Goal: Transaction & Acquisition: Purchase product/service

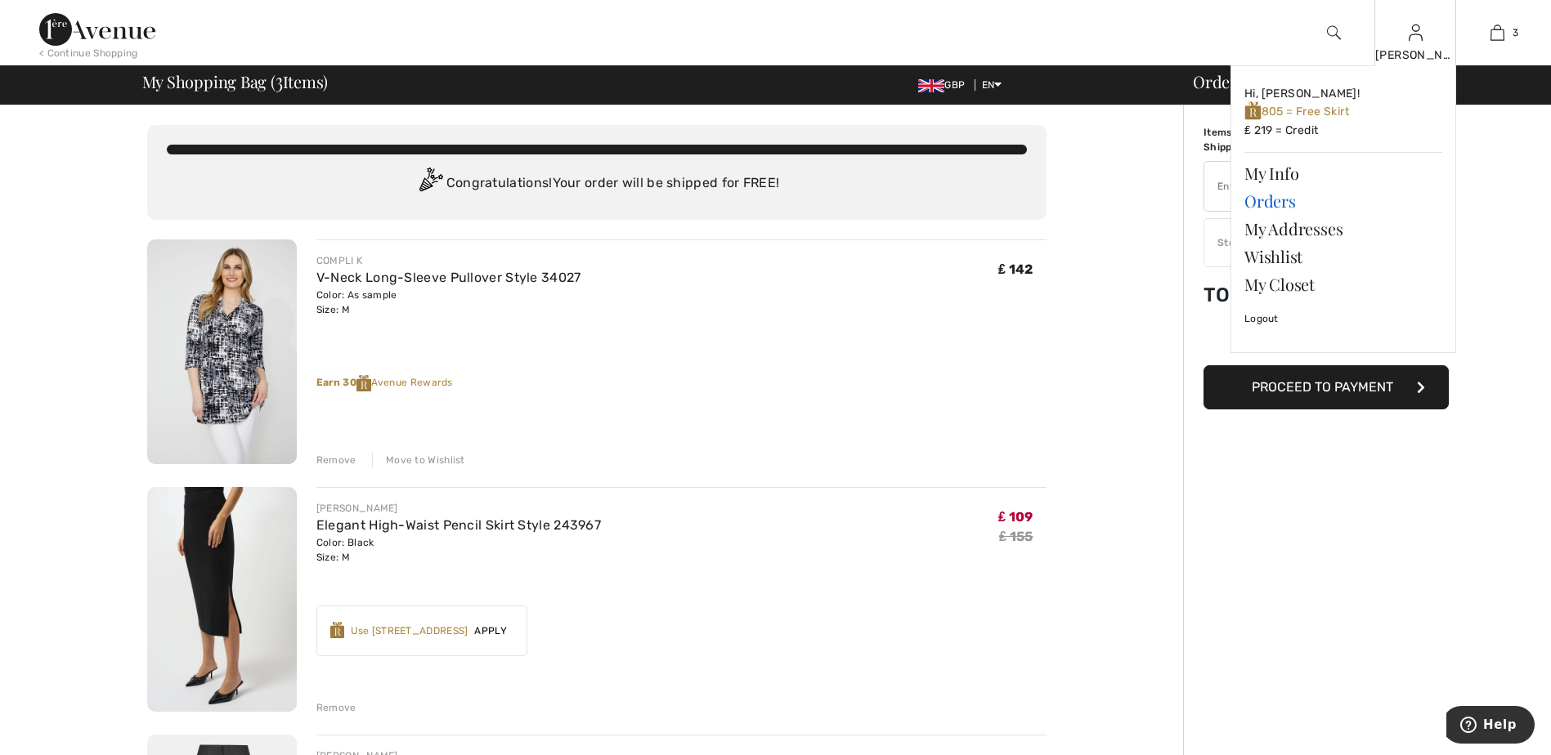
click at [1271, 200] on link "Orders" at bounding box center [1343, 201] width 198 height 28
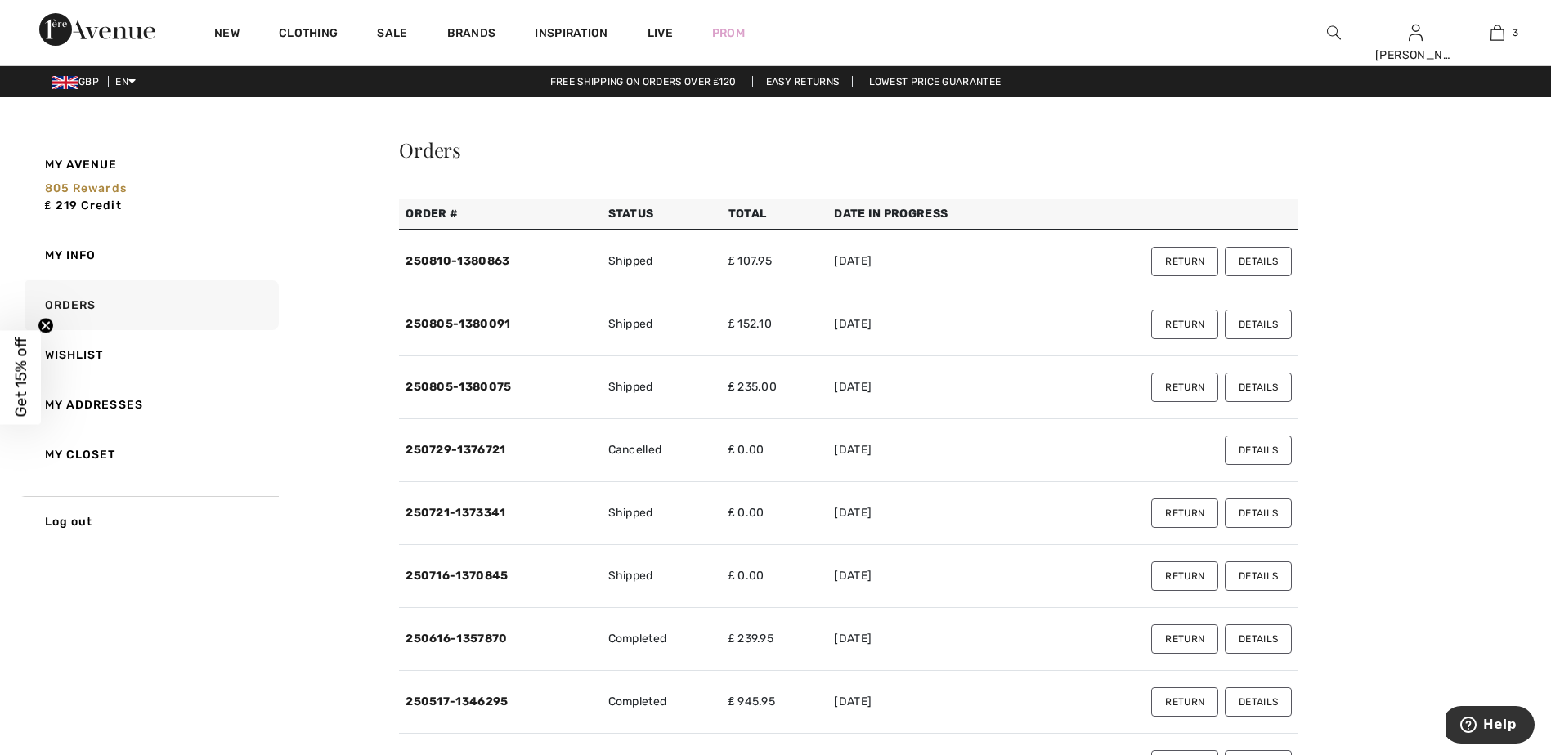
click at [1264, 388] on button "Details" at bounding box center [1258, 387] width 67 height 29
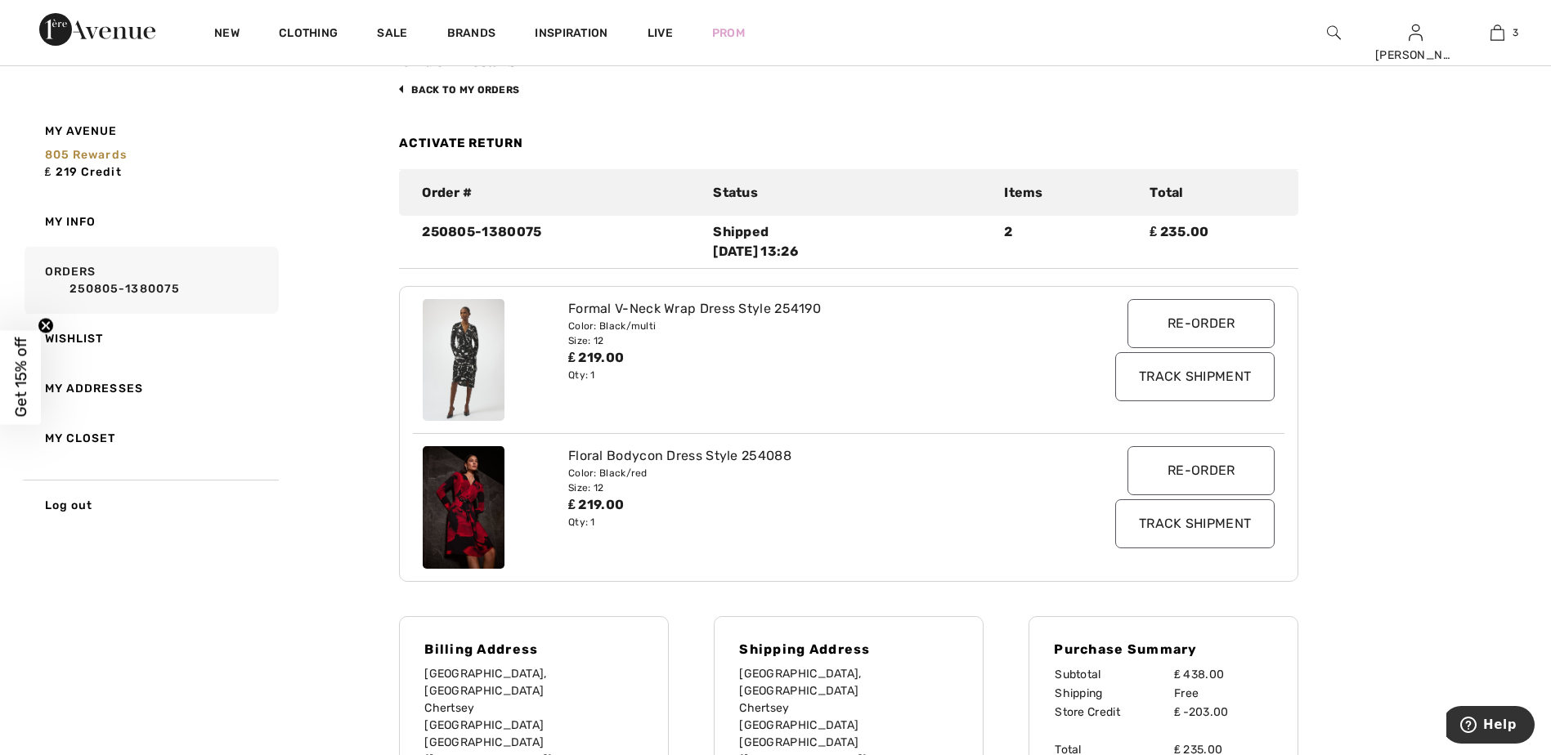
scroll to position [245, 0]
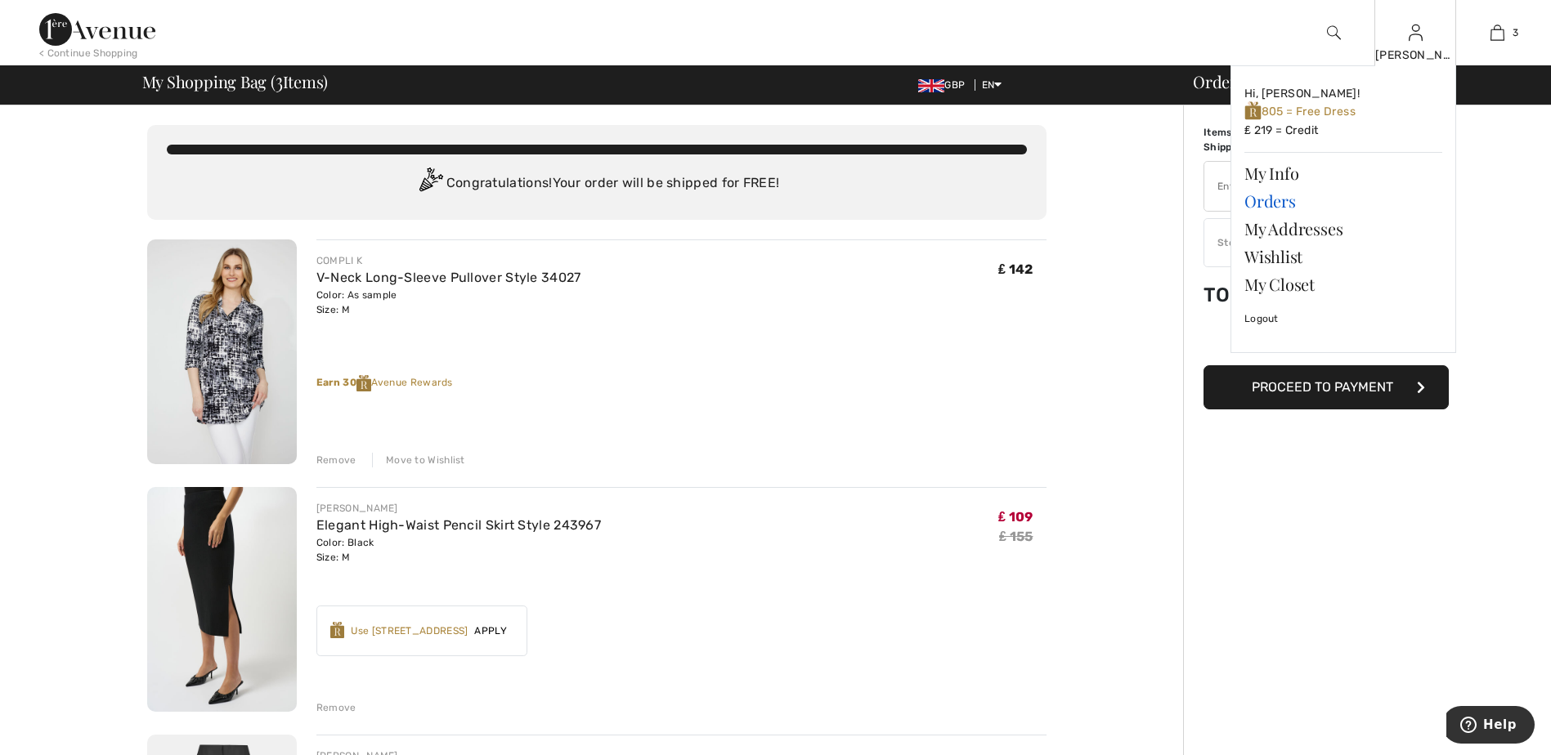
click at [1288, 197] on link "Orders" at bounding box center [1343, 201] width 198 height 28
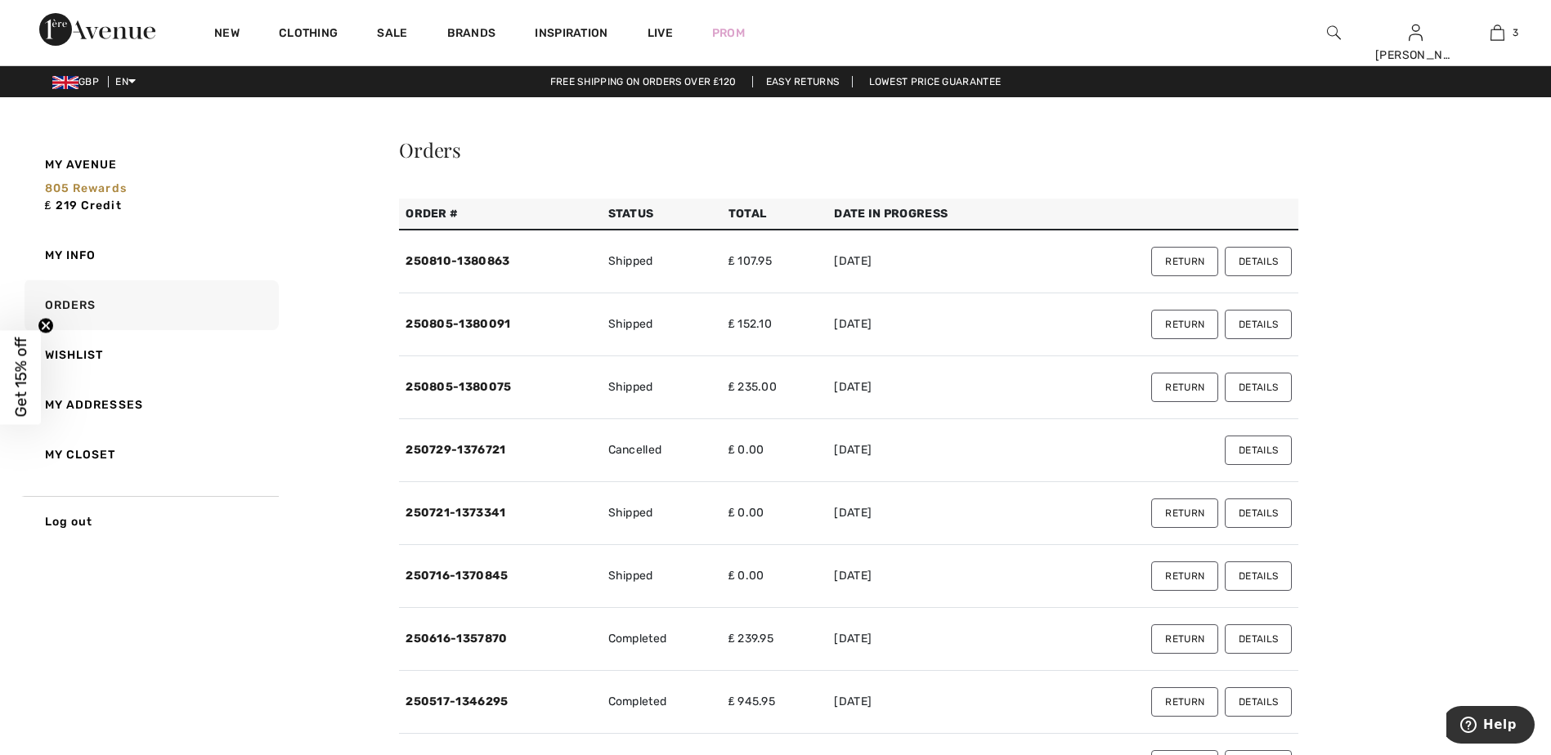
click at [1258, 513] on button "Details" at bounding box center [1258, 513] width 67 height 29
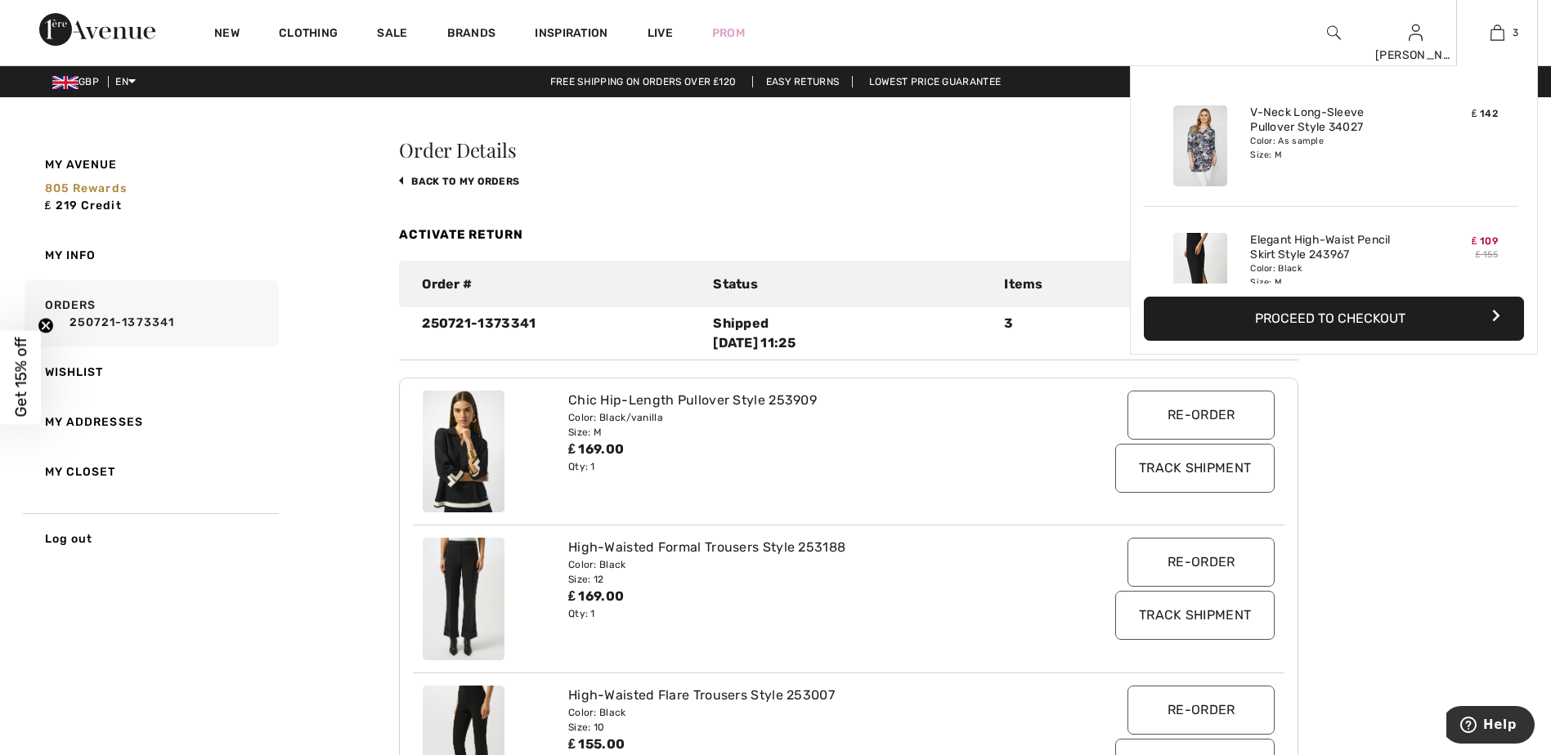
click at [1368, 314] on button "Proceed to Checkout" at bounding box center [1334, 319] width 380 height 44
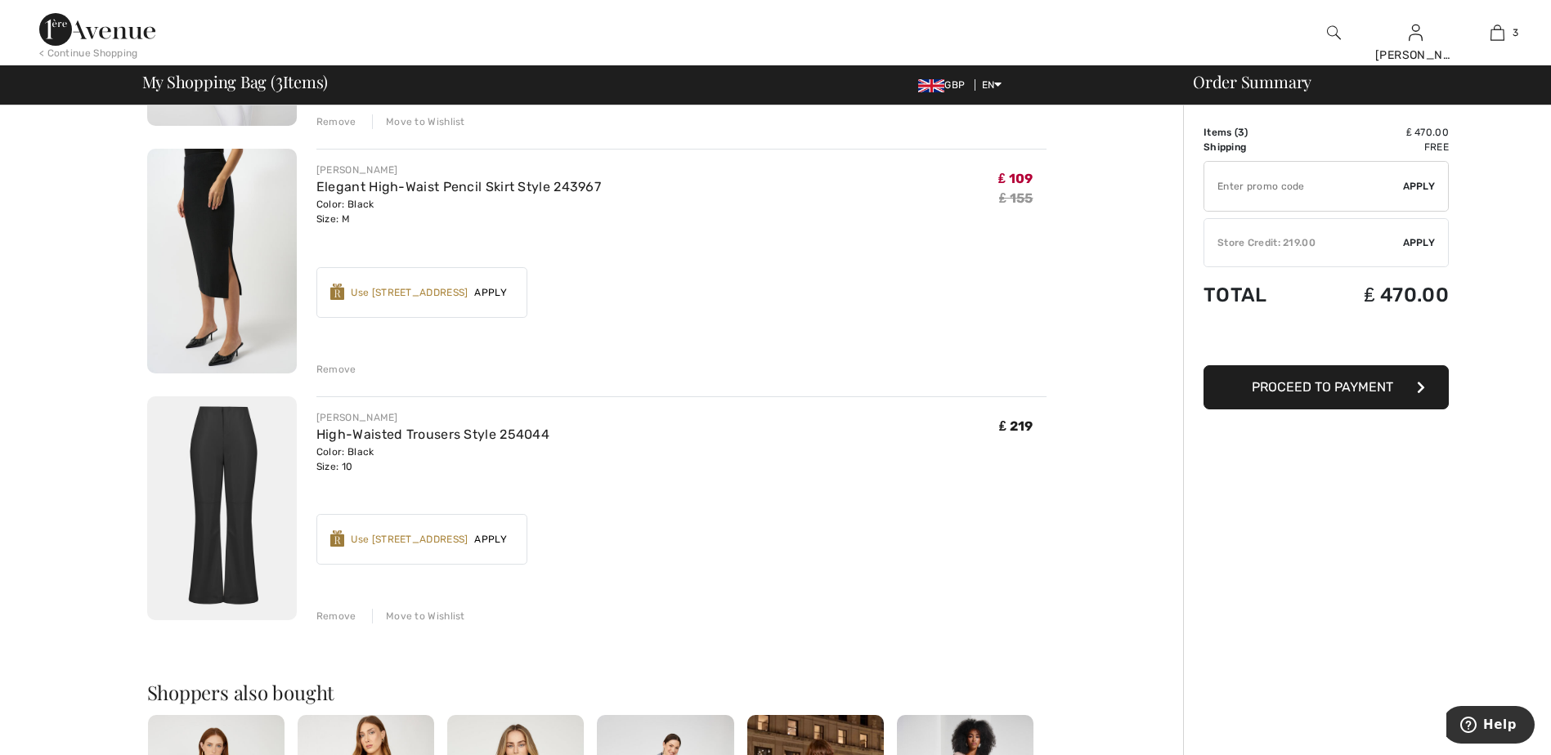
scroll to position [409, 0]
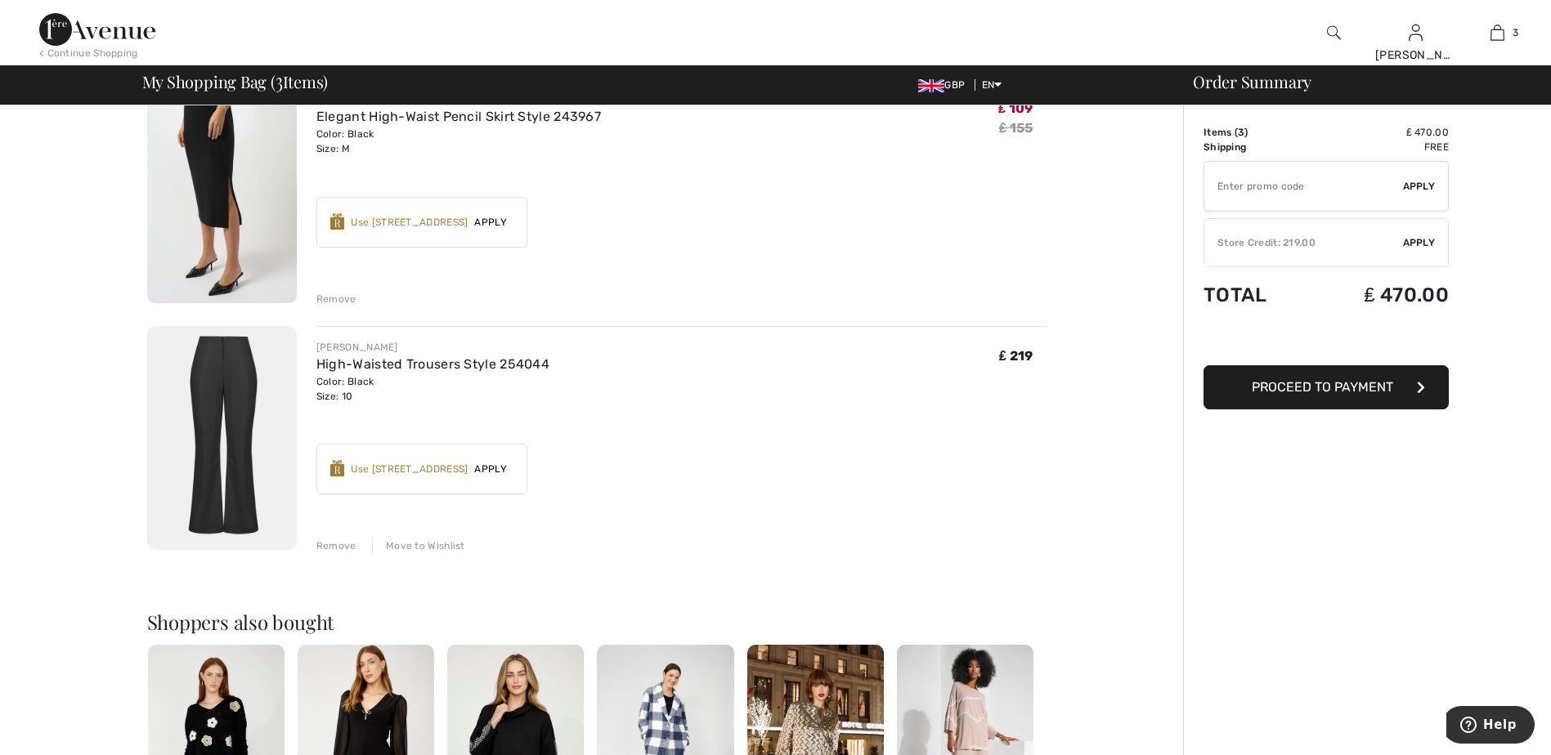
click at [492, 469] on span "Apply" at bounding box center [491, 469] width 46 height 15
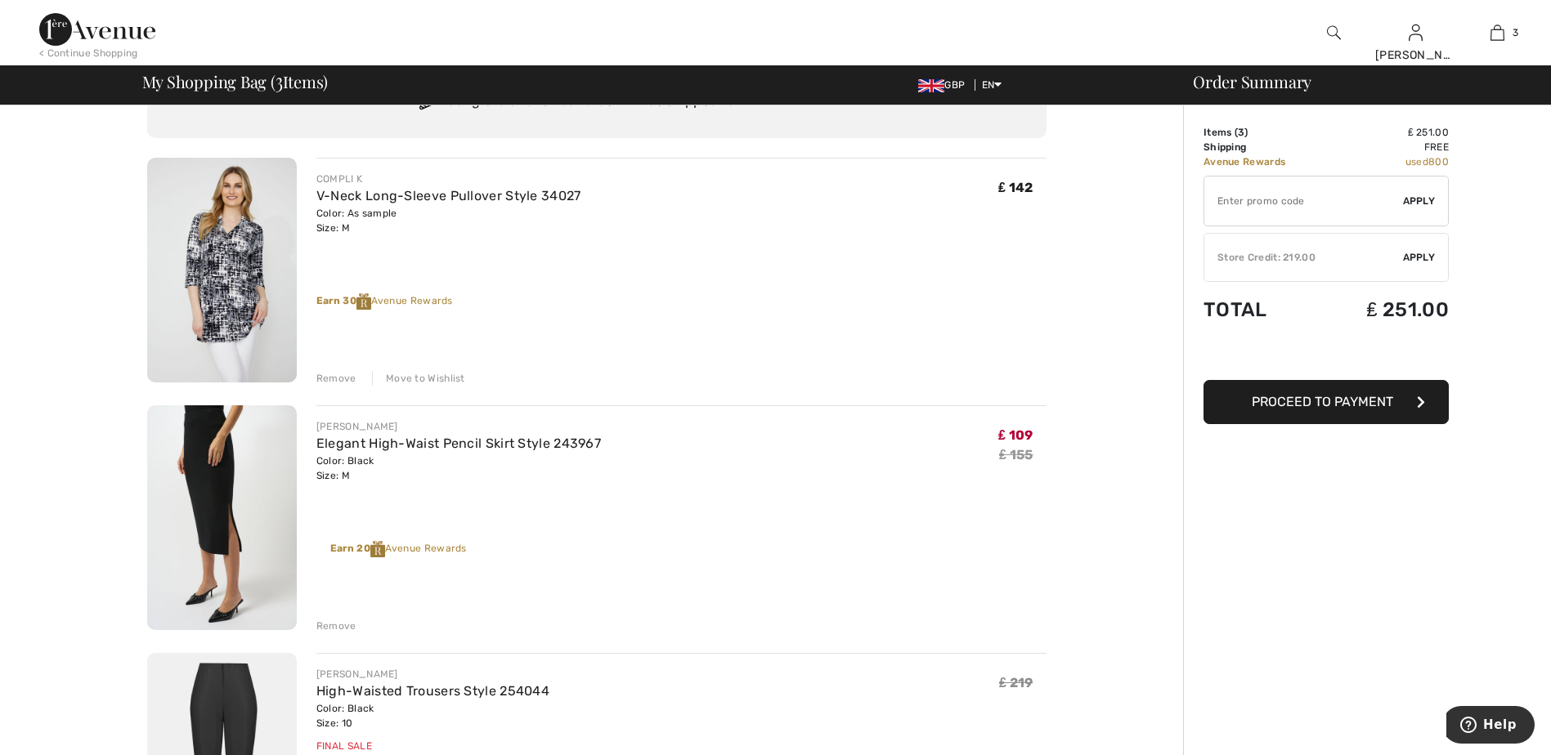
scroll to position [0, 0]
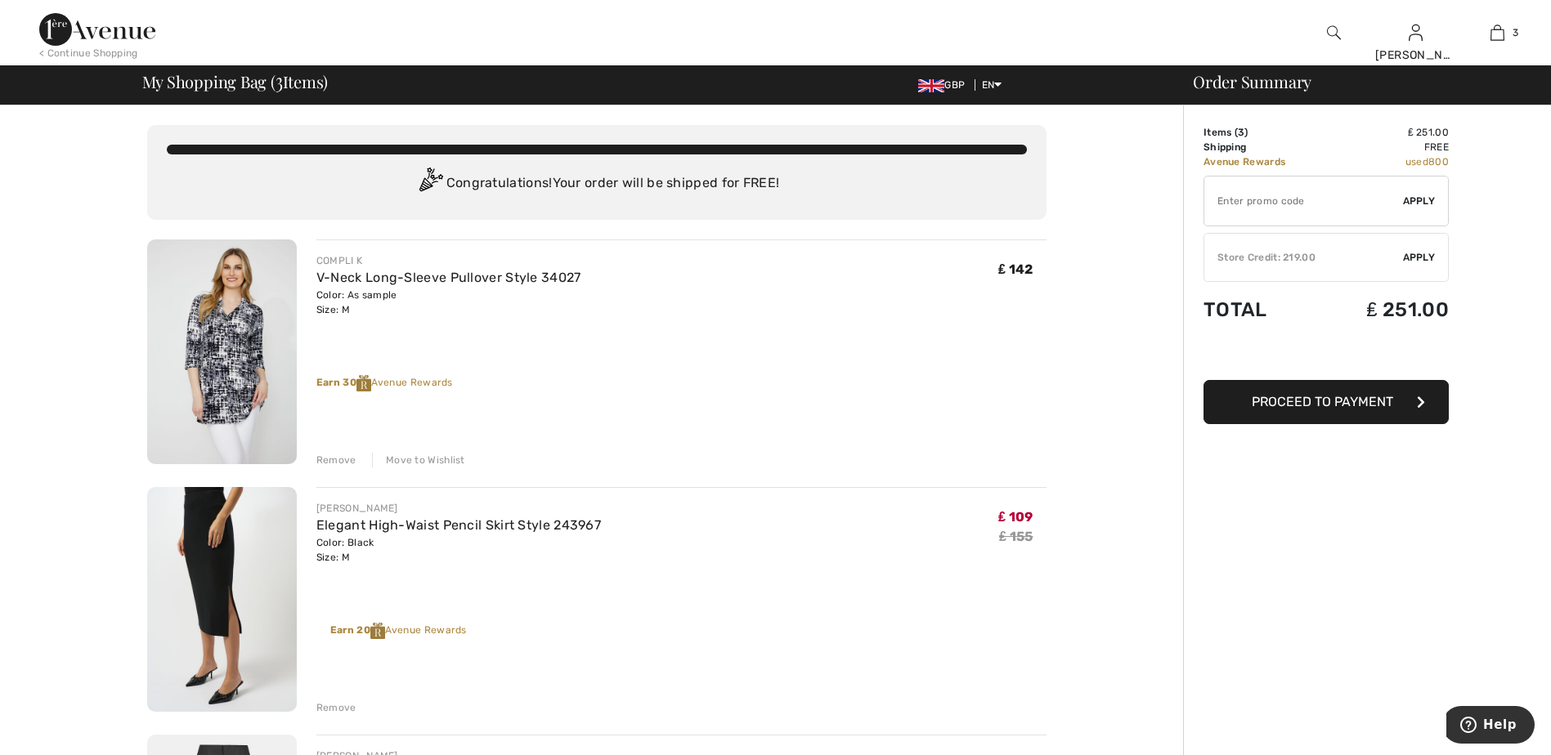
click at [412, 457] on div "Move to Wishlist" at bounding box center [418, 460] width 93 height 15
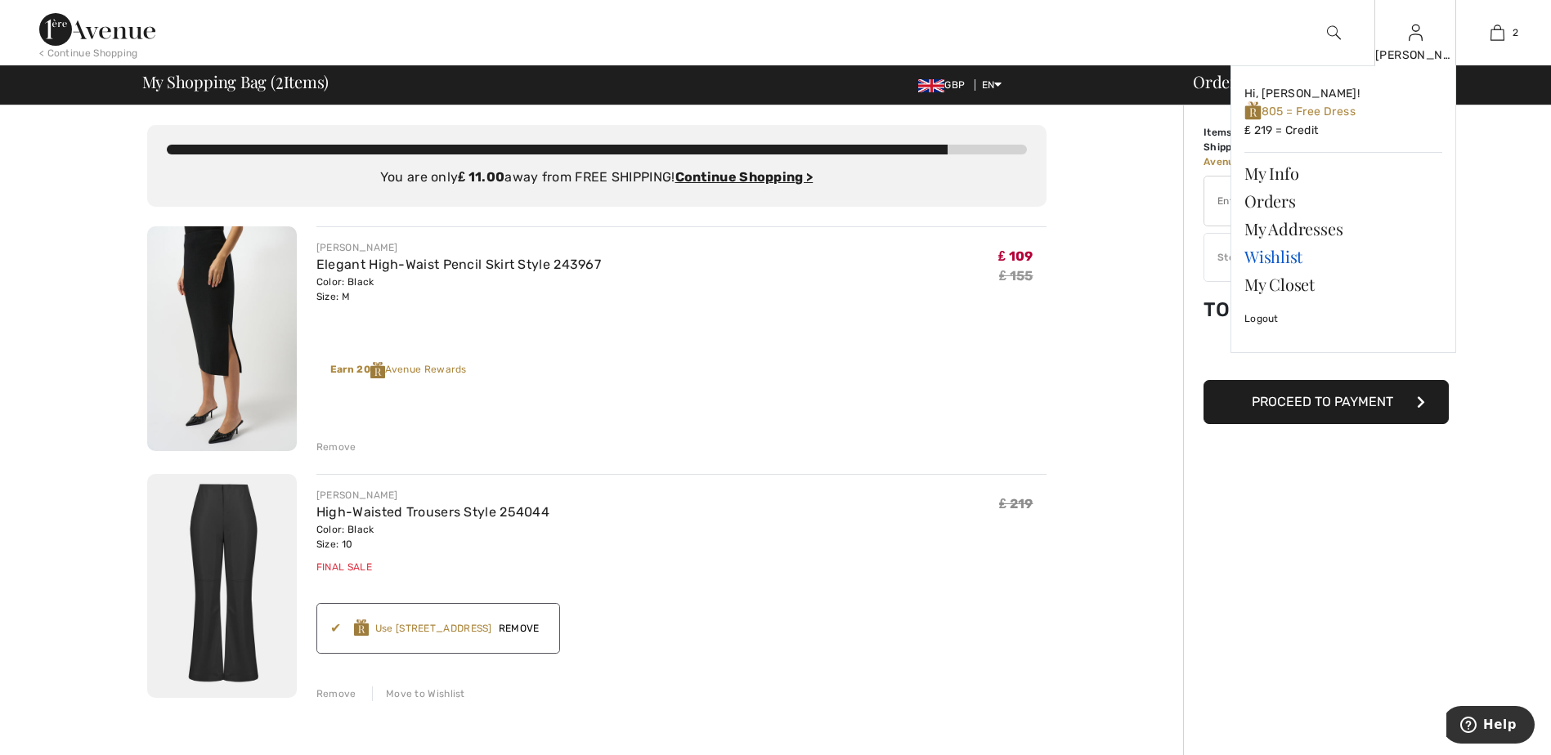
click at [1284, 256] on link "Wishlist" at bounding box center [1343, 257] width 198 height 28
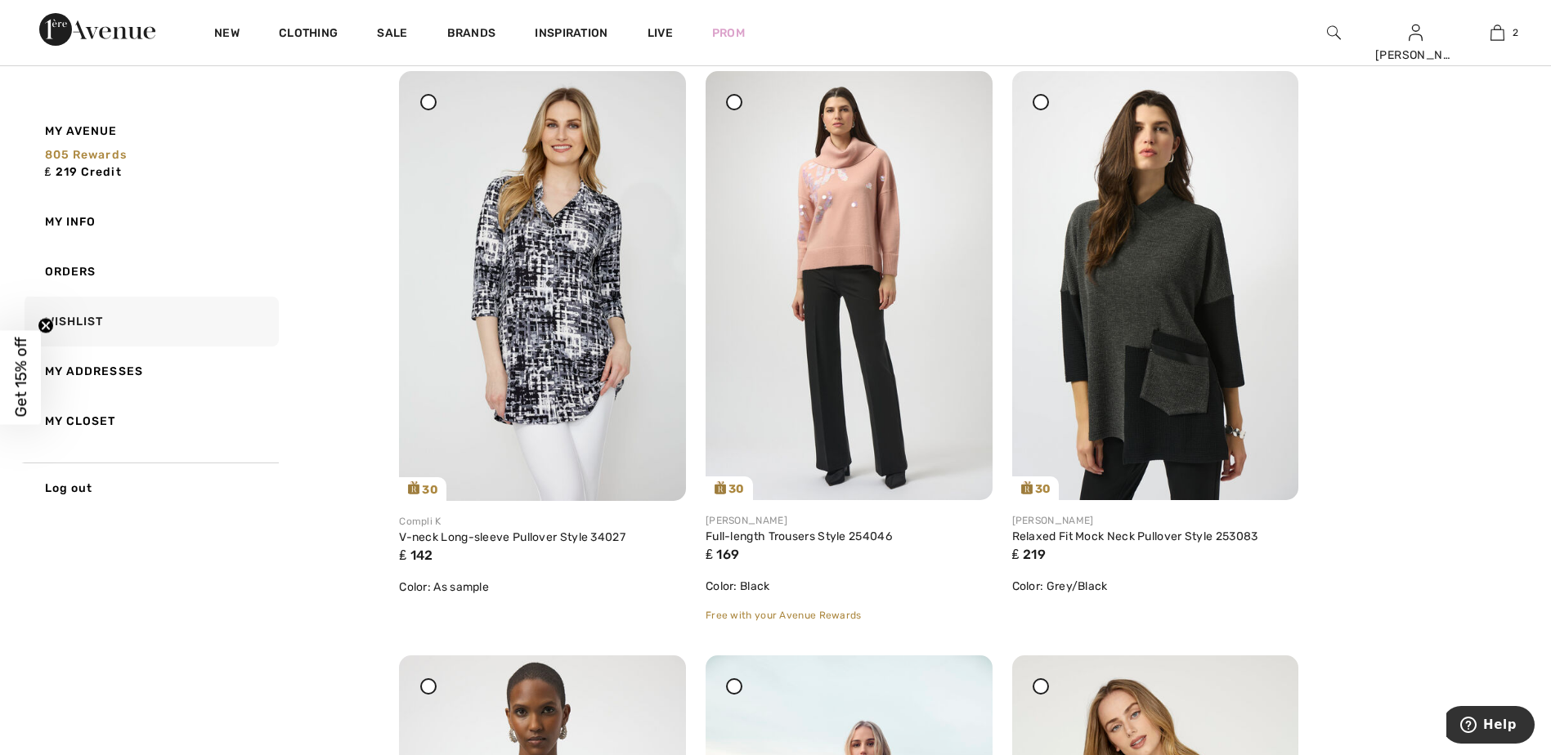
scroll to position [245, 0]
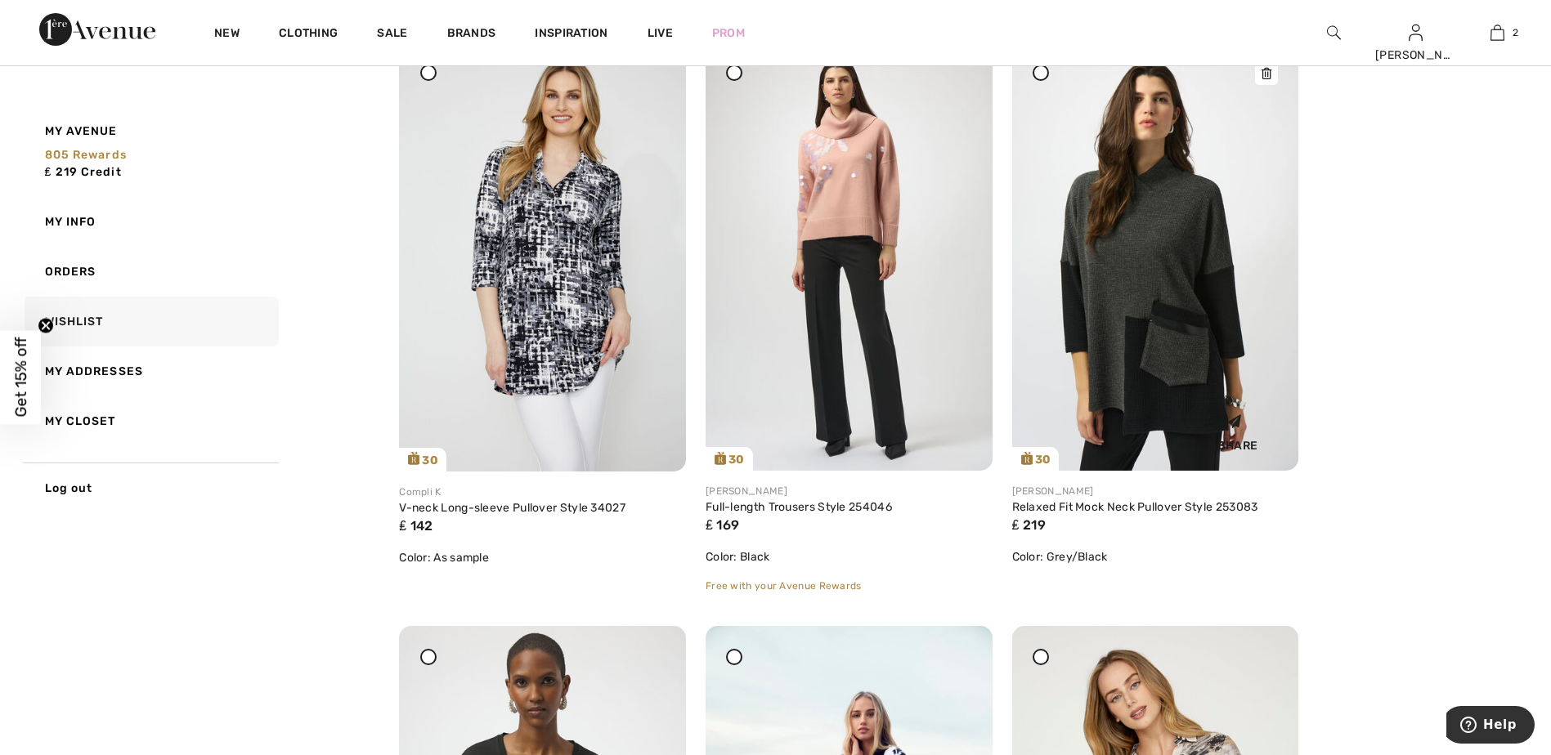
click at [1267, 73] on icon at bounding box center [1267, 73] width 10 height 11
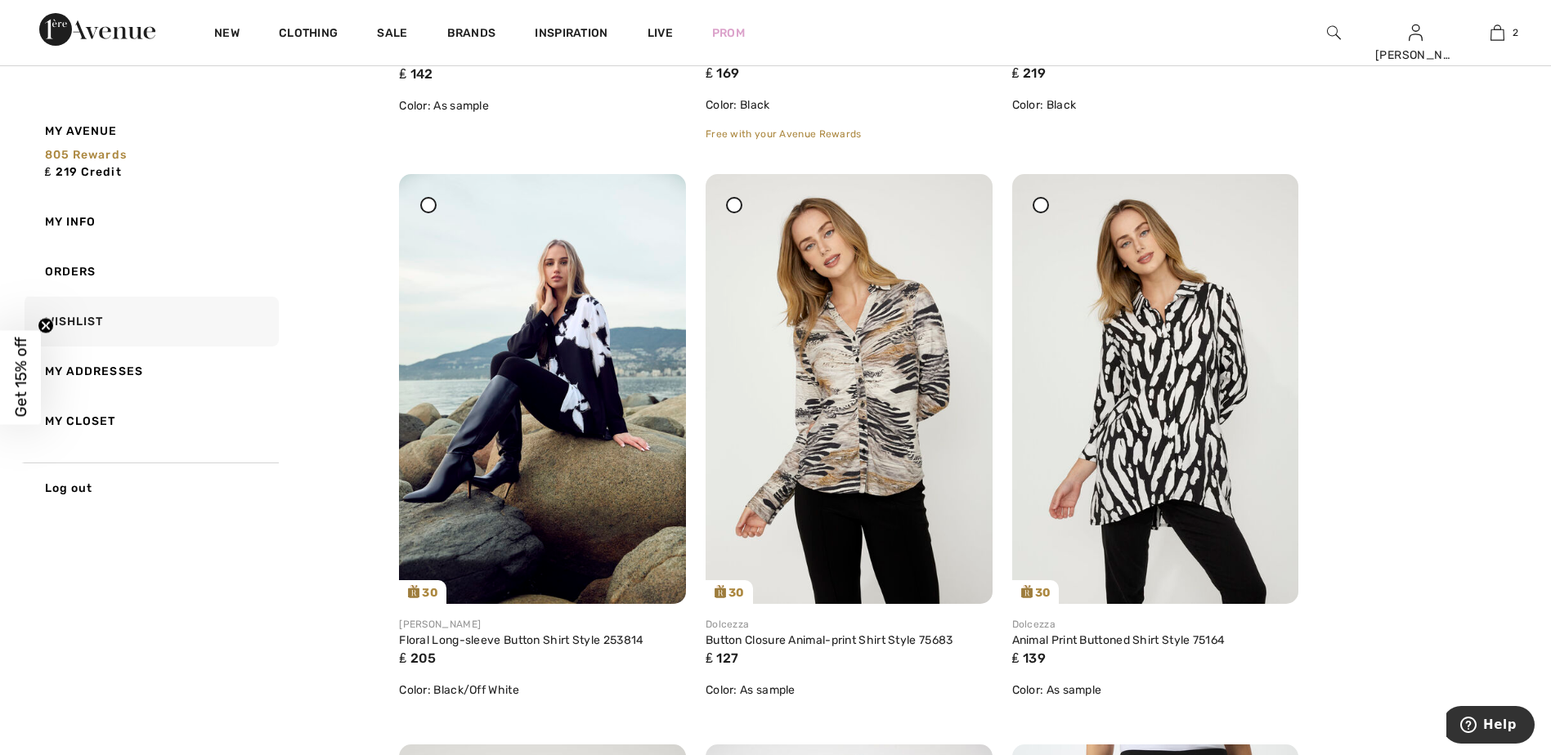
scroll to position [736, 0]
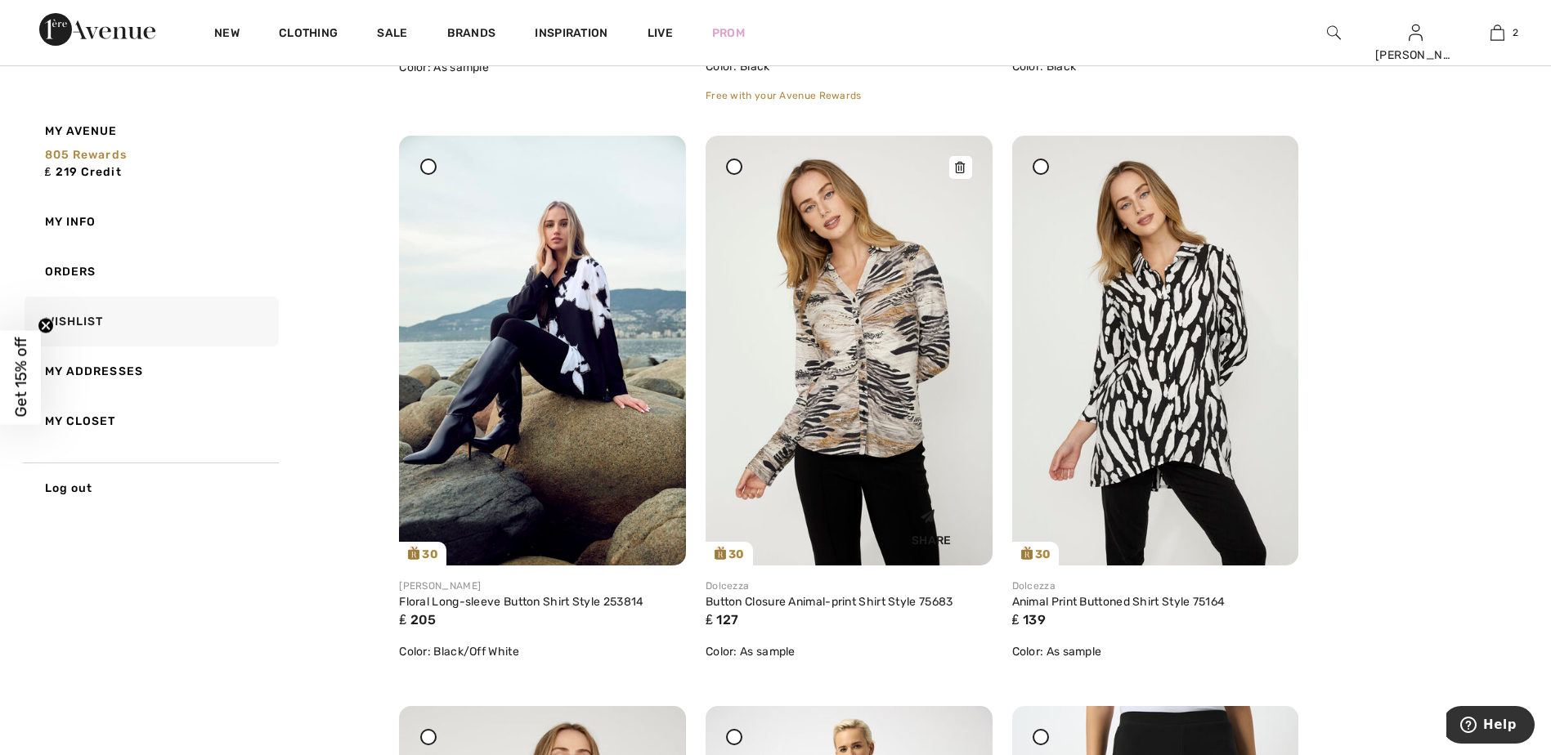
click at [962, 164] on icon at bounding box center [960, 167] width 10 height 11
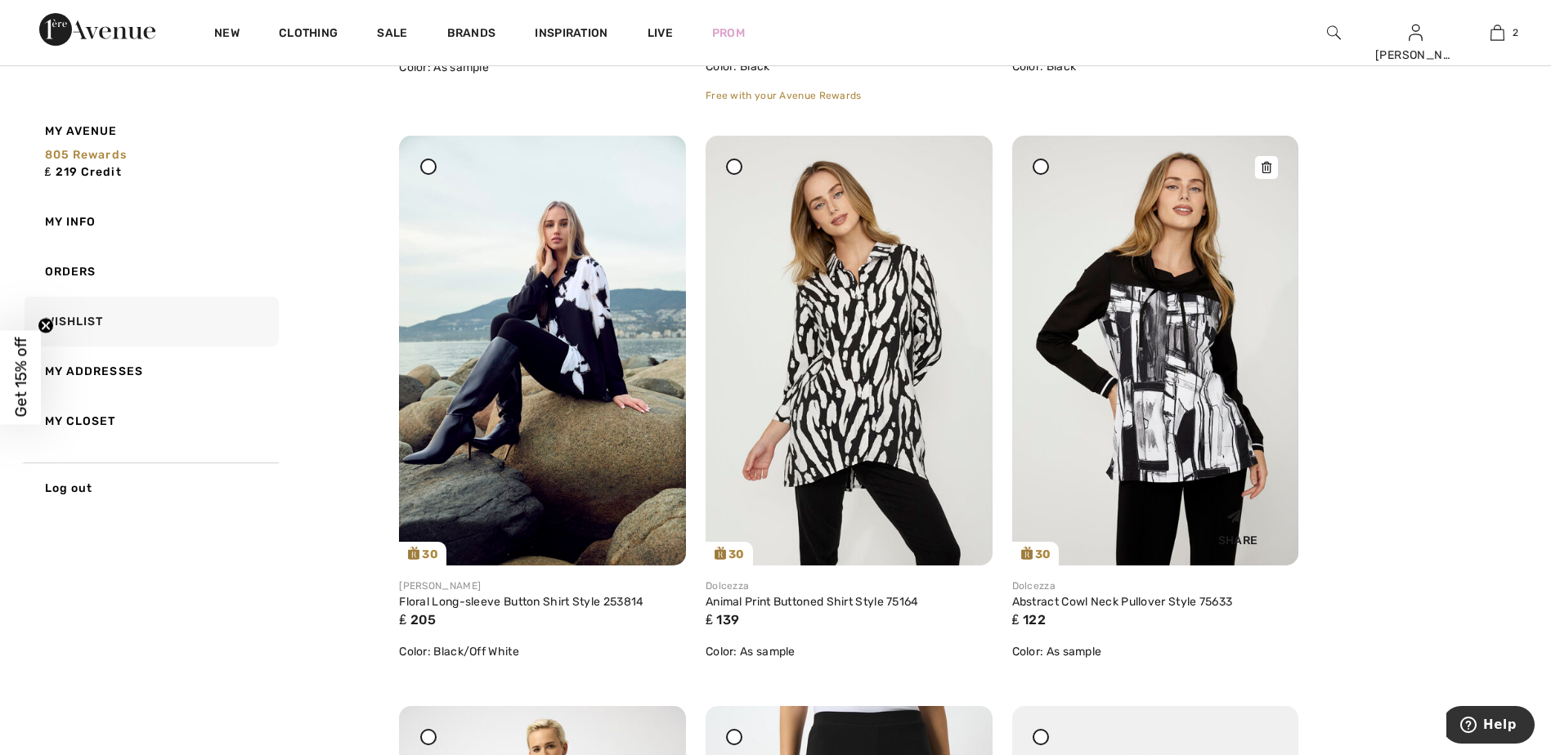
click at [1268, 169] on icon at bounding box center [1267, 167] width 10 height 11
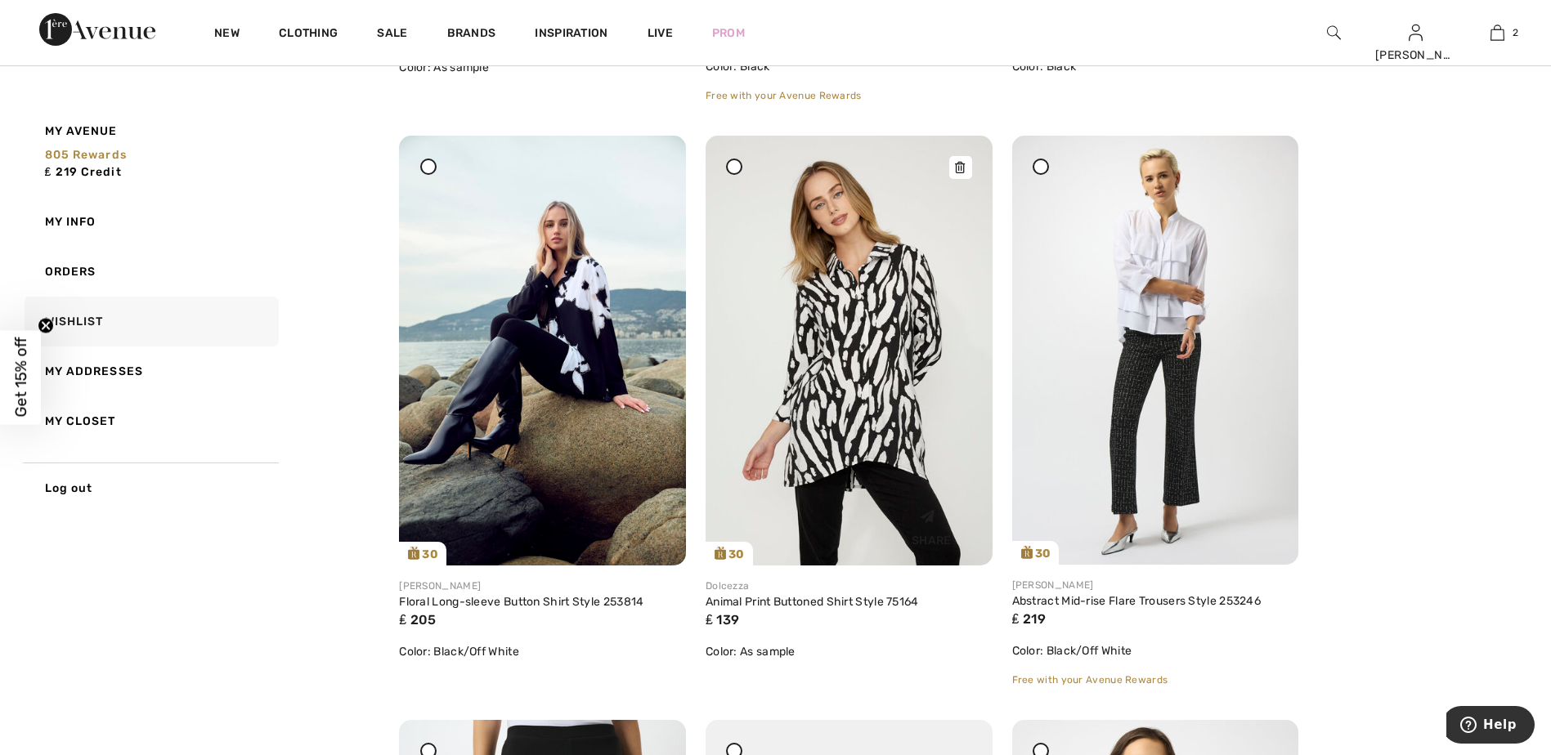
click at [959, 163] on icon at bounding box center [960, 167] width 10 height 11
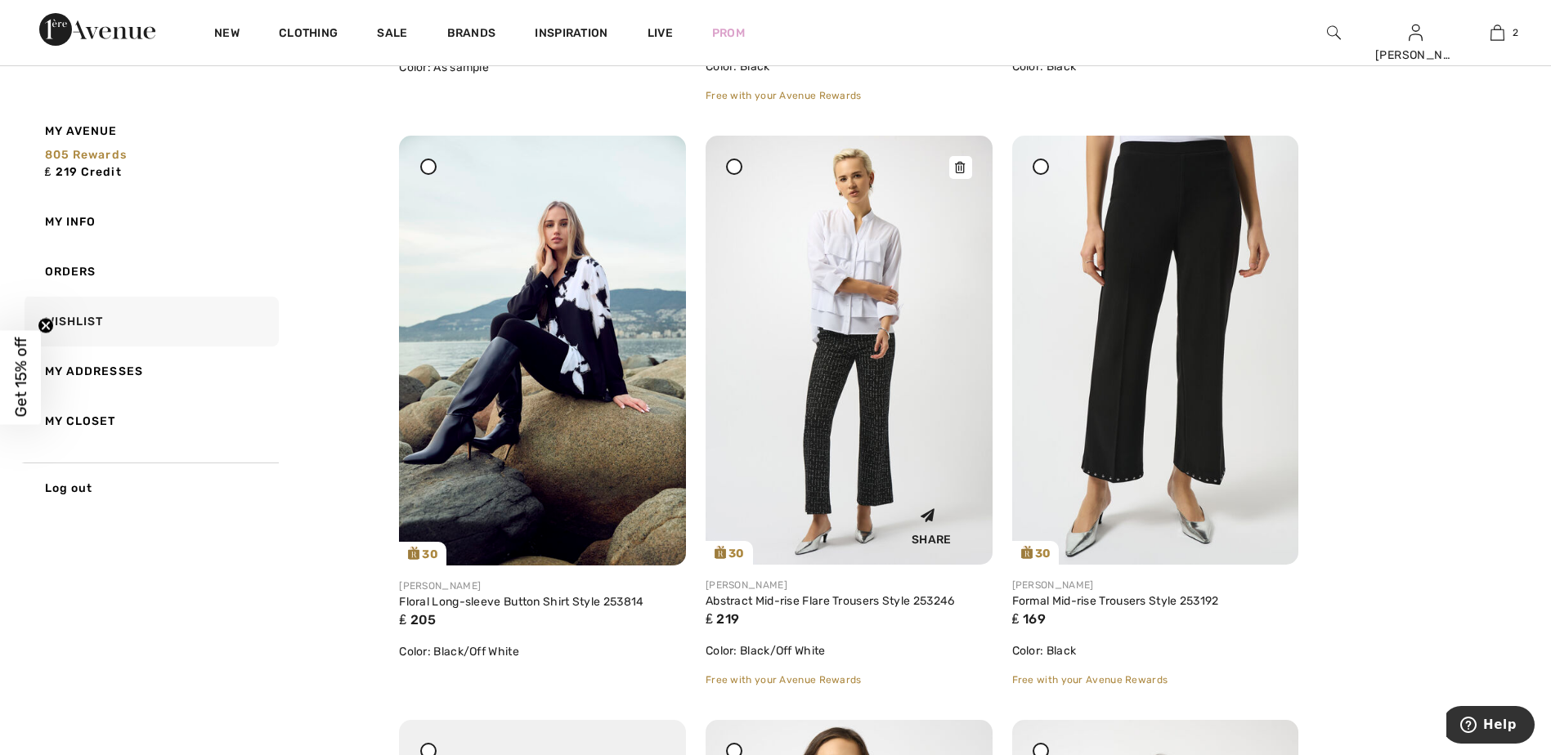
click at [962, 166] on icon at bounding box center [960, 167] width 10 height 11
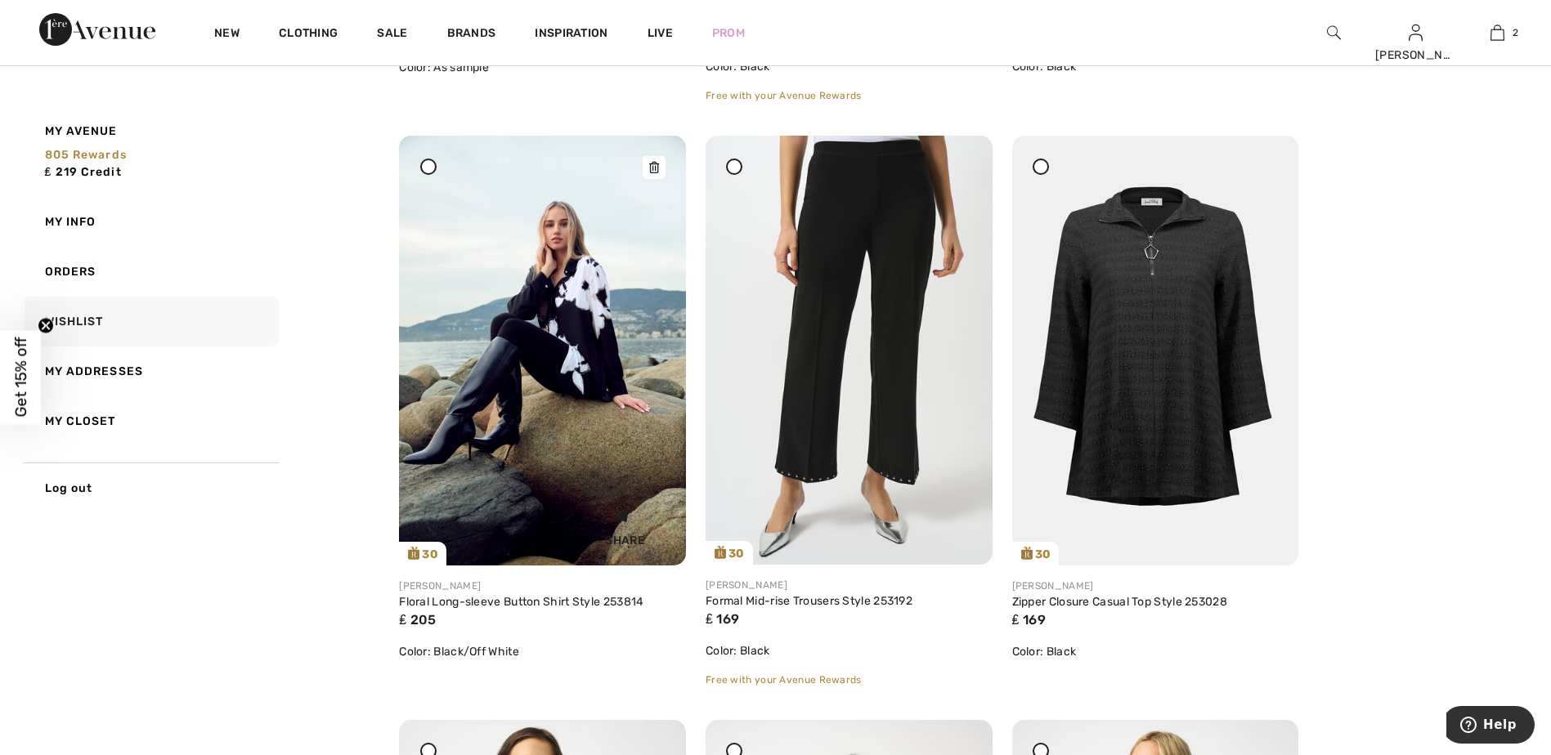
click at [567, 304] on img at bounding box center [542, 351] width 287 height 430
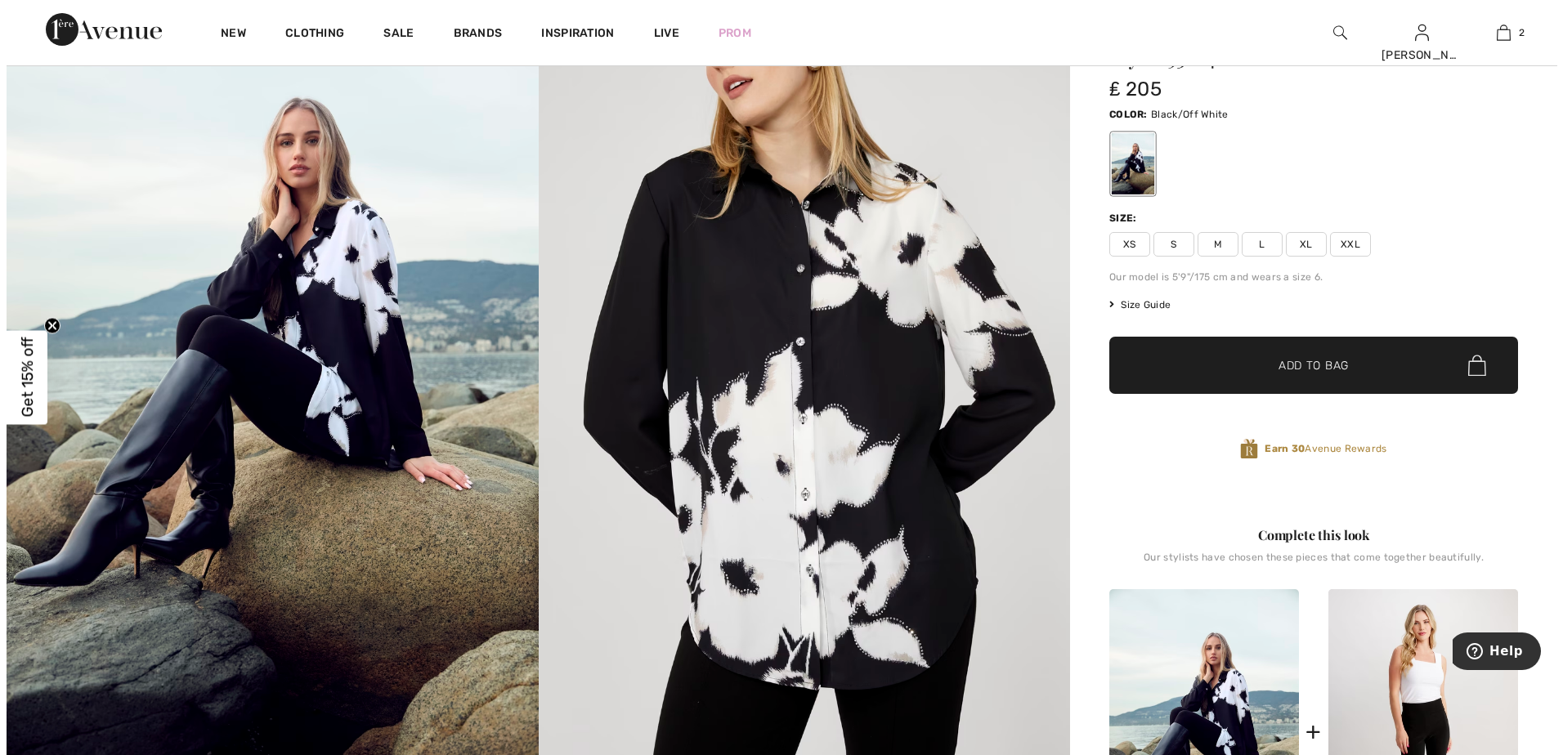
scroll to position [82, 0]
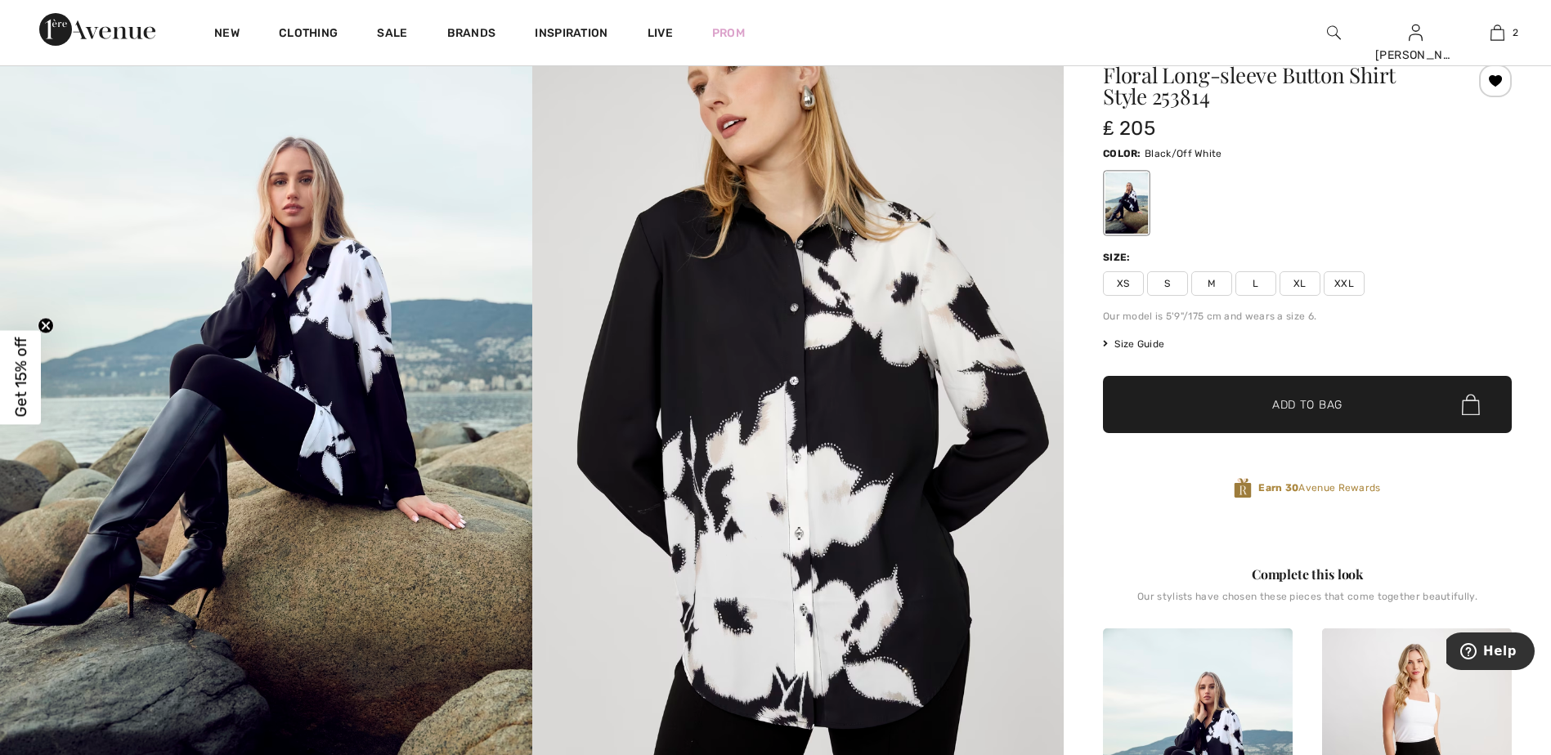
click at [800, 406] on img at bounding box center [798, 415] width 532 height 798
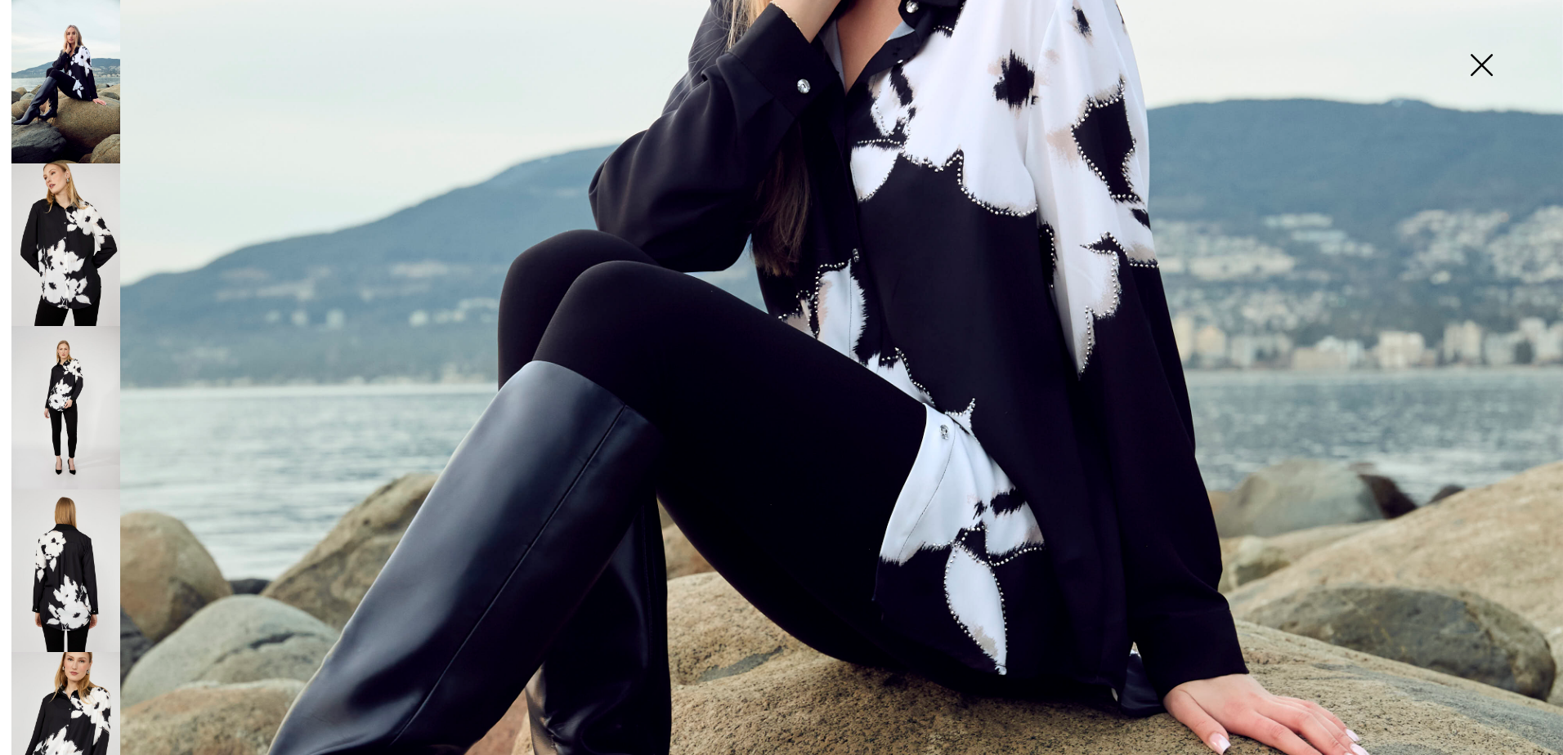
scroll to position [818, 0]
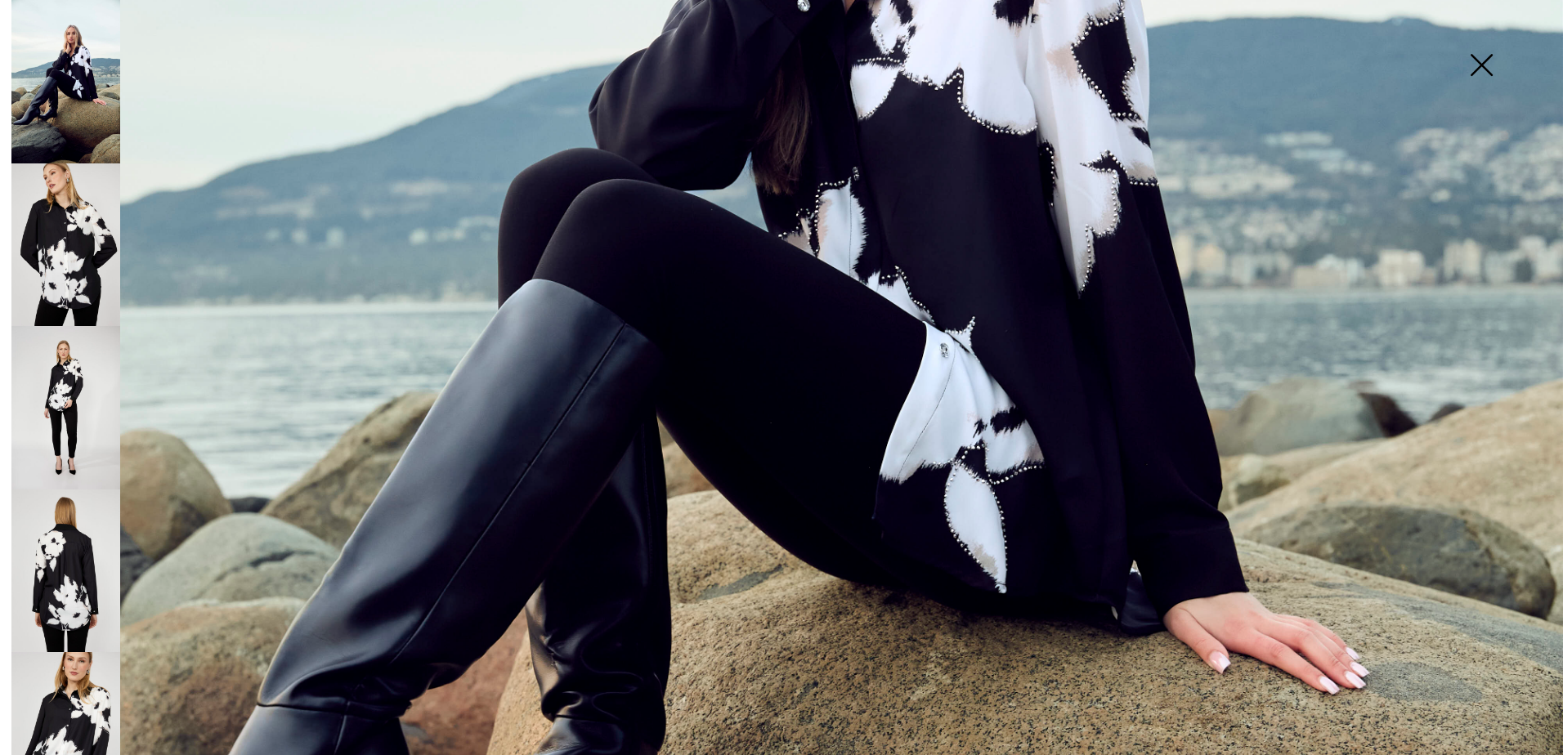
click at [79, 557] on img at bounding box center [65, 572] width 109 height 164
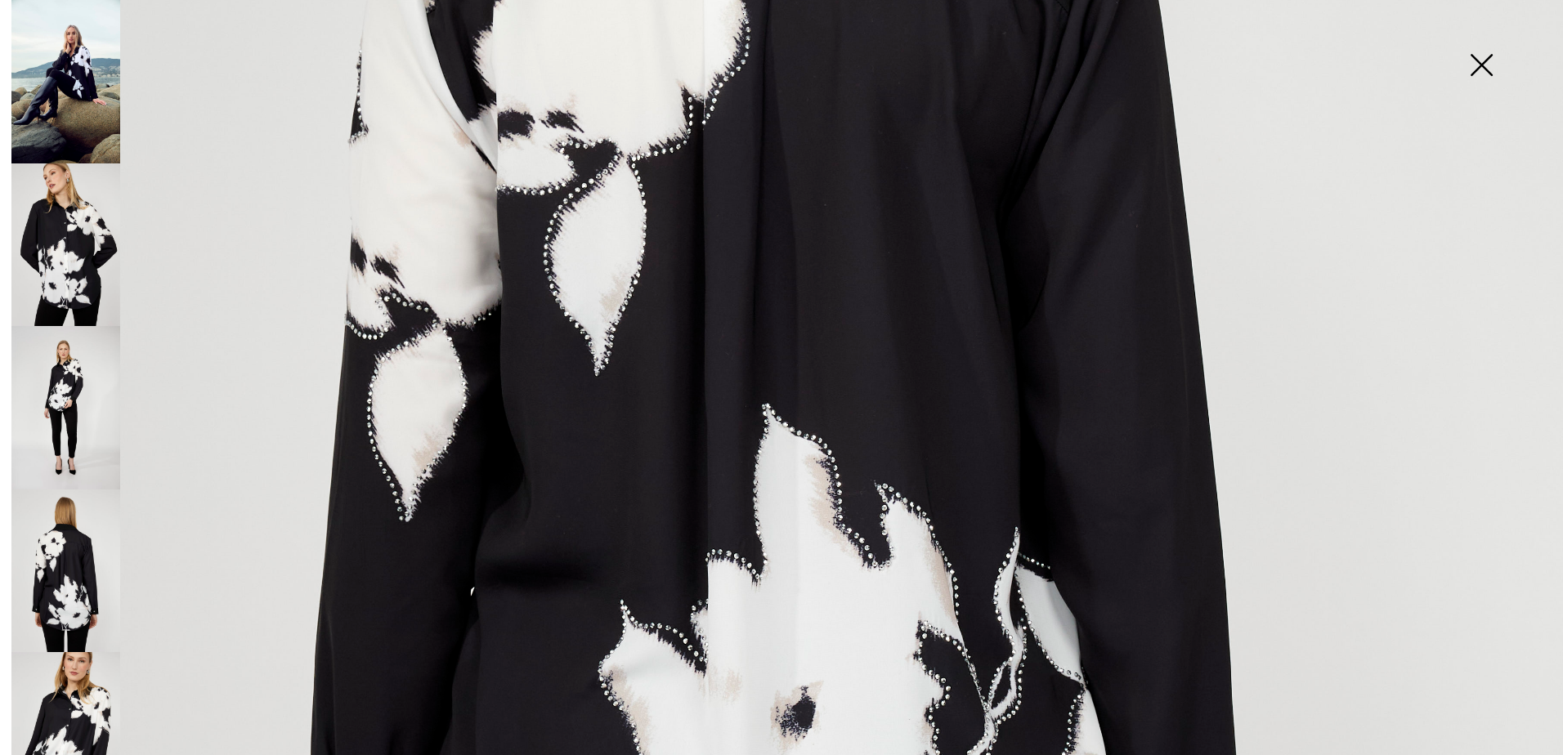
click at [621, 188] on img at bounding box center [781, 354] width 1563 height 2345
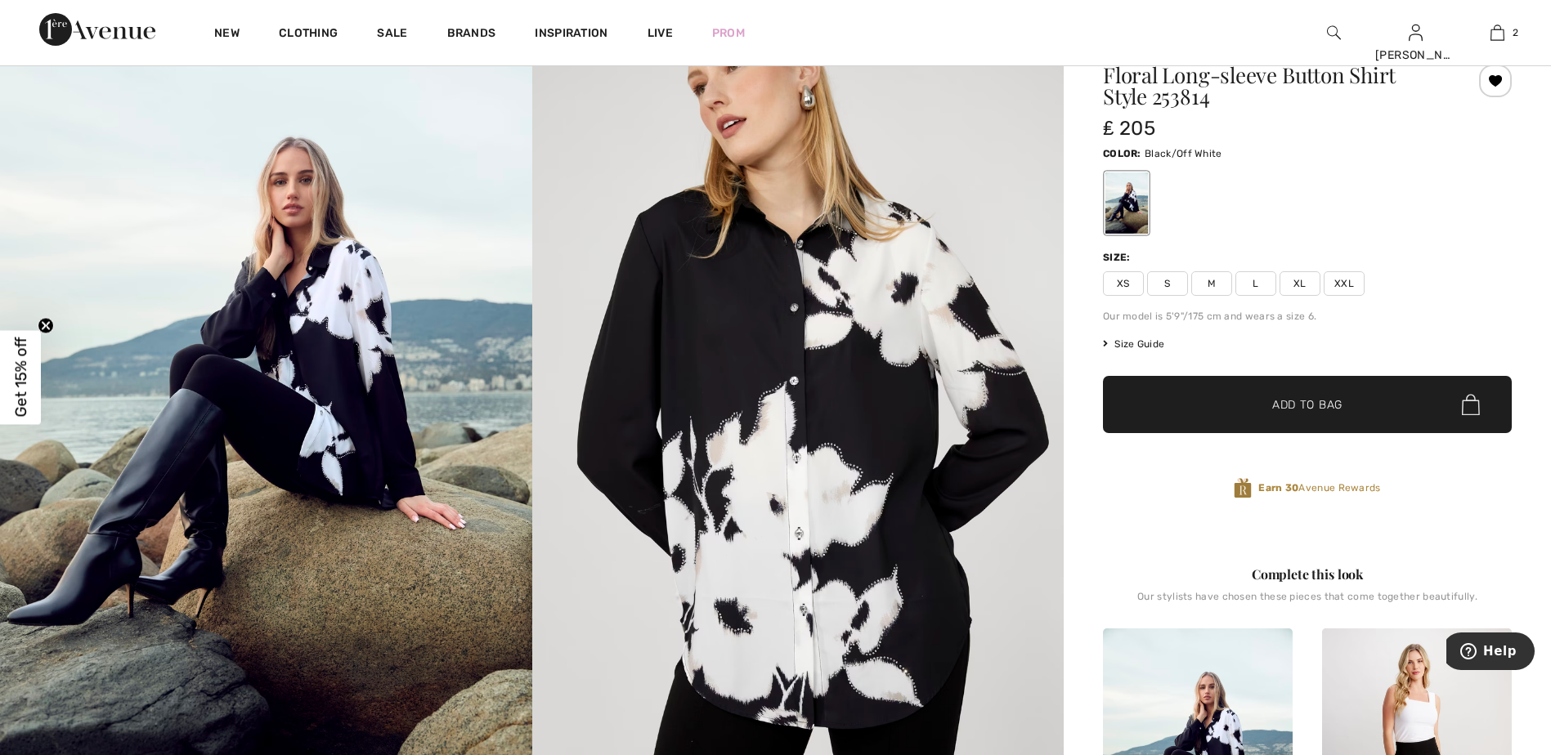
click at [773, 384] on img at bounding box center [798, 415] width 532 height 798
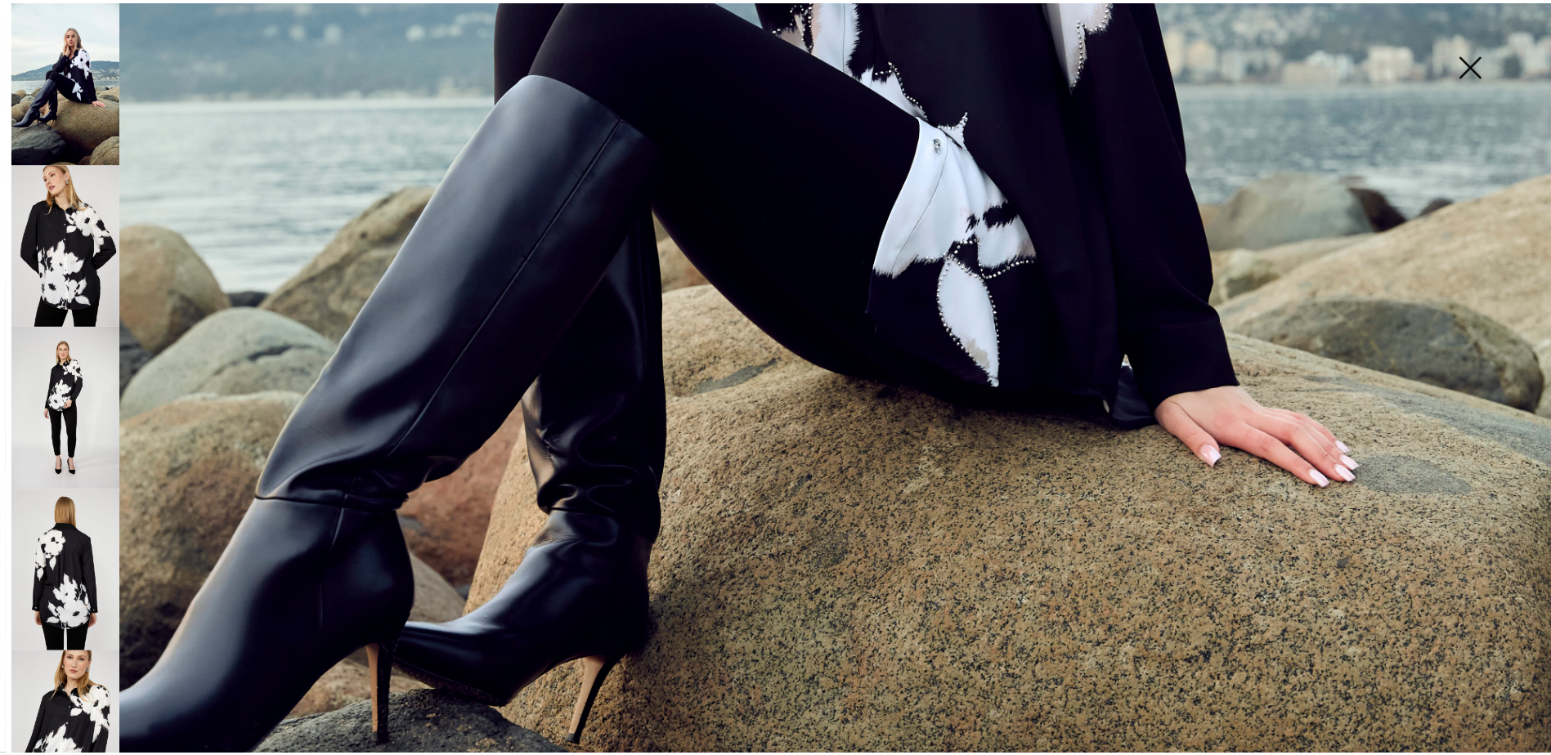
scroll to position [1063, 0]
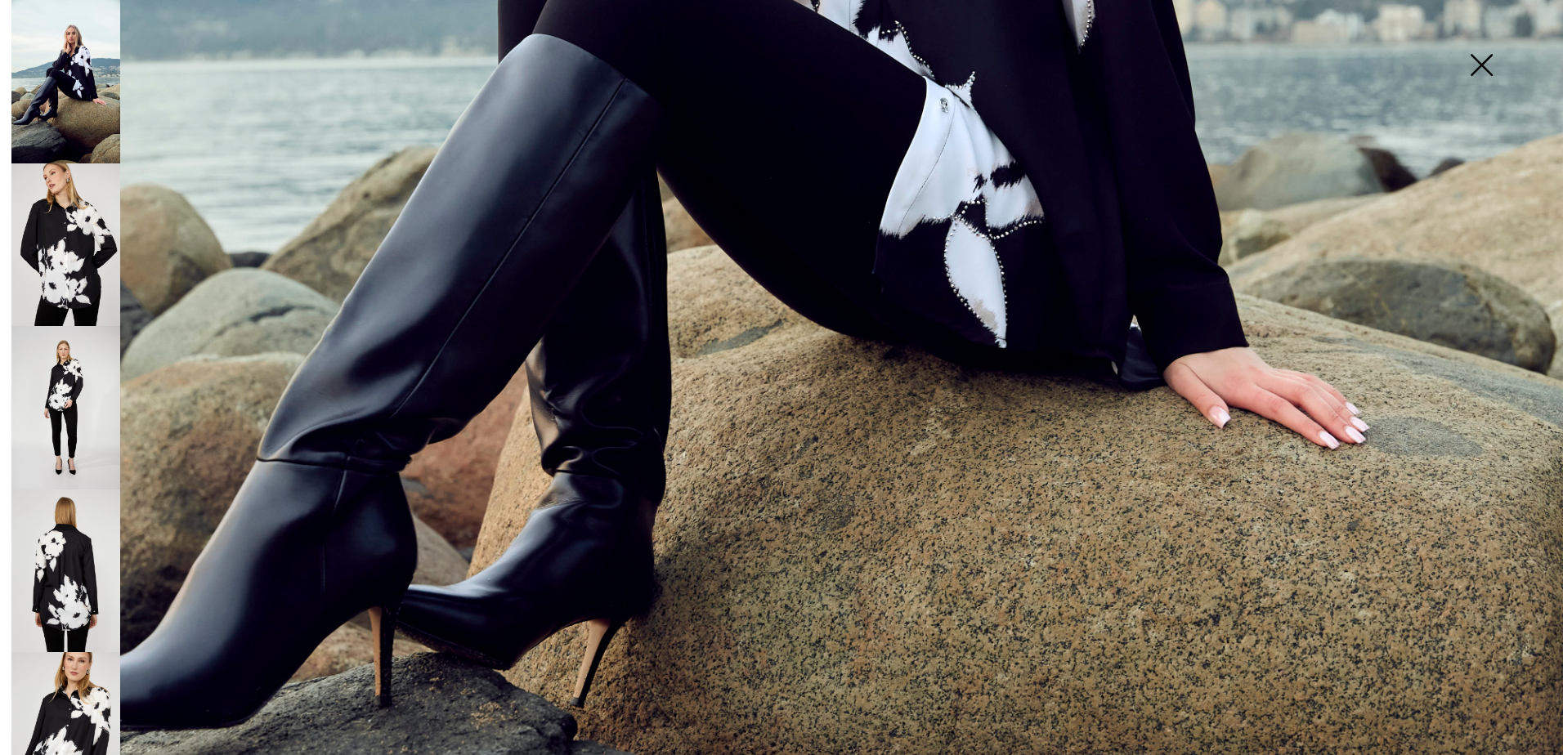
click at [80, 678] on img at bounding box center [65, 734] width 109 height 164
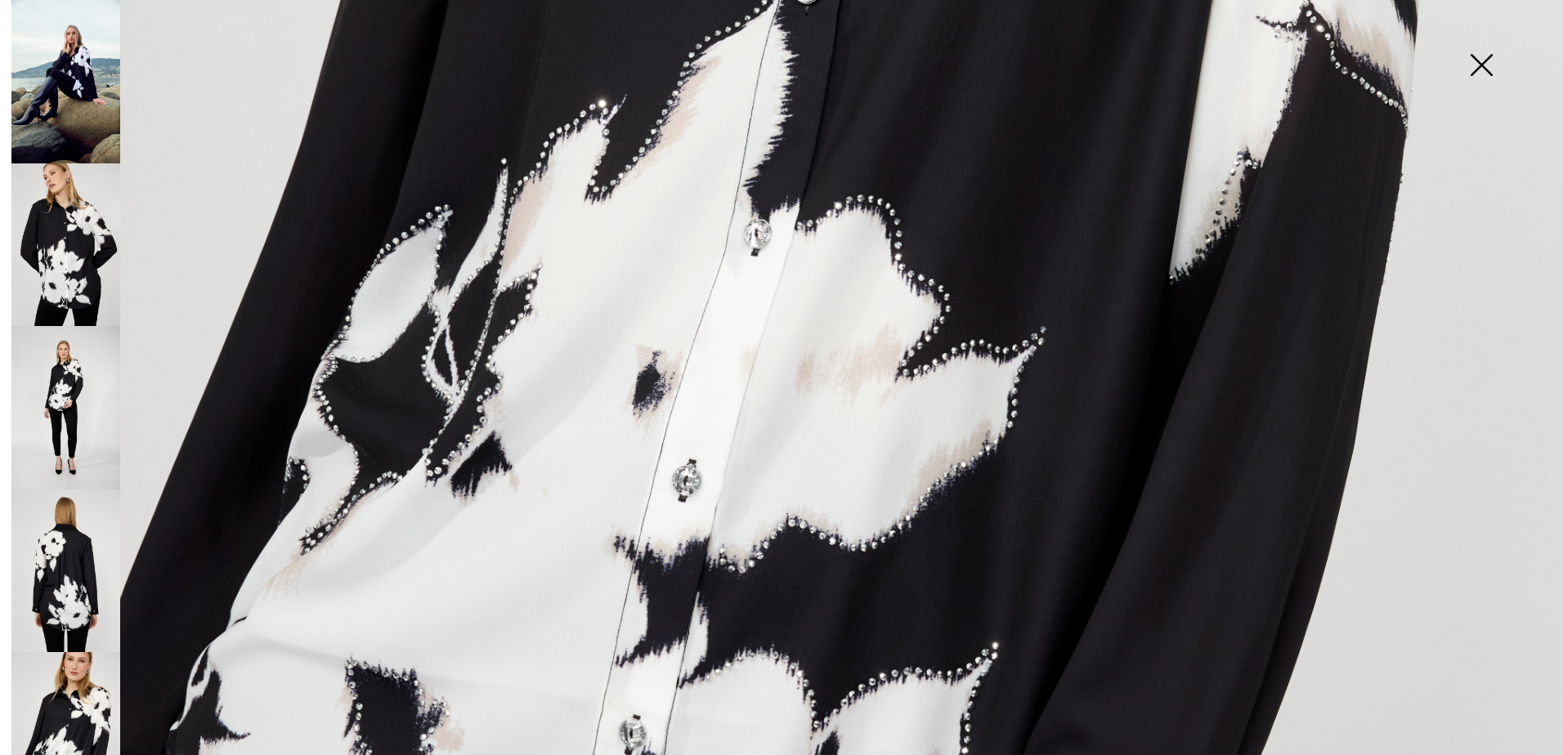
click at [1478, 61] on img at bounding box center [1482, 67] width 82 height 84
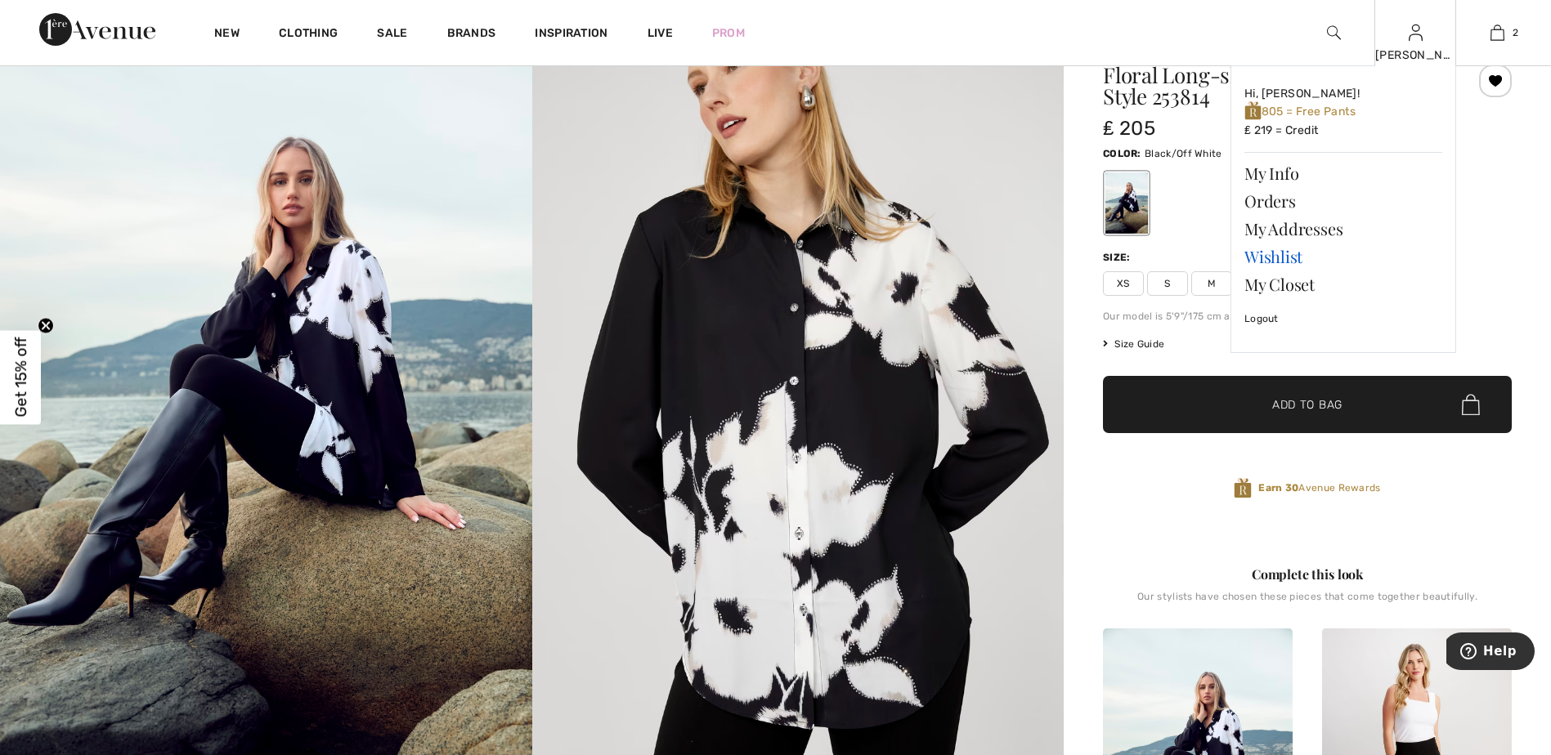
click at [1283, 253] on link "Wishlist" at bounding box center [1343, 257] width 198 height 28
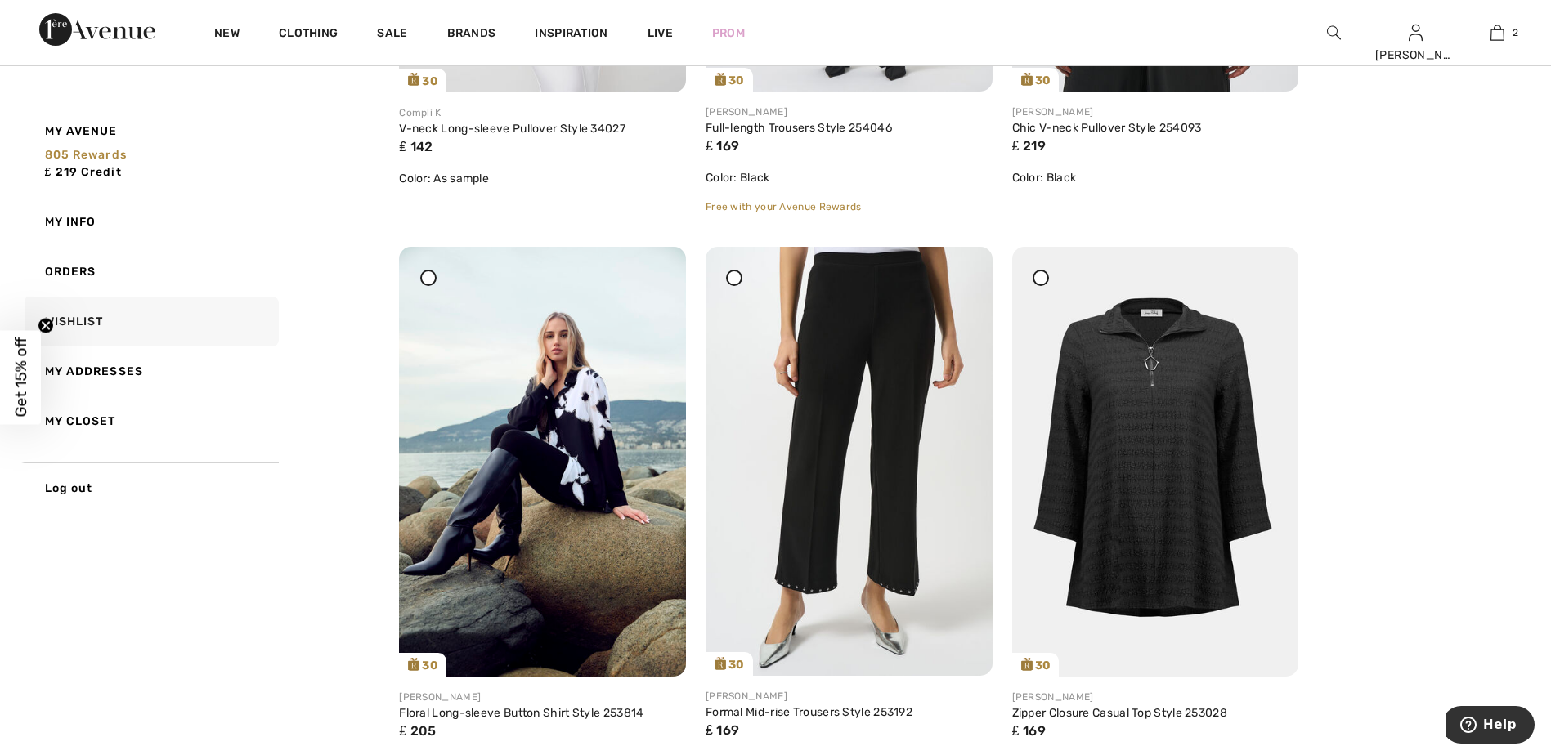
scroll to position [654, 0]
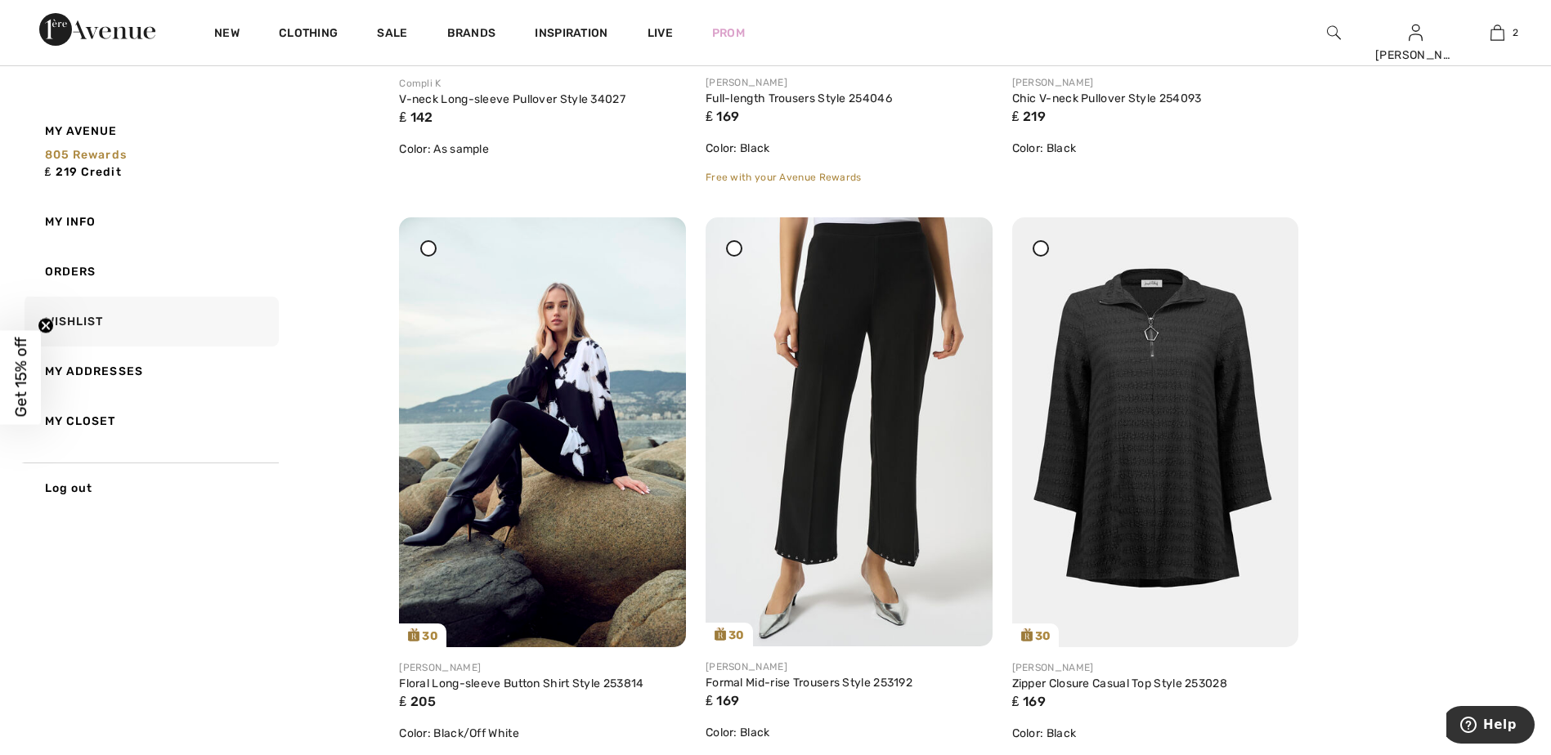
drag, startPoint x: 654, startPoint y: 245, endPoint x: 864, endPoint y: 47, distance: 289.2
click at [654, 235] on icon at bounding box center [654, 228] width 10 height 11
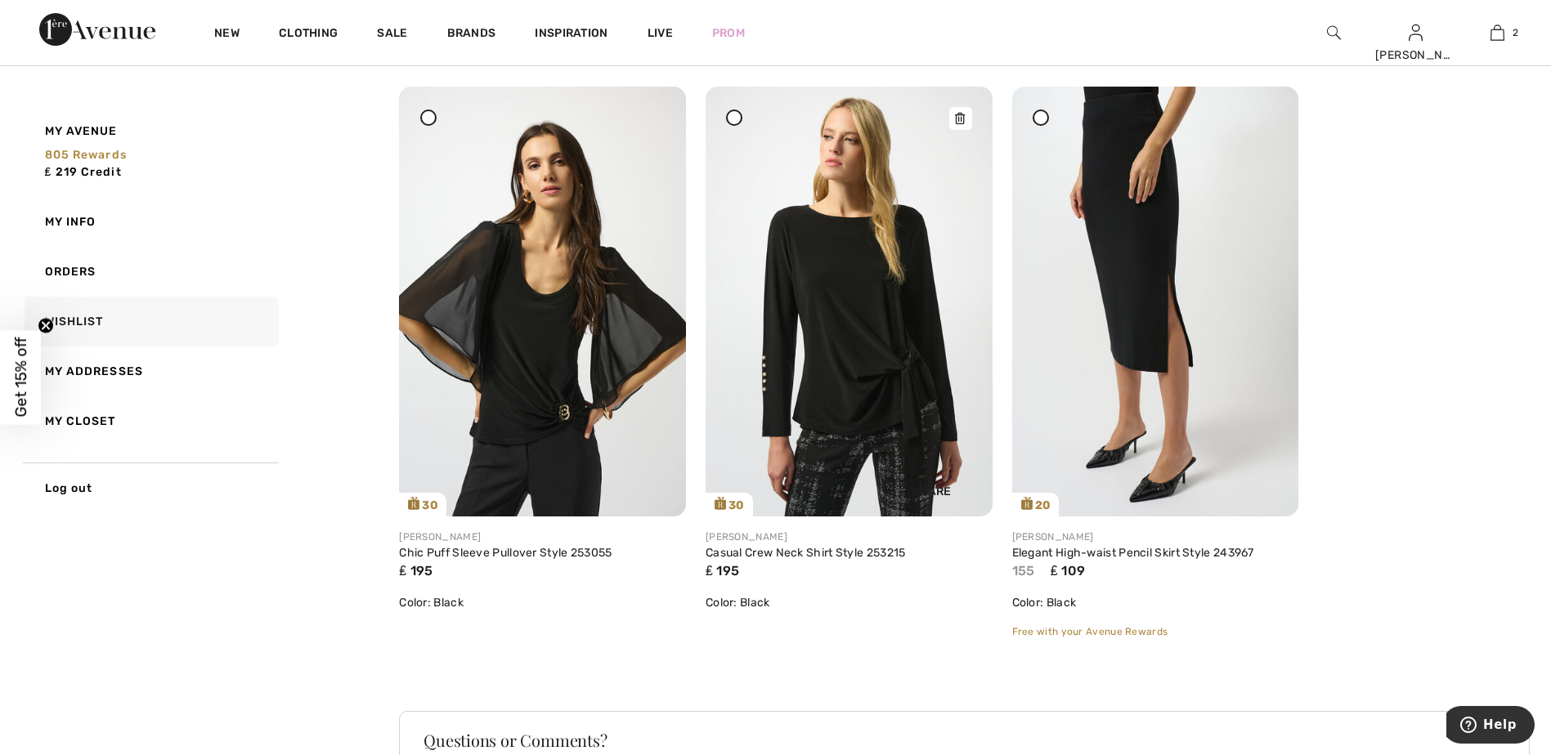
scroll to position [1390, 0]
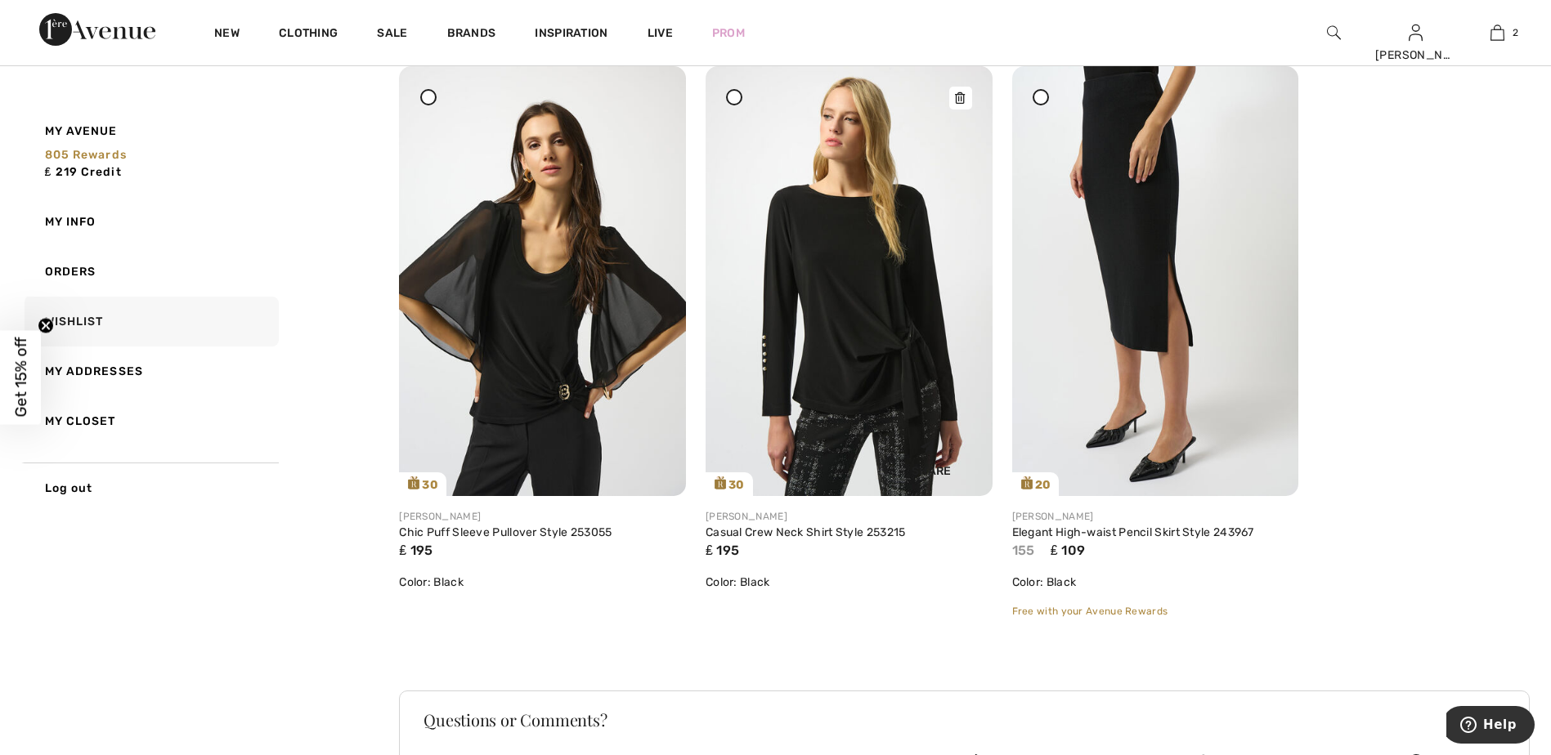
click at [872, 294] on img at bounding box center [849, 280] width 287 height 429
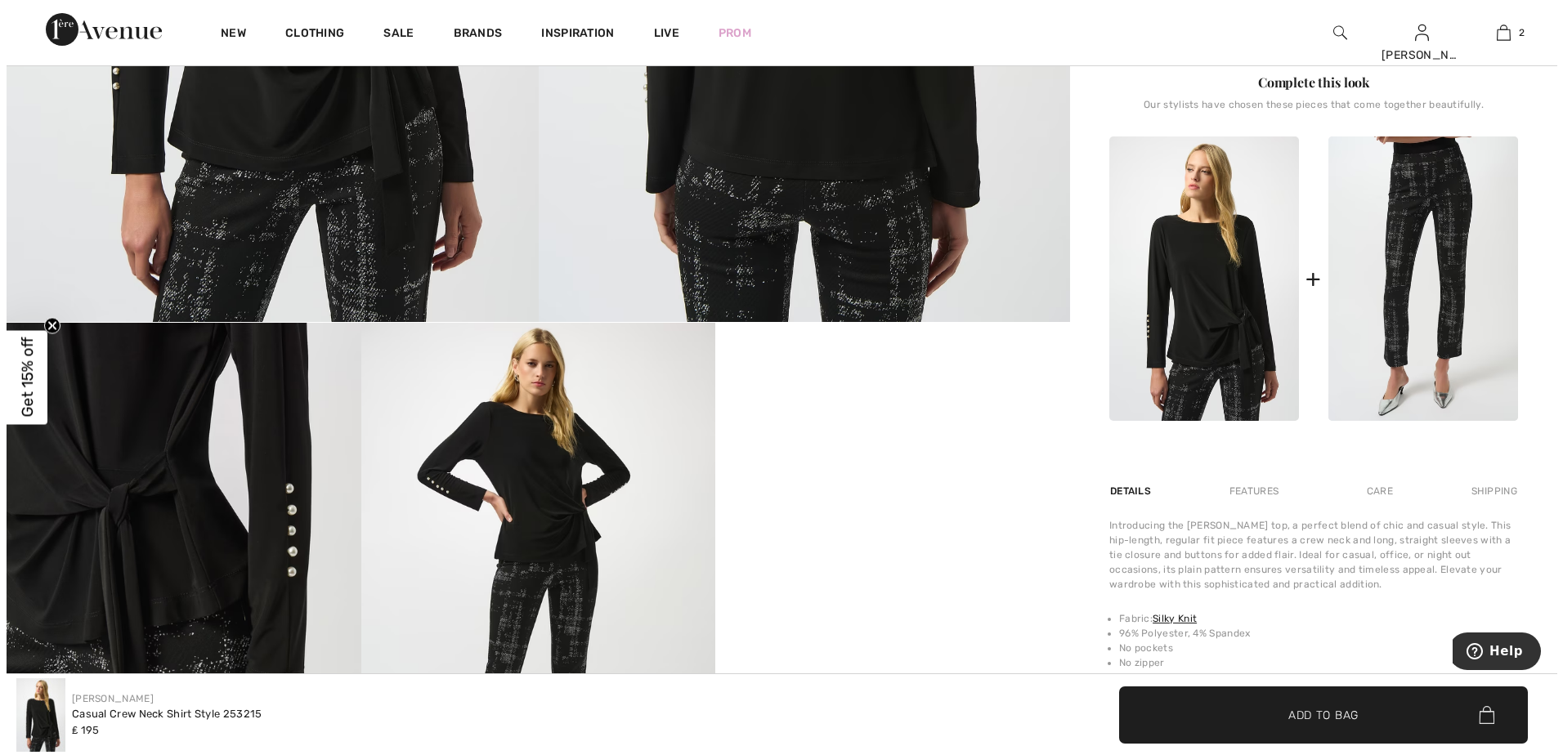
scroll to position [654, 0]
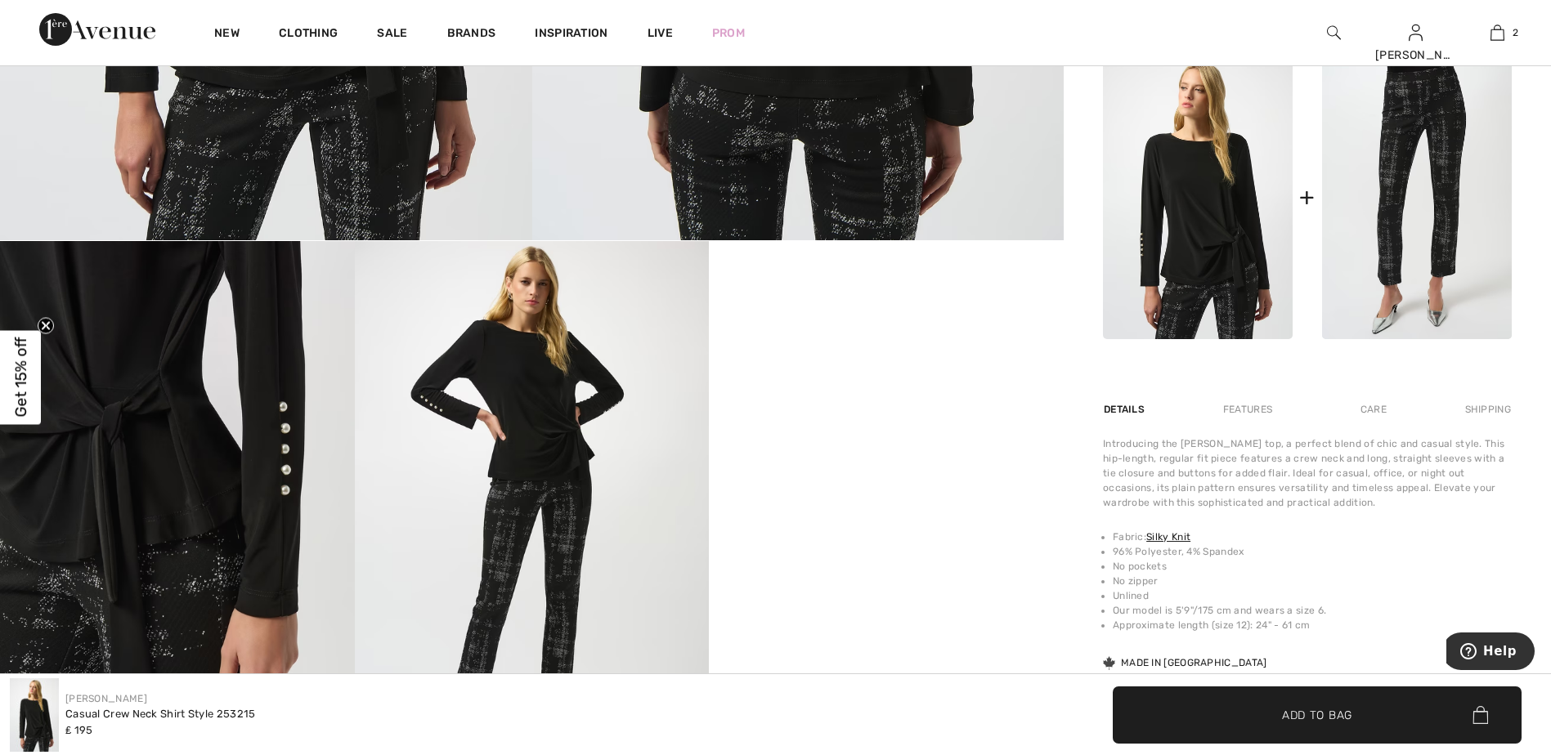
click at [280, 437] on img at bounding box center [177, 506] width 355 height 531
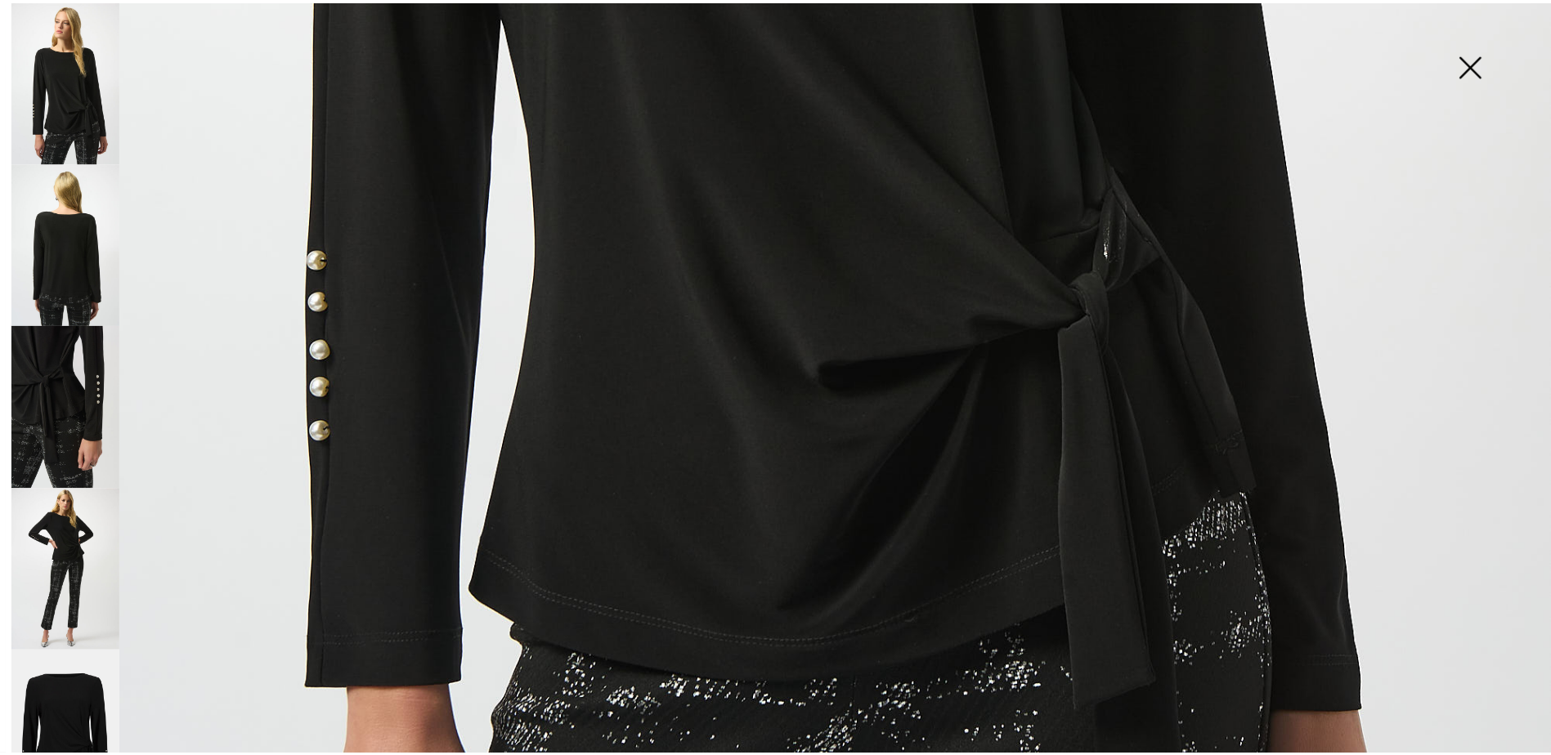
scroll to position [1226, 0]
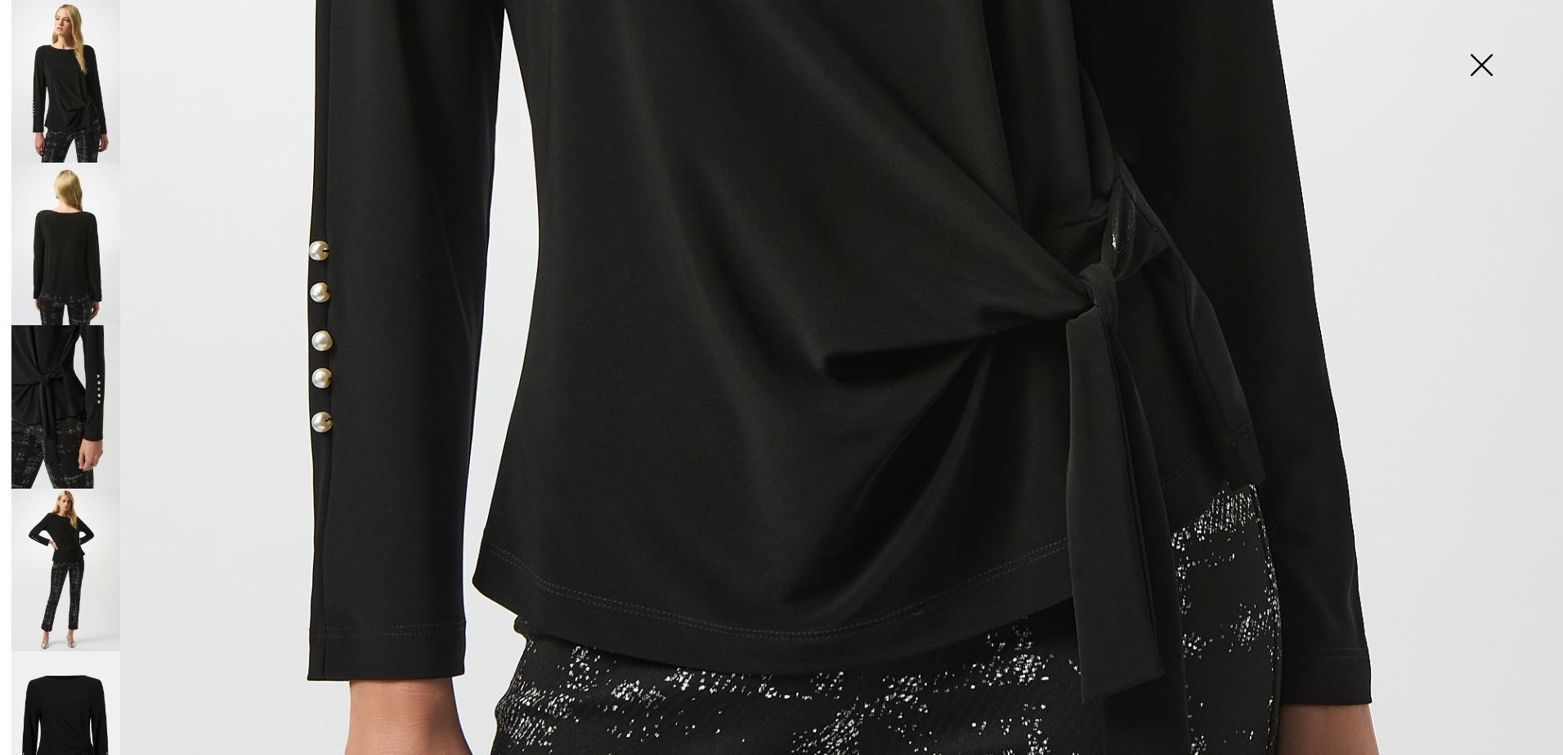
click at [1459, 63] on img at bounding box center [1482, 67] width 82 height 84
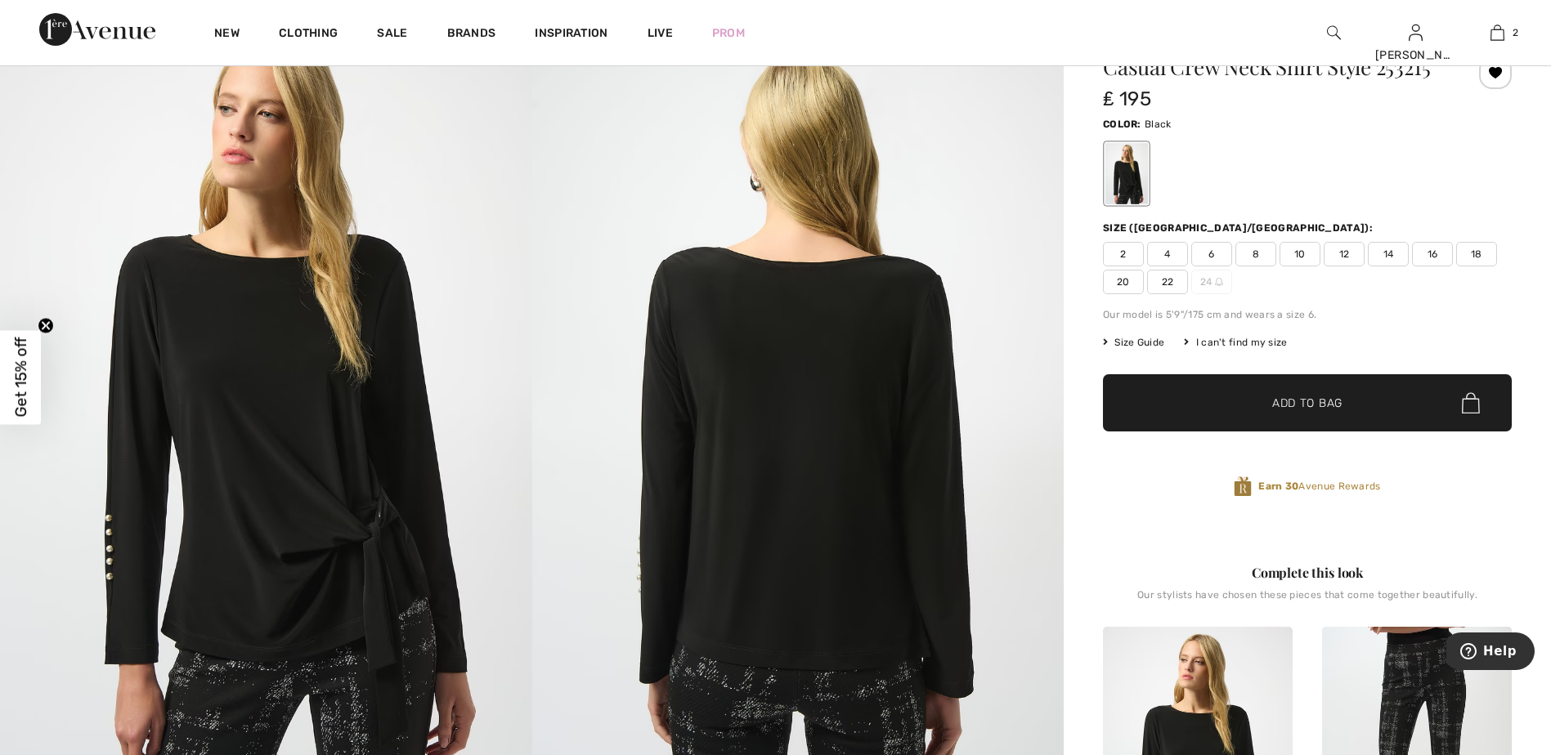
scroll to position [0, 0]
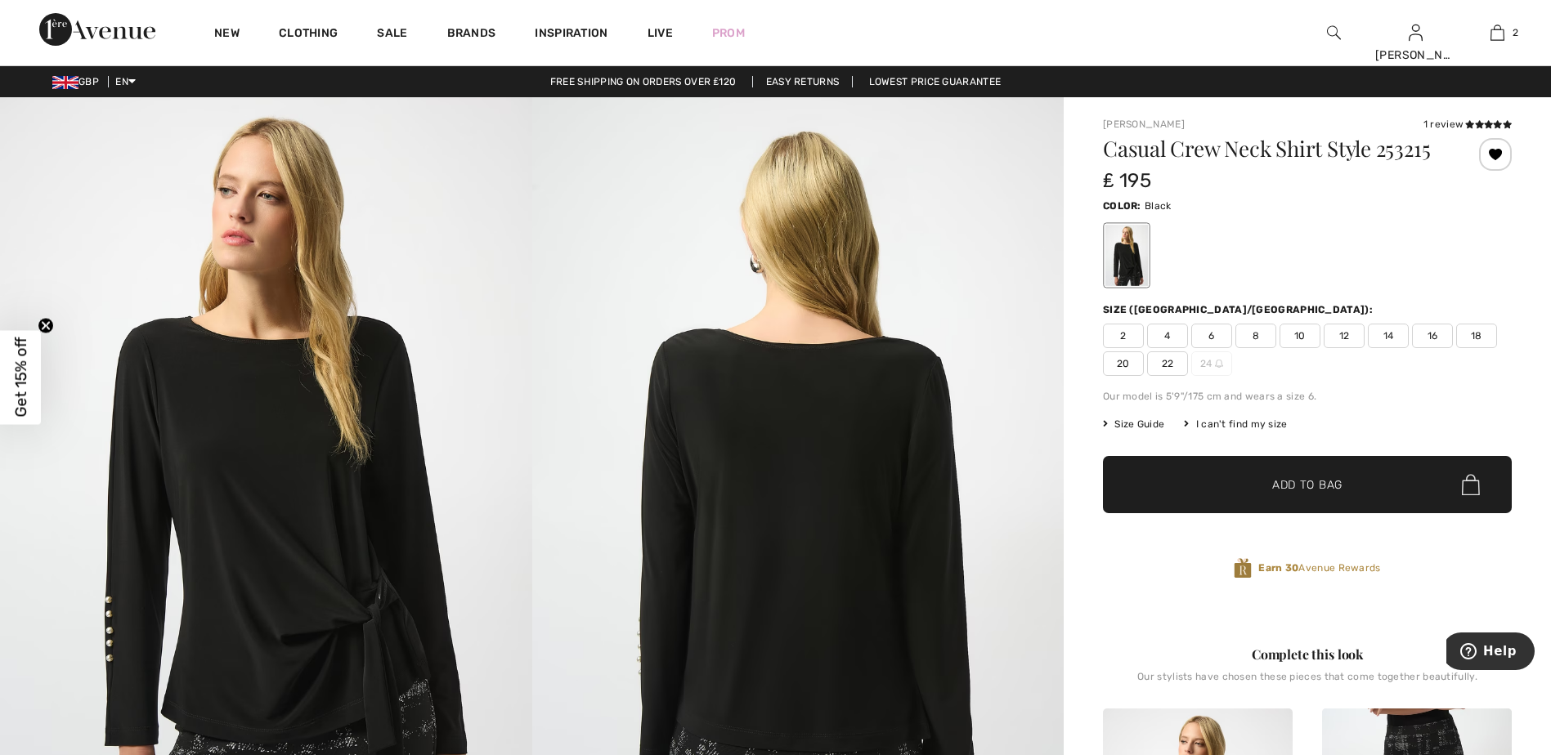
click at [1343, 334] on span "12" at bounding box center [1344, 336] width 41 height 25
click at [1293, 479] on span "Add to Bag" at bounding box center [1307, 485] width 70 height 17
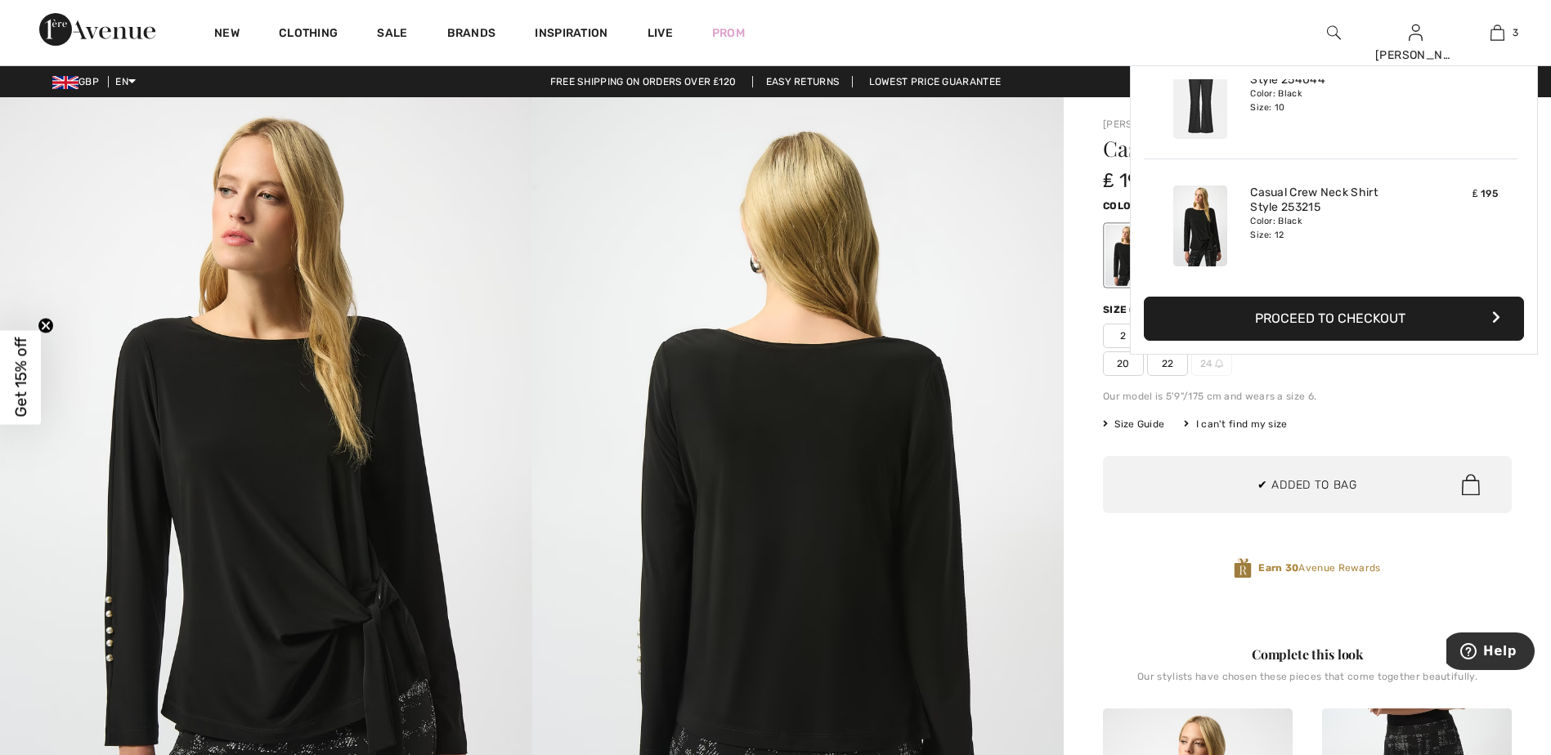
scroll to position [178, 0]
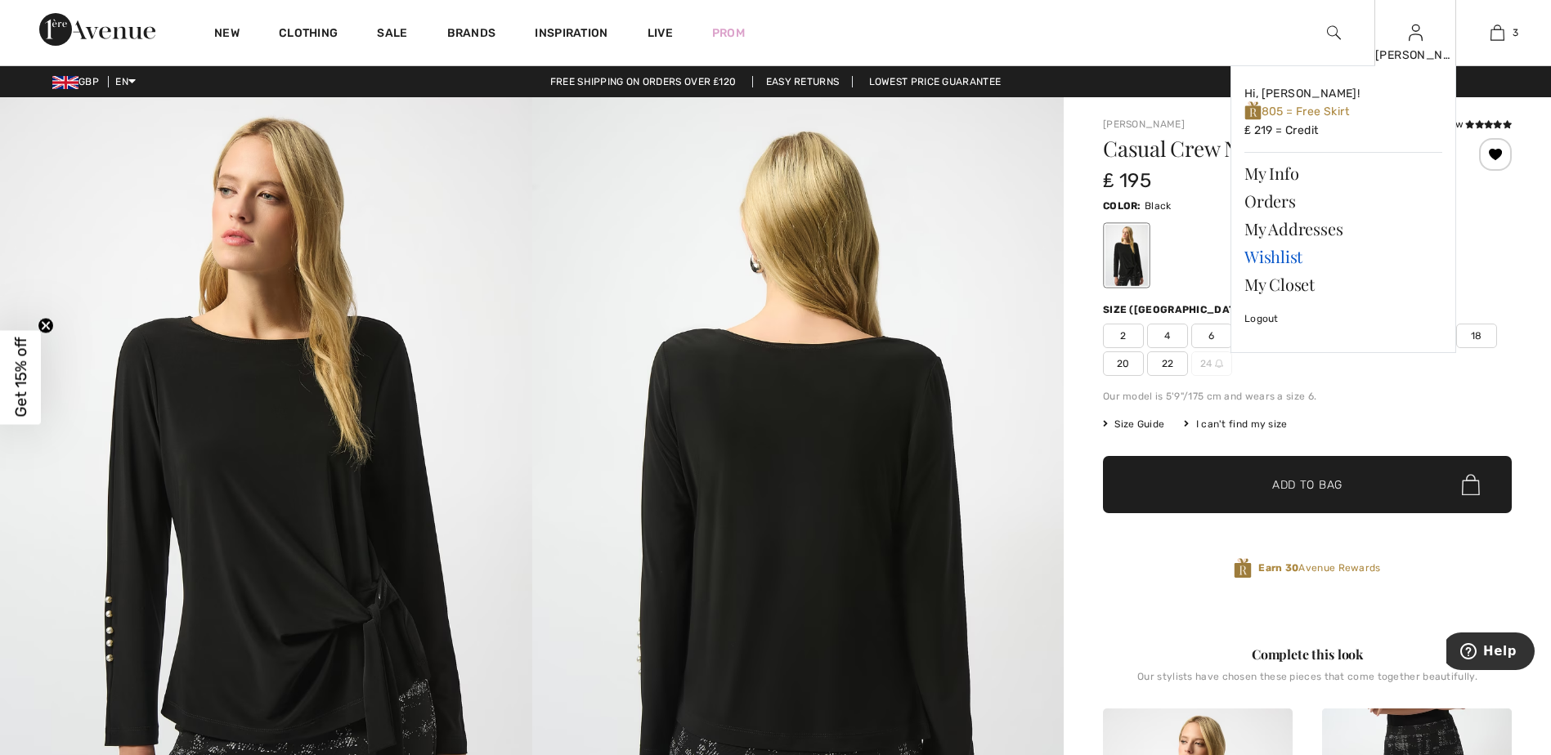
click at [1272, 253] on link "Wishlist" at bounding box center [1343, 257] width 198 height 28
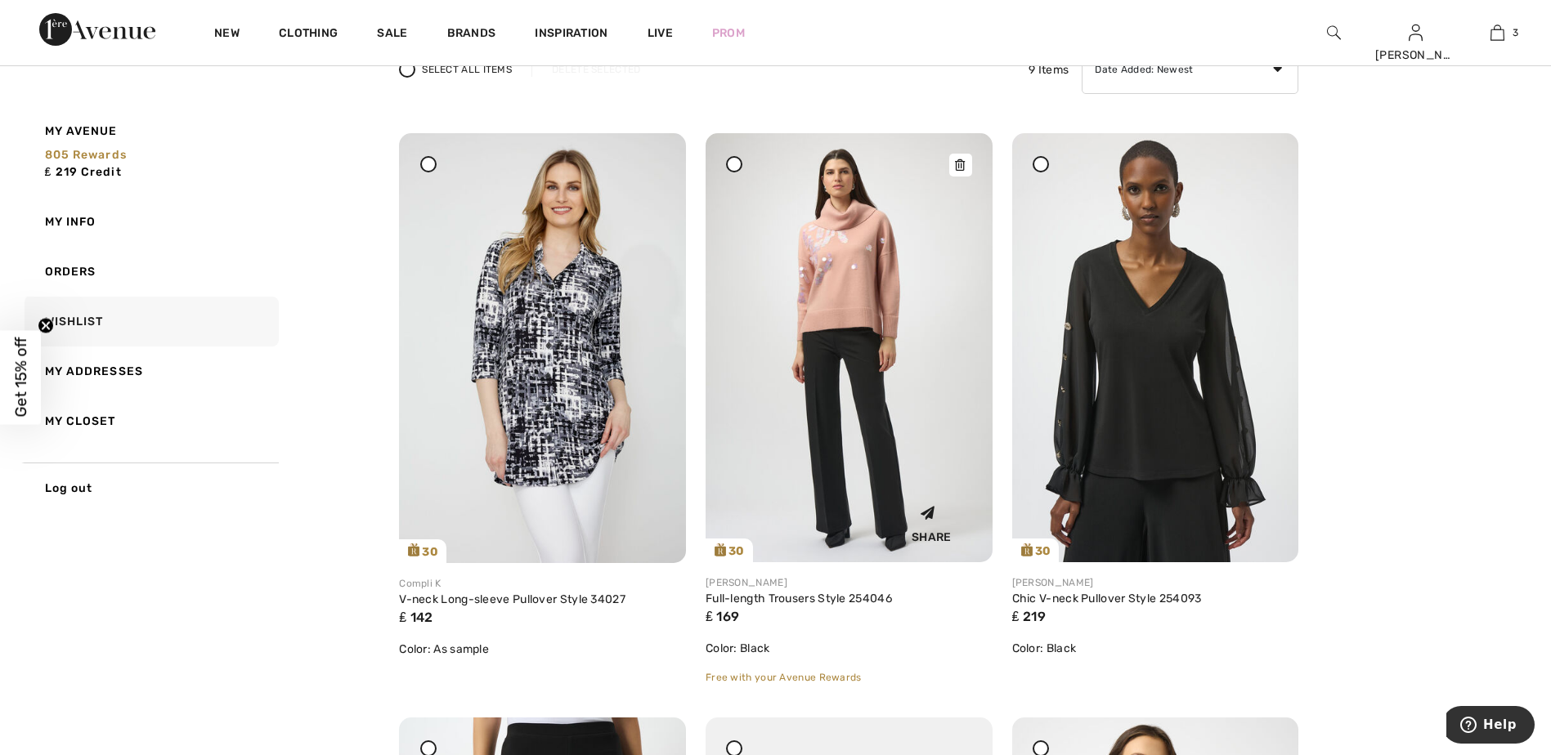
scroll to position [164, 0]
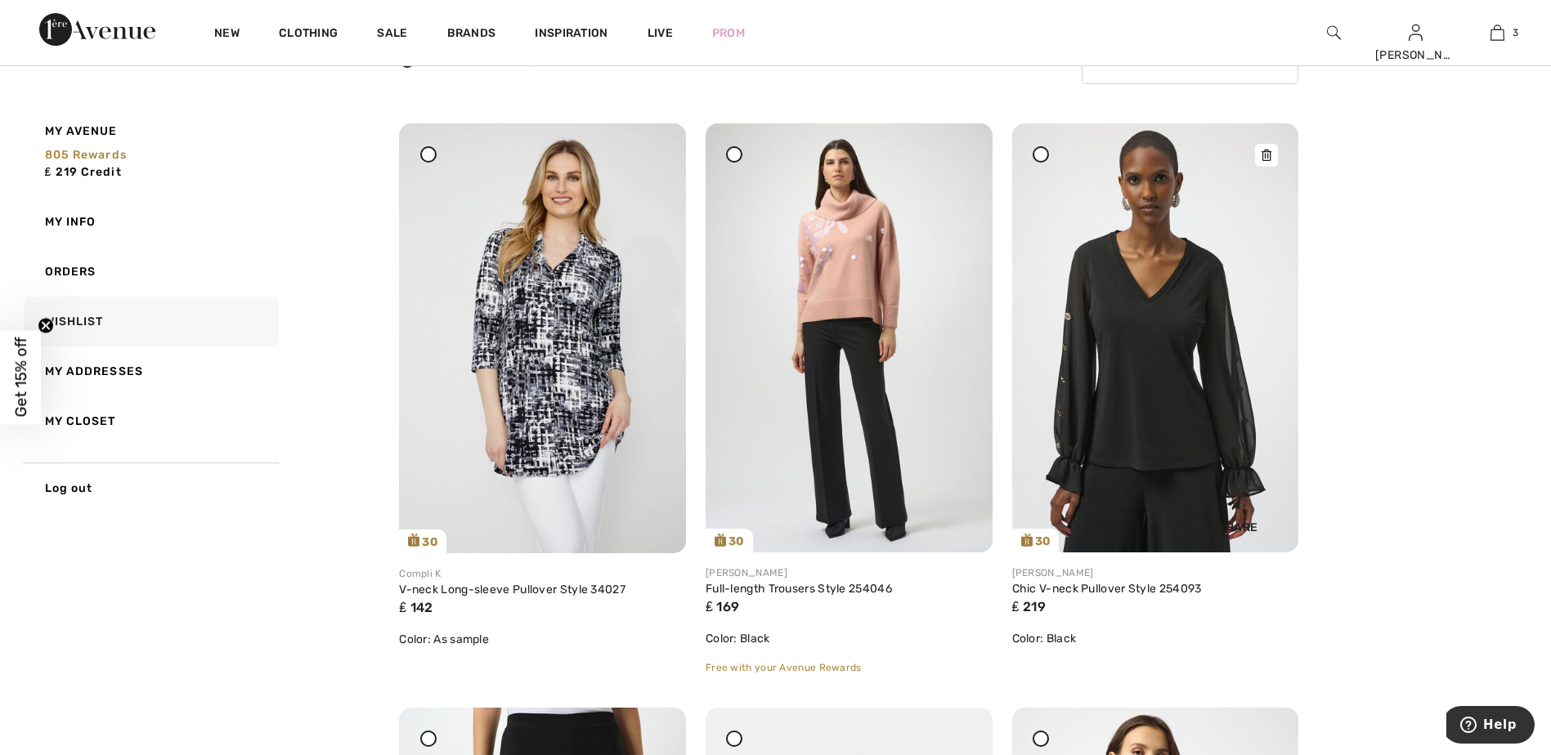
click at [1138, 383] on img at bounding box center [1155, 337] width 287 height 429
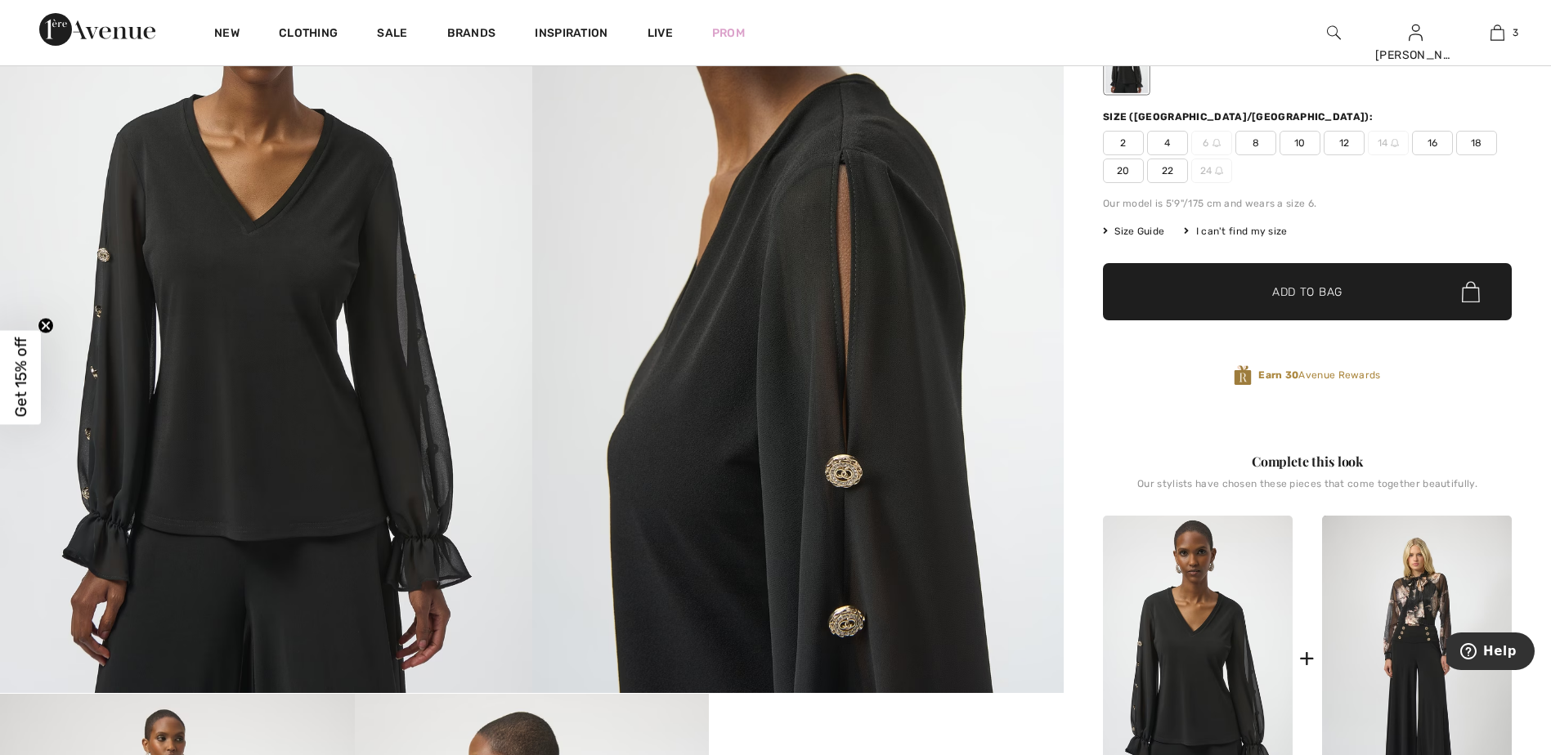
scroll to position [245, 0]
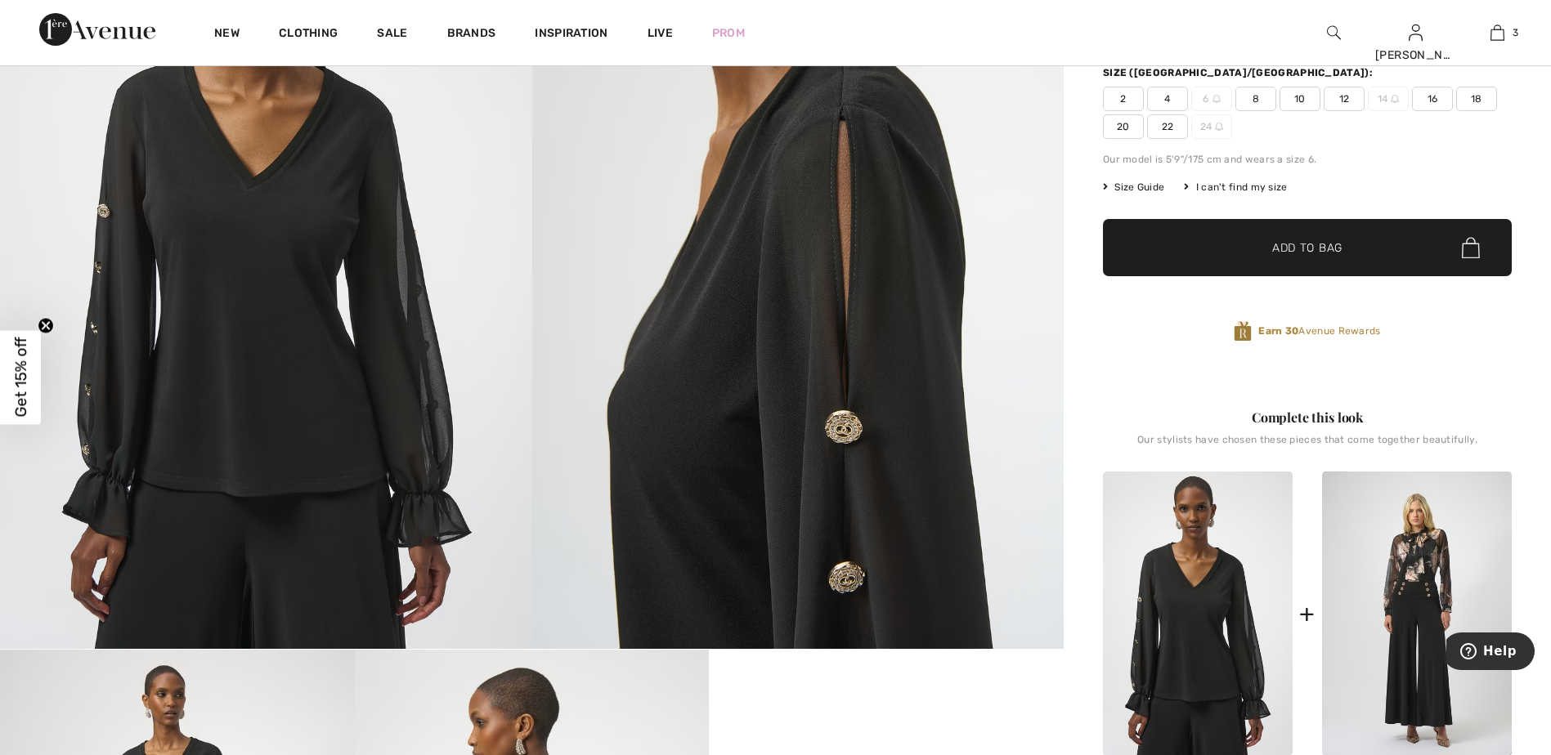
click at [1343, 102] on span "12" at bounding box center [1344, 99] width 41 height 25
click at [1319, 245] on span "Add to Bag" at bounding box center [1307, 248] width 70 height 17
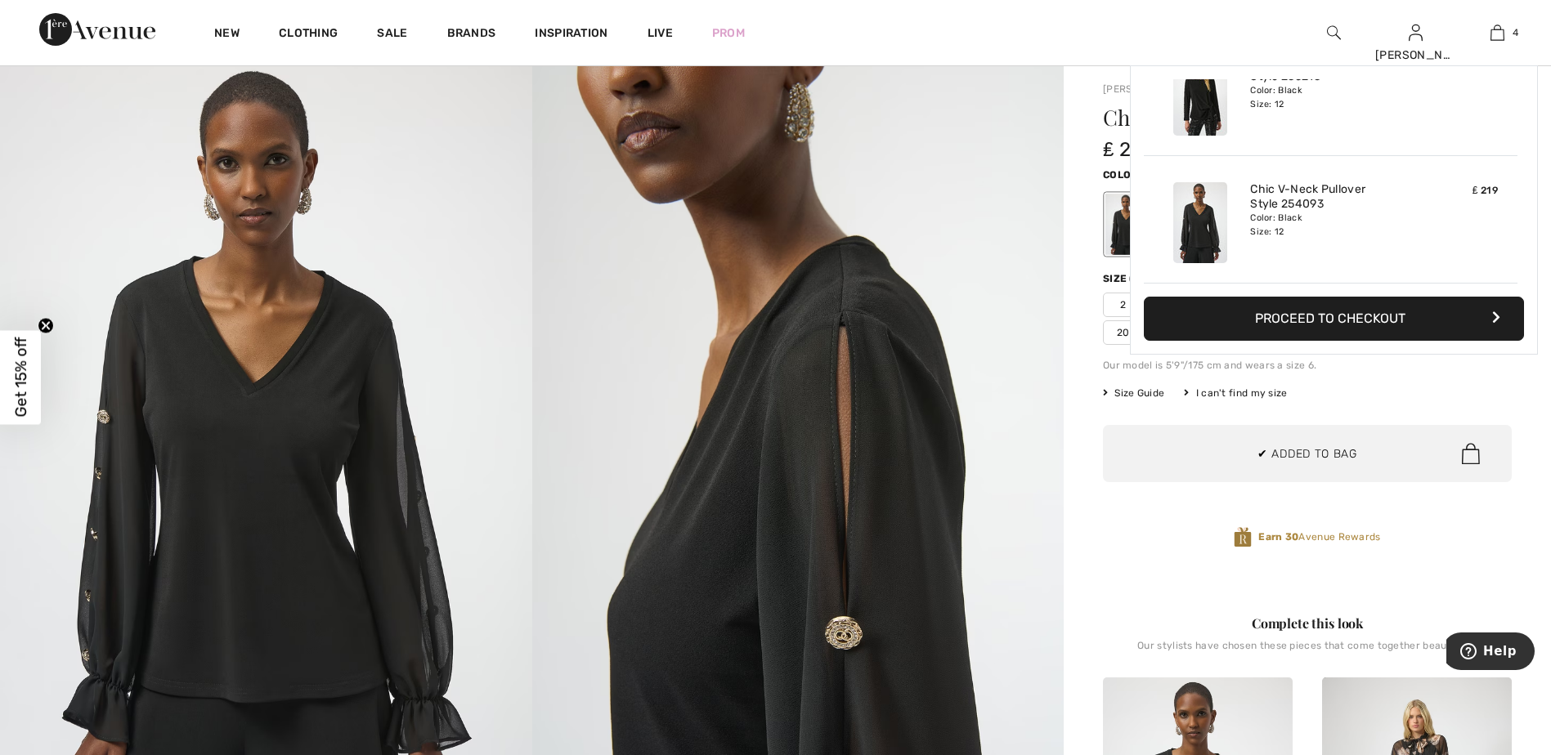
scroll to position [0, 0]
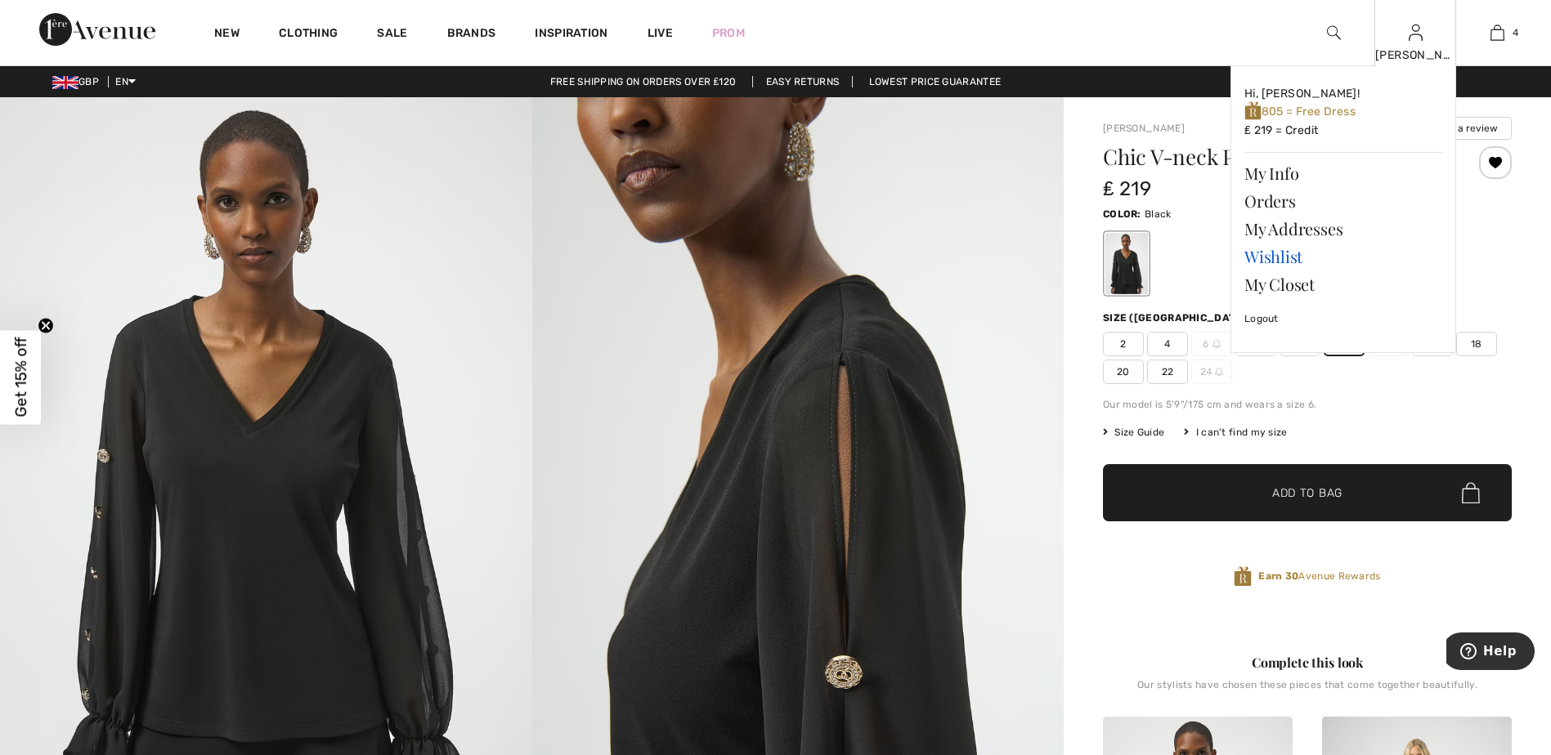
click at [1292, 261] on link "Wishlist" at bounding box center [1343, 257] width 198 height 28
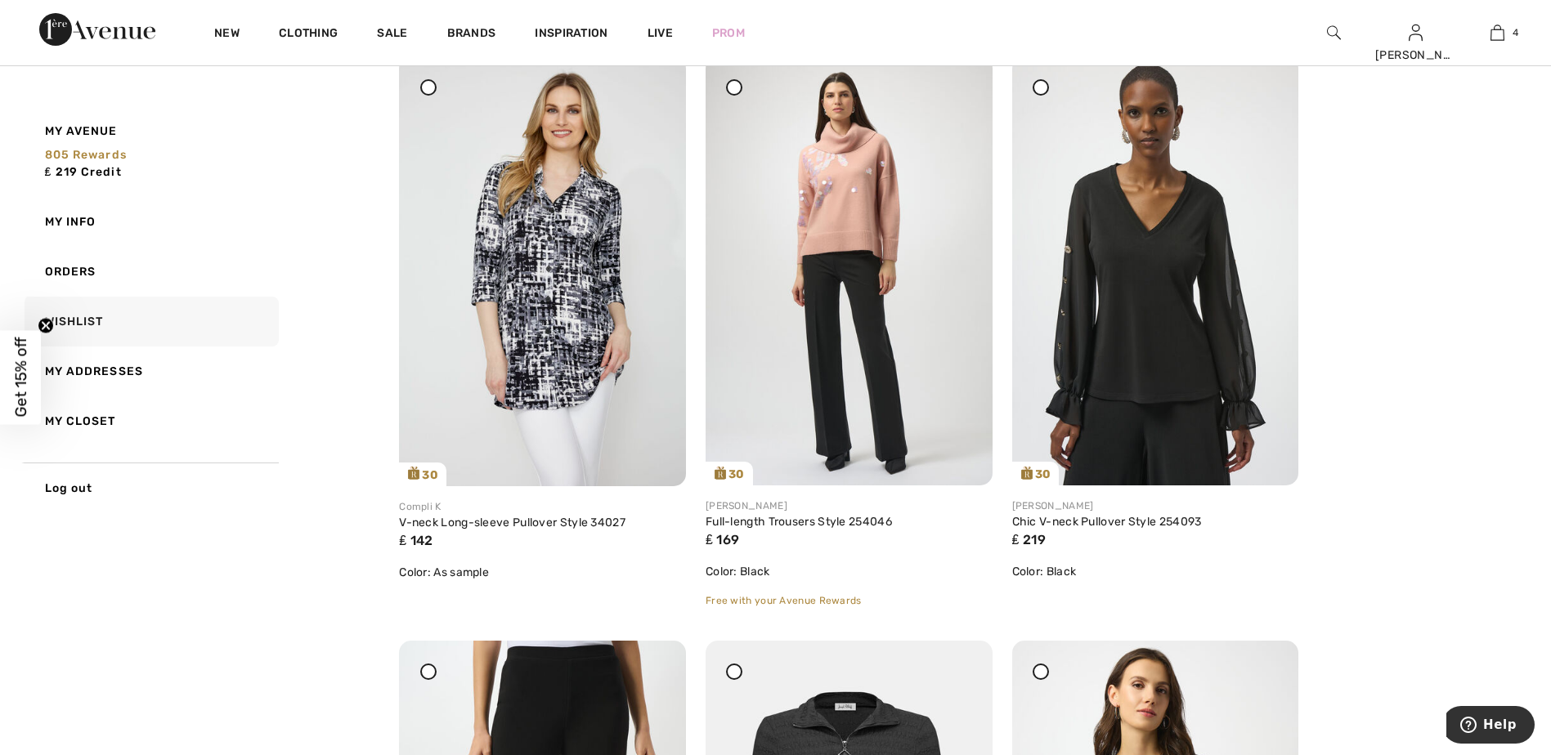
scroll to position [192, 0]
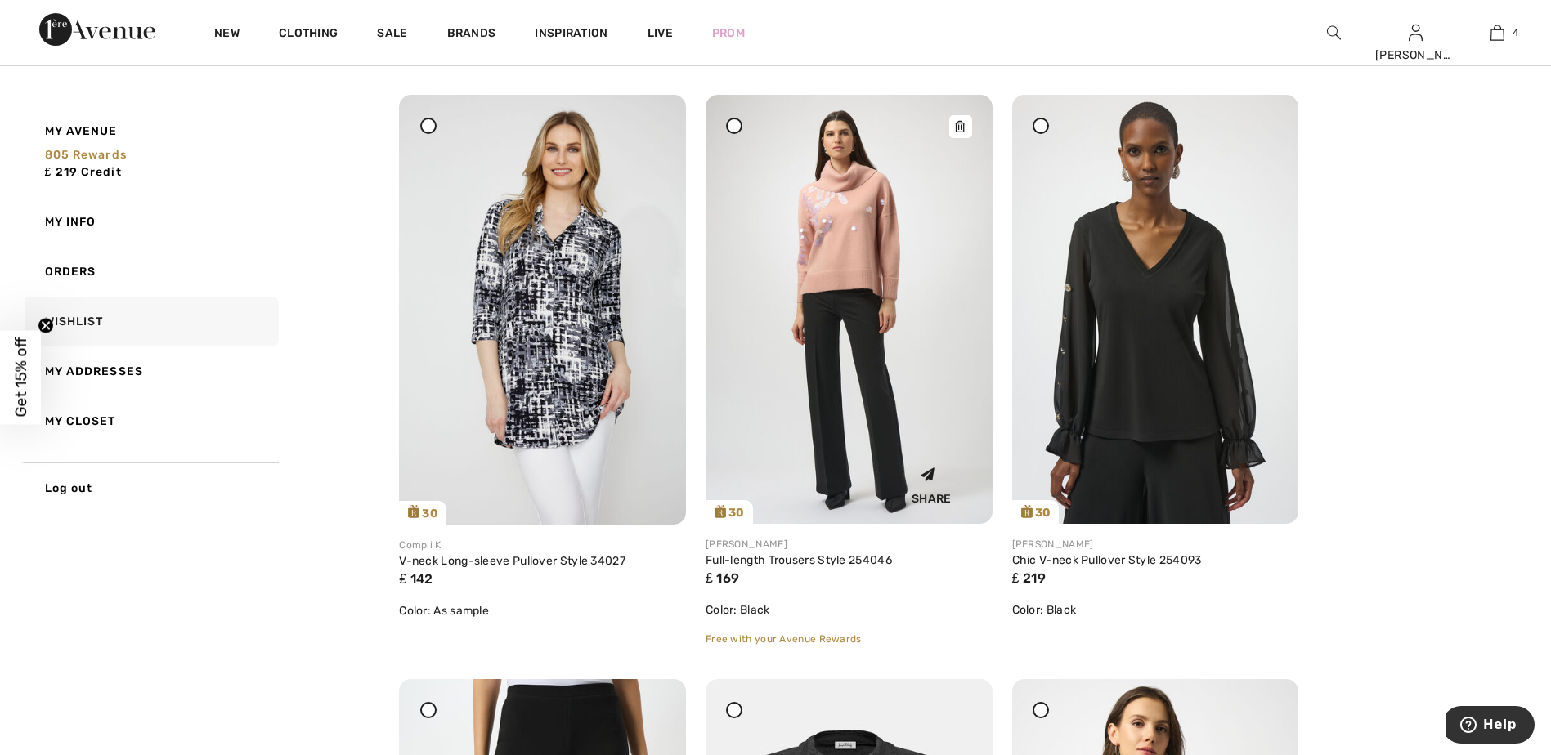
click at [853, 304] on img at bounding box center [849, 309] width 287 height 429
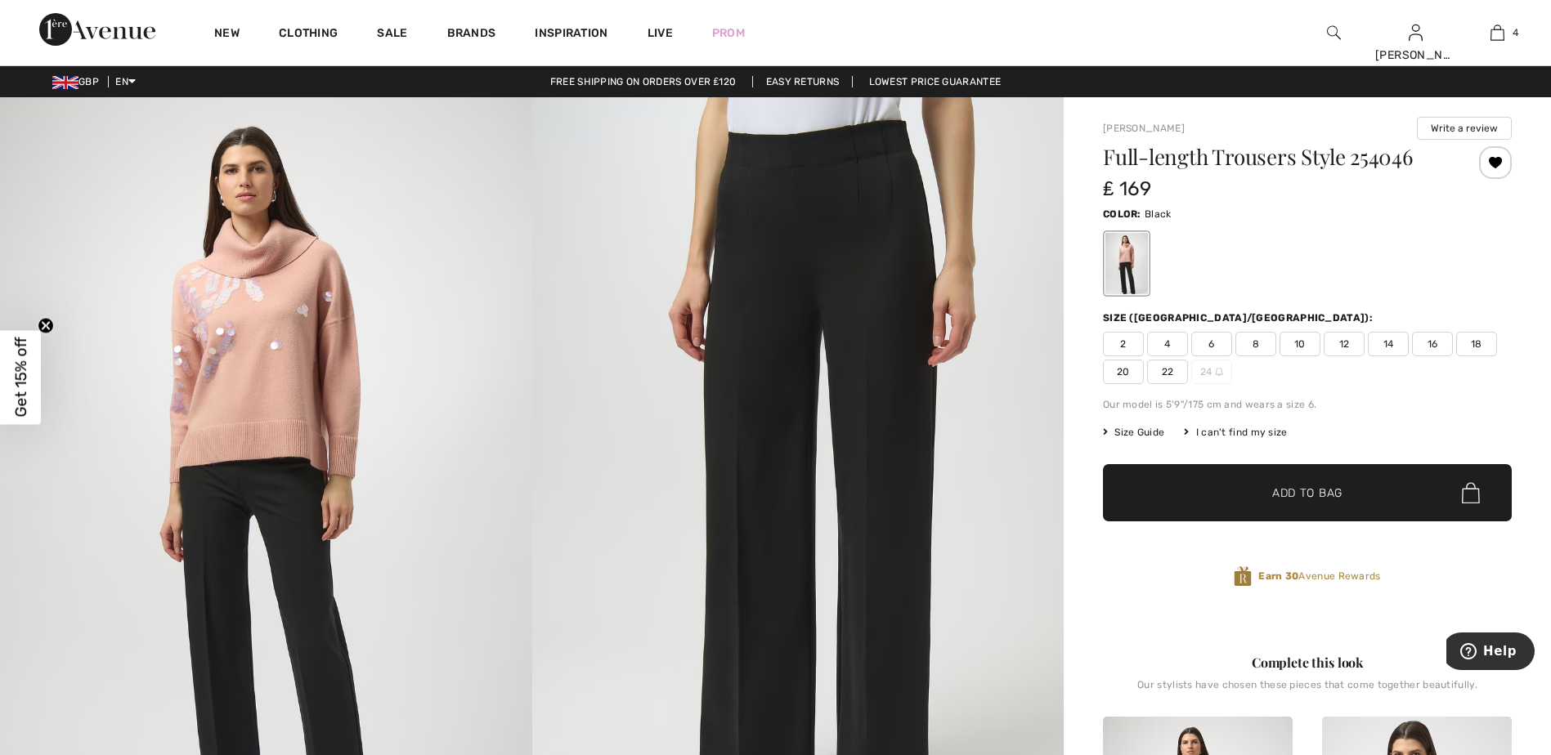
click at [1301, 344] on span "10" at bounding box center [1300, 344] width 41 height 25
click at [1486, 247] on div at bounding box center [1307, 264] width 409 height 68
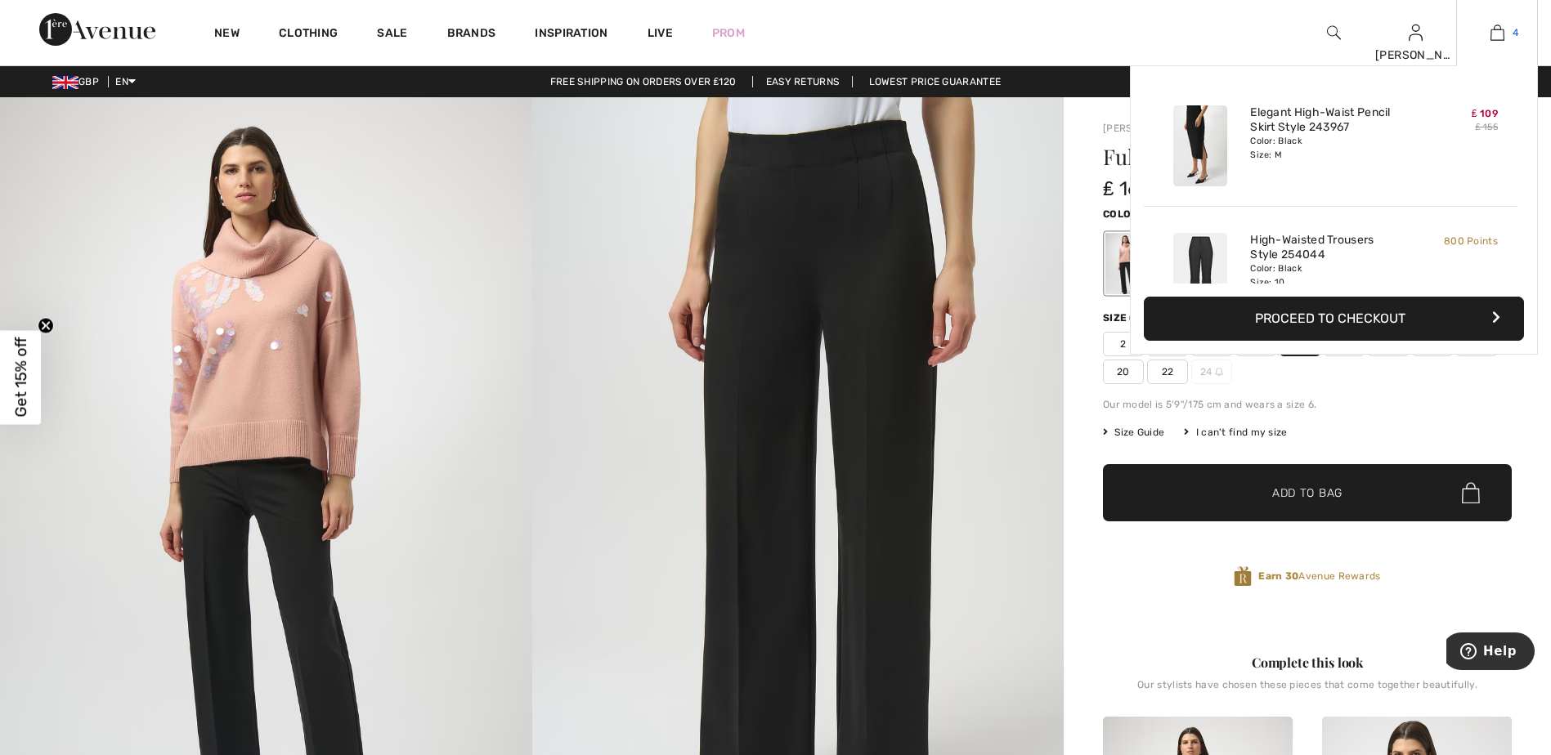
click at [1498, 29] on img at bounding box center [1498, 33] width 14 height 20
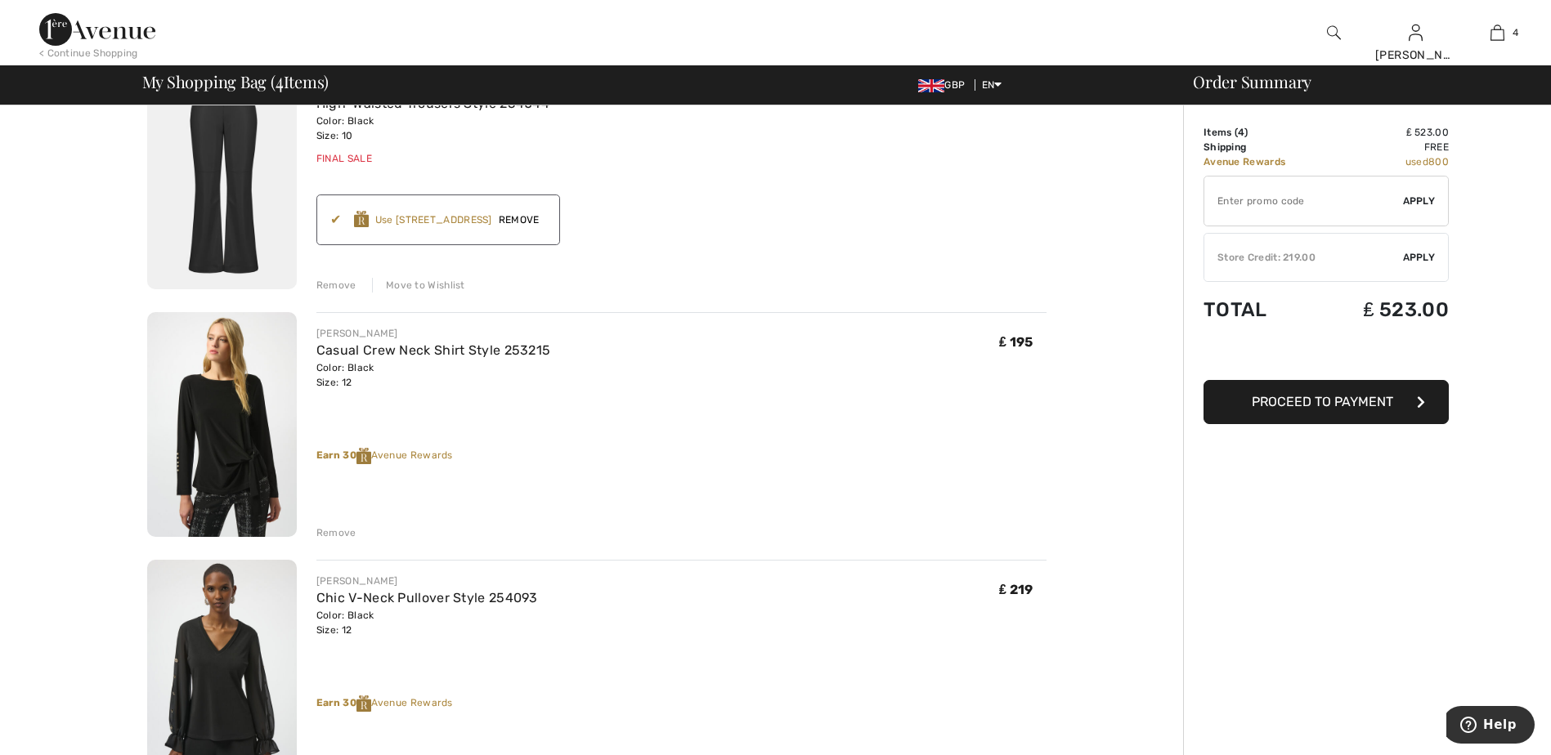
scroll to position [409, 0]
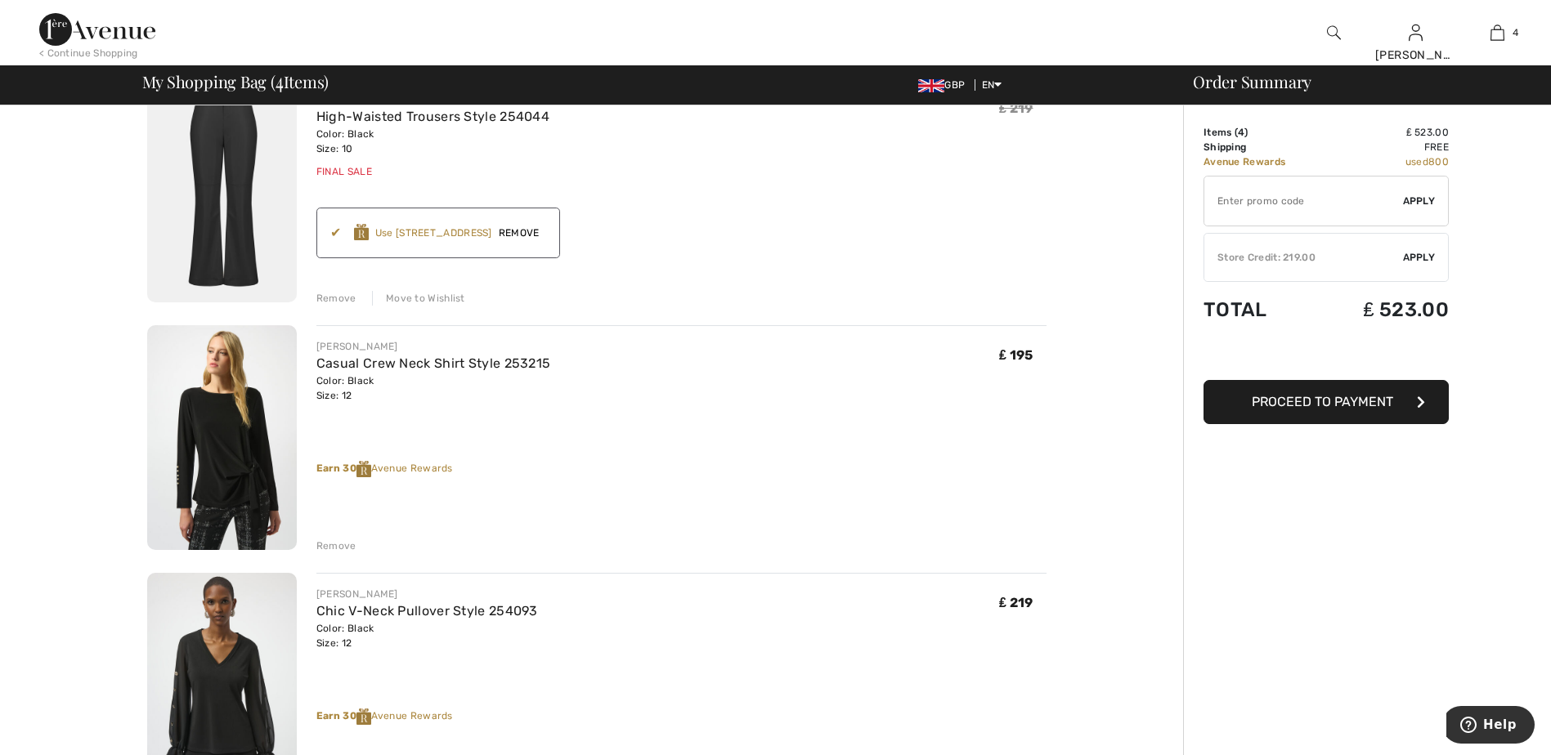
click at [339, 544] on div "Remove" at bounding box center [336, 546] width 40 height 15
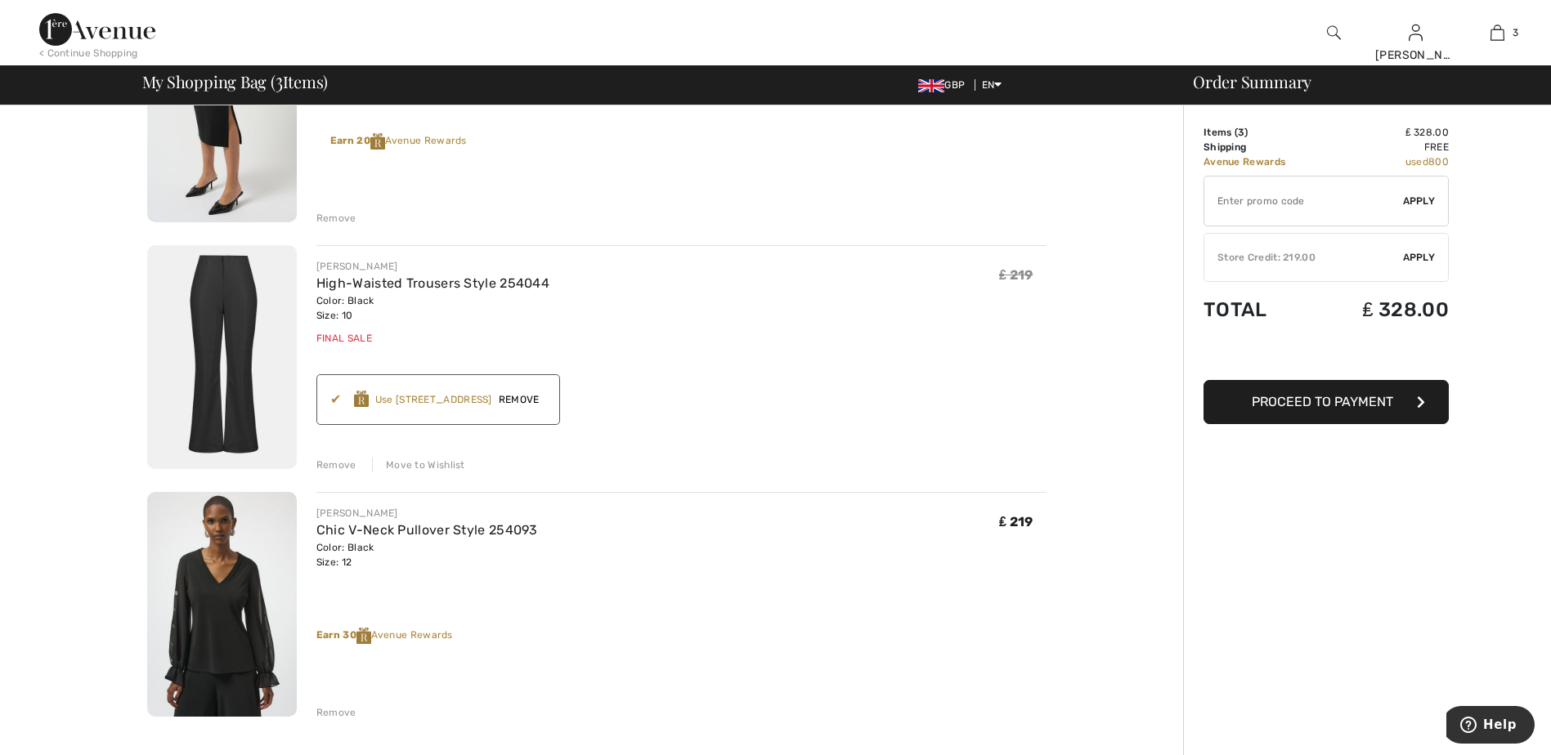
scroll to position [245, 0]
click at [527, 397] on span "Remove" at bounding box center [519, 396] width 54 height 15
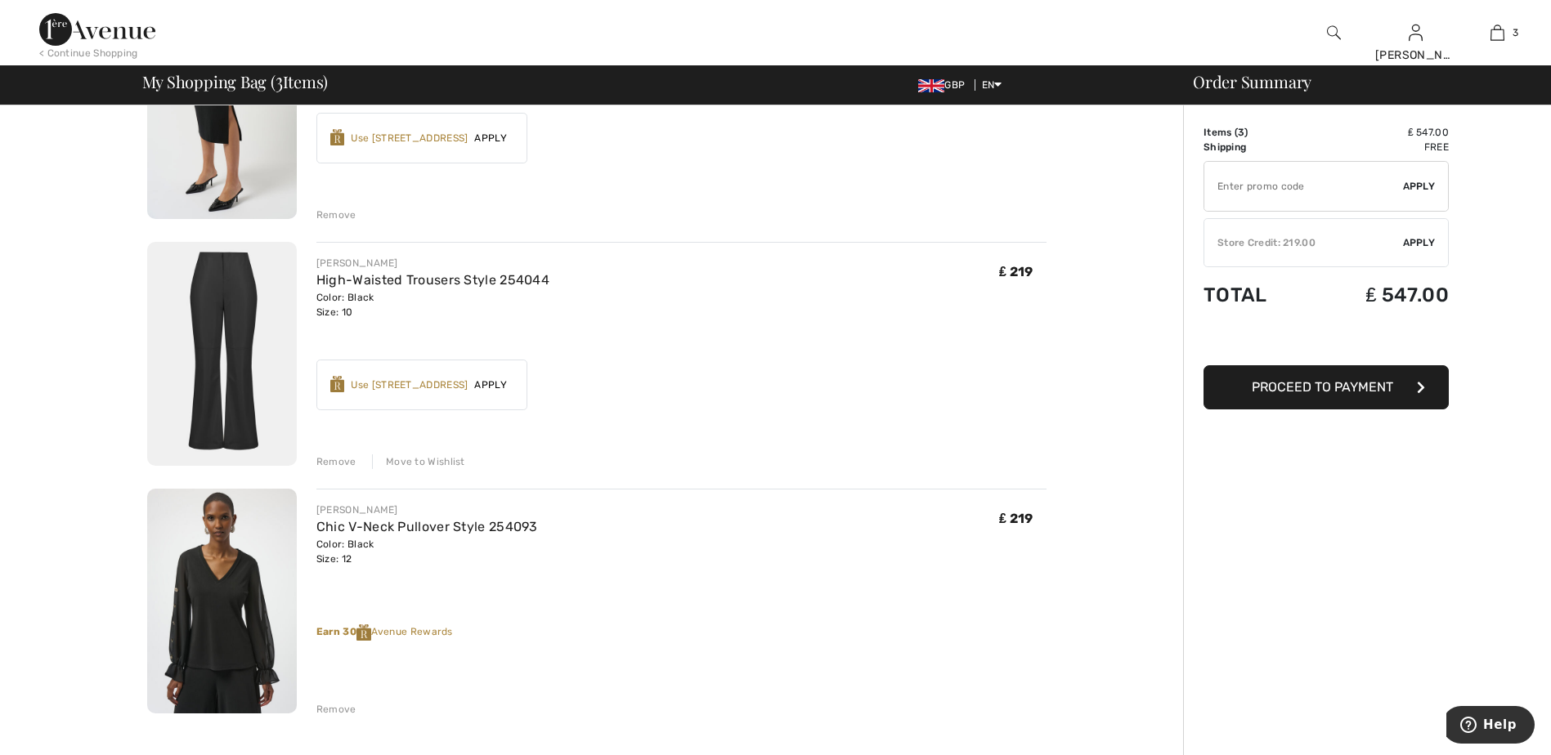
click at [437, 460] on div "Move to Wishlist" at bounding box center [418, 462] width 93 height 15
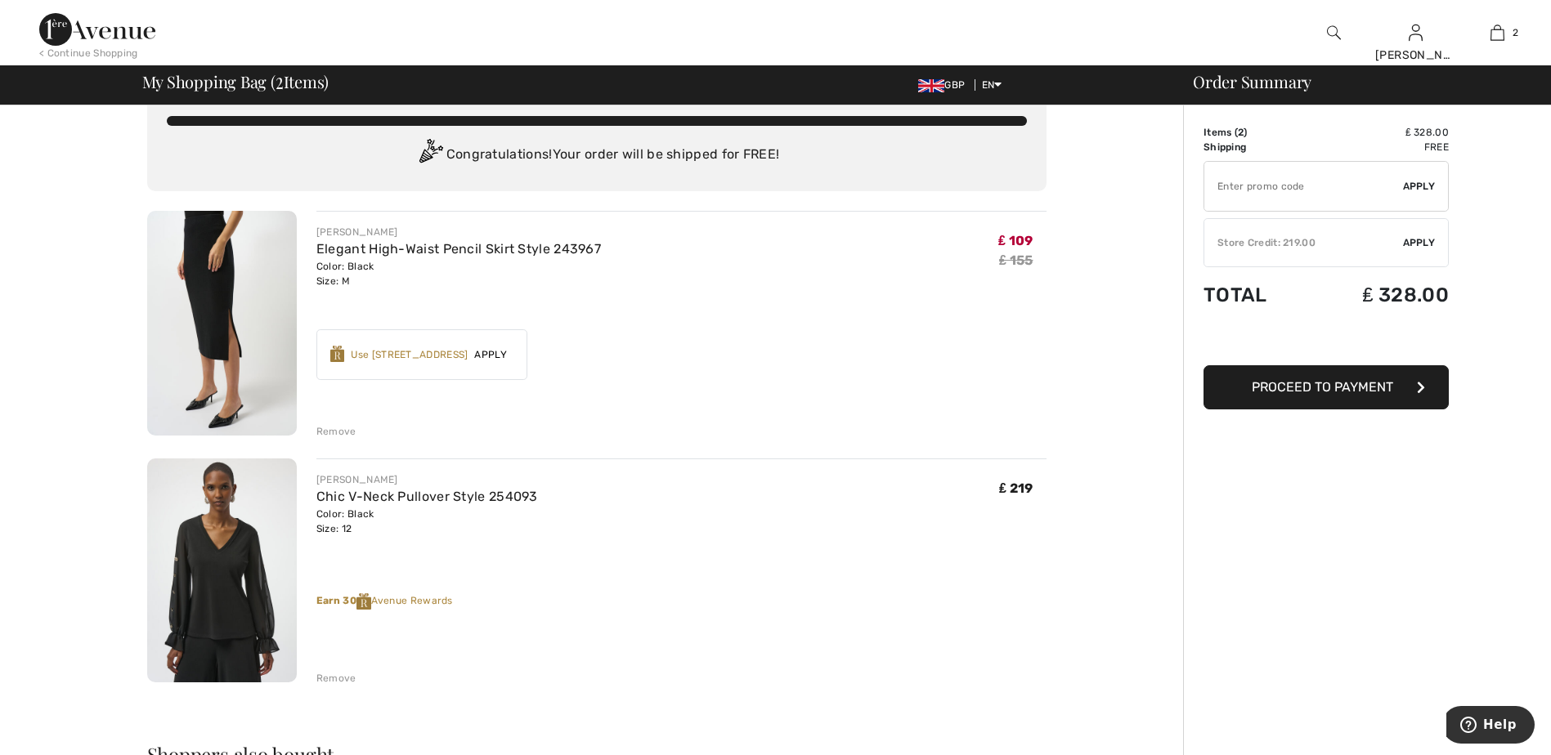
scroll to position [0, 0]
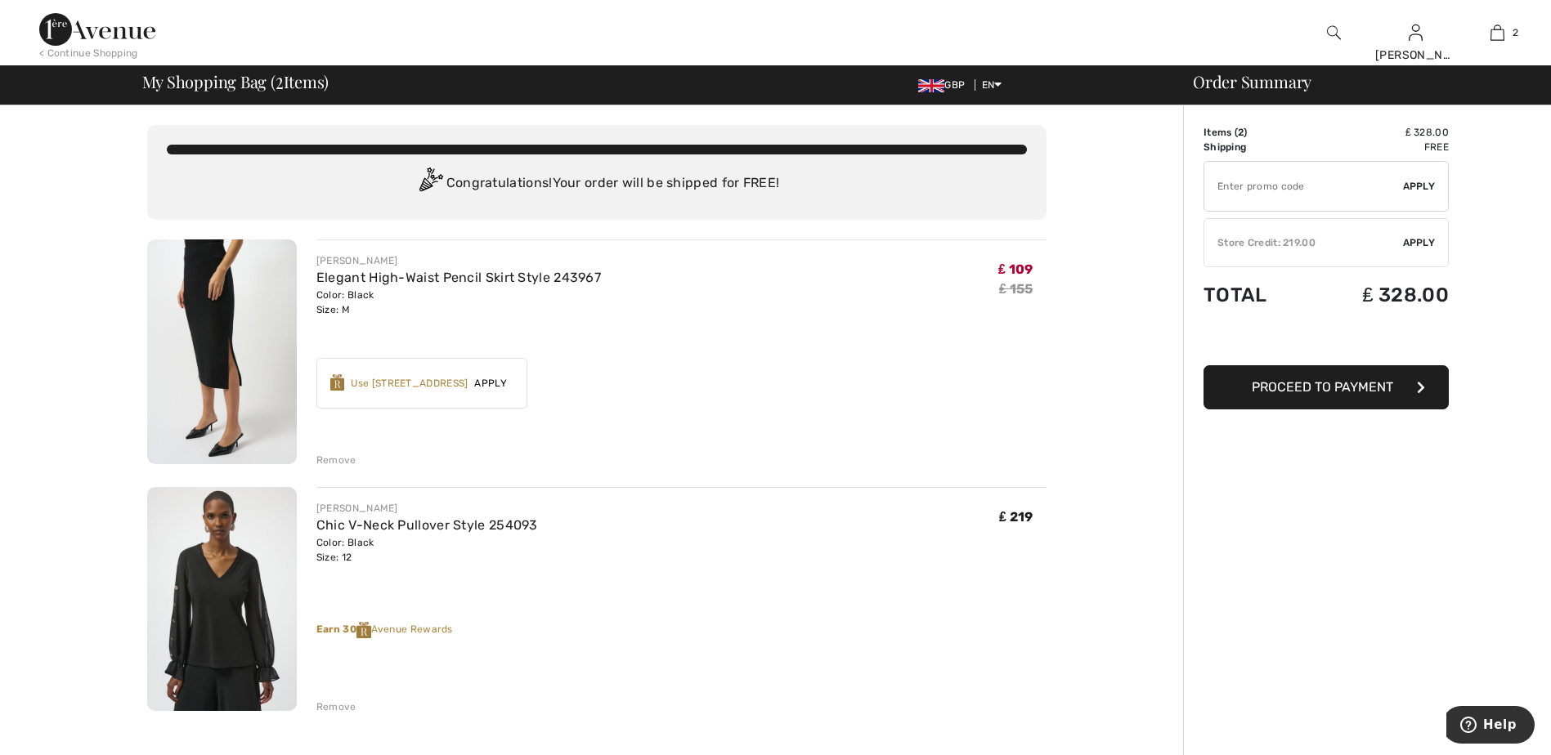
click at [497, 382] on span "Apply" at bounding box center [491, 383] width 46 height 15
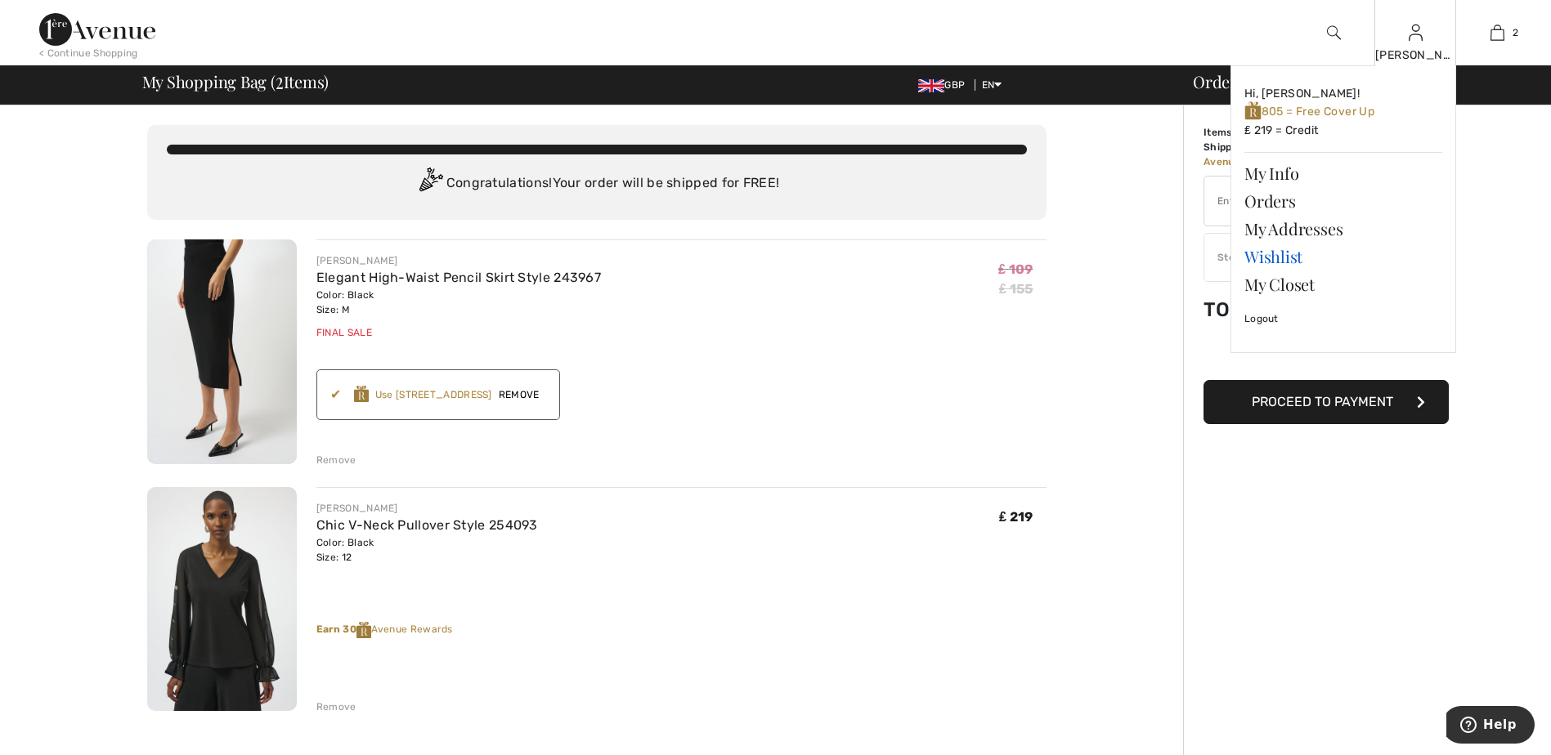
click at [1298, 251] on link "Wishlist" at bounding box center [1343, 257] width 198 height 28
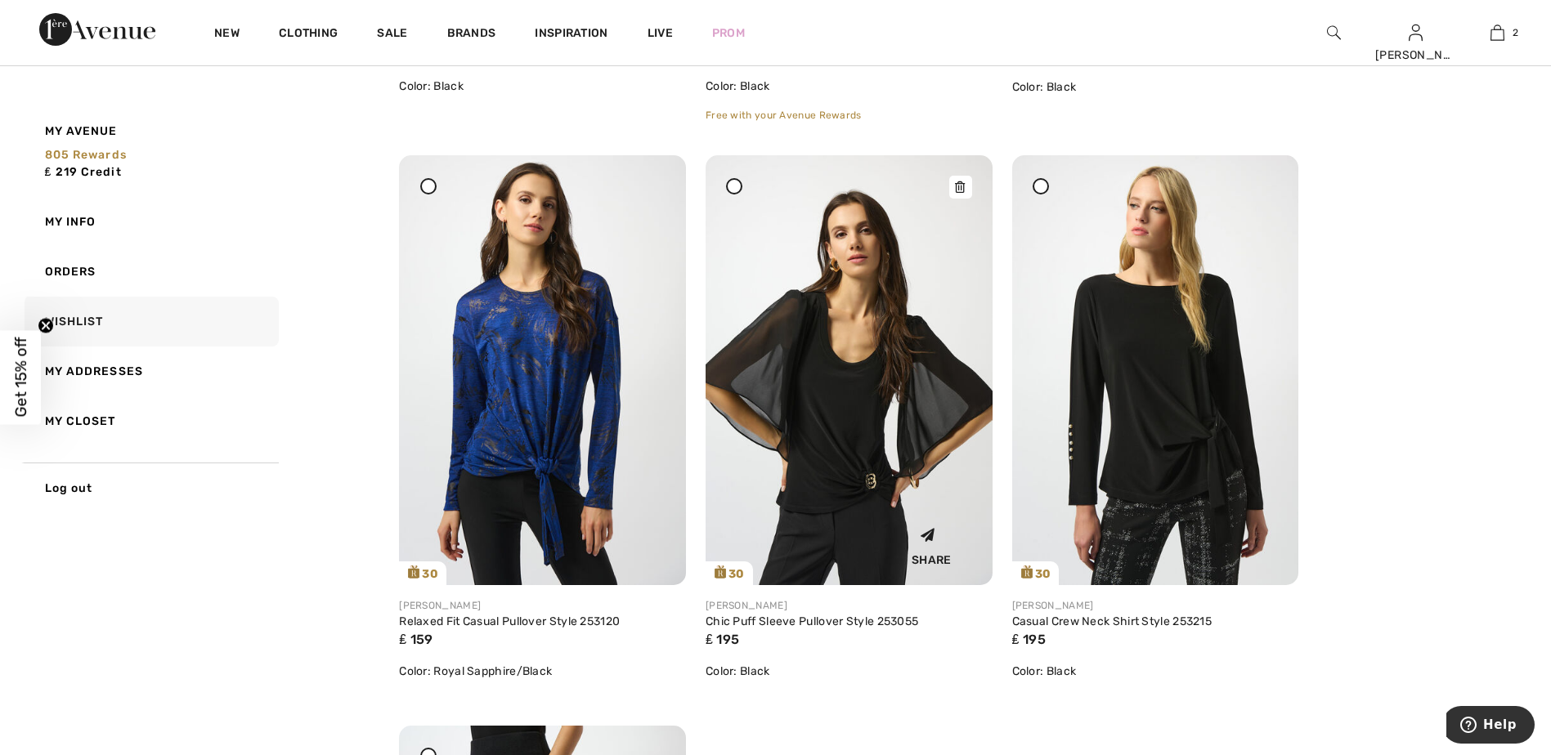
scroll to position [1308, 0]
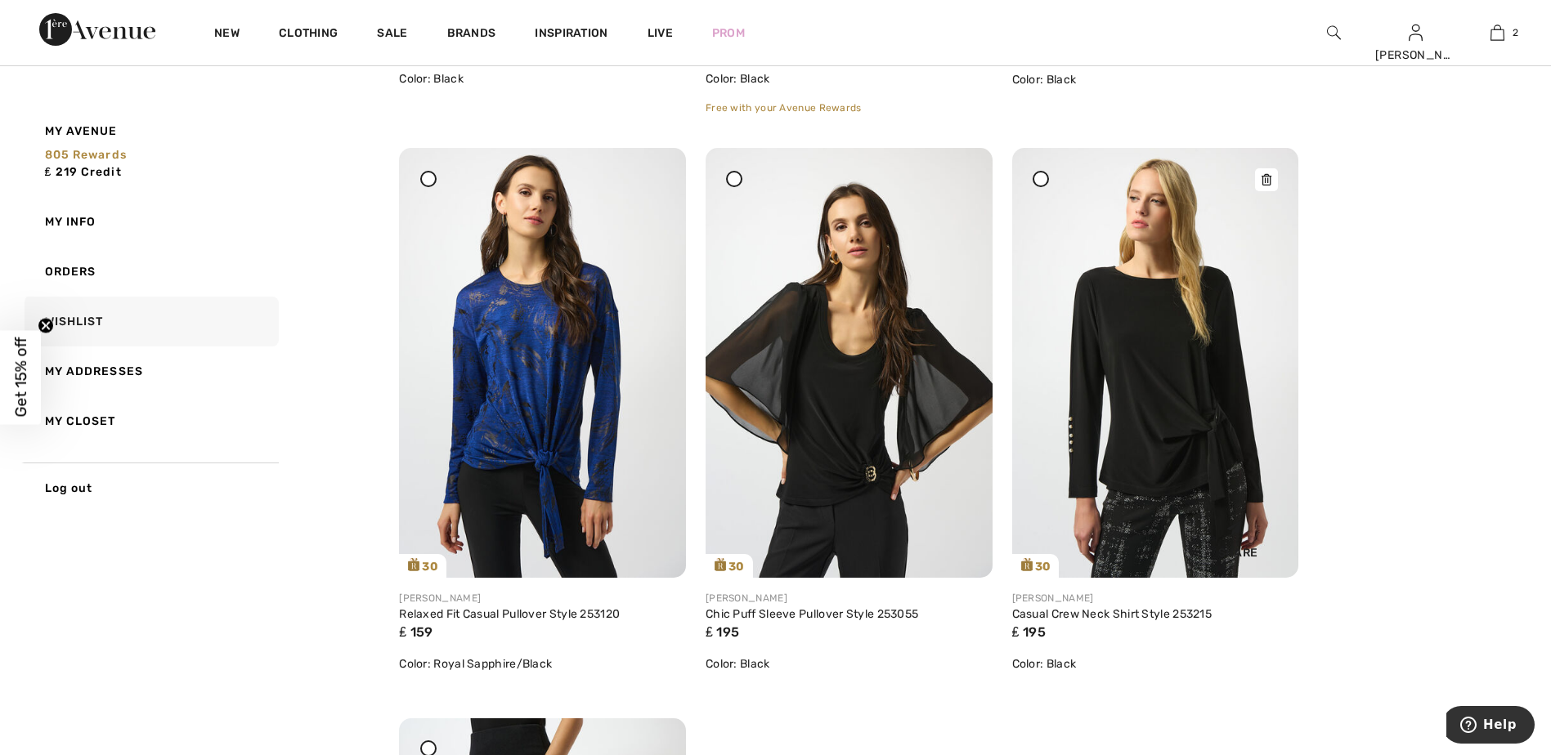
click at [1166, 379] on img at bounding box center [1155, 362] width 287 height 429
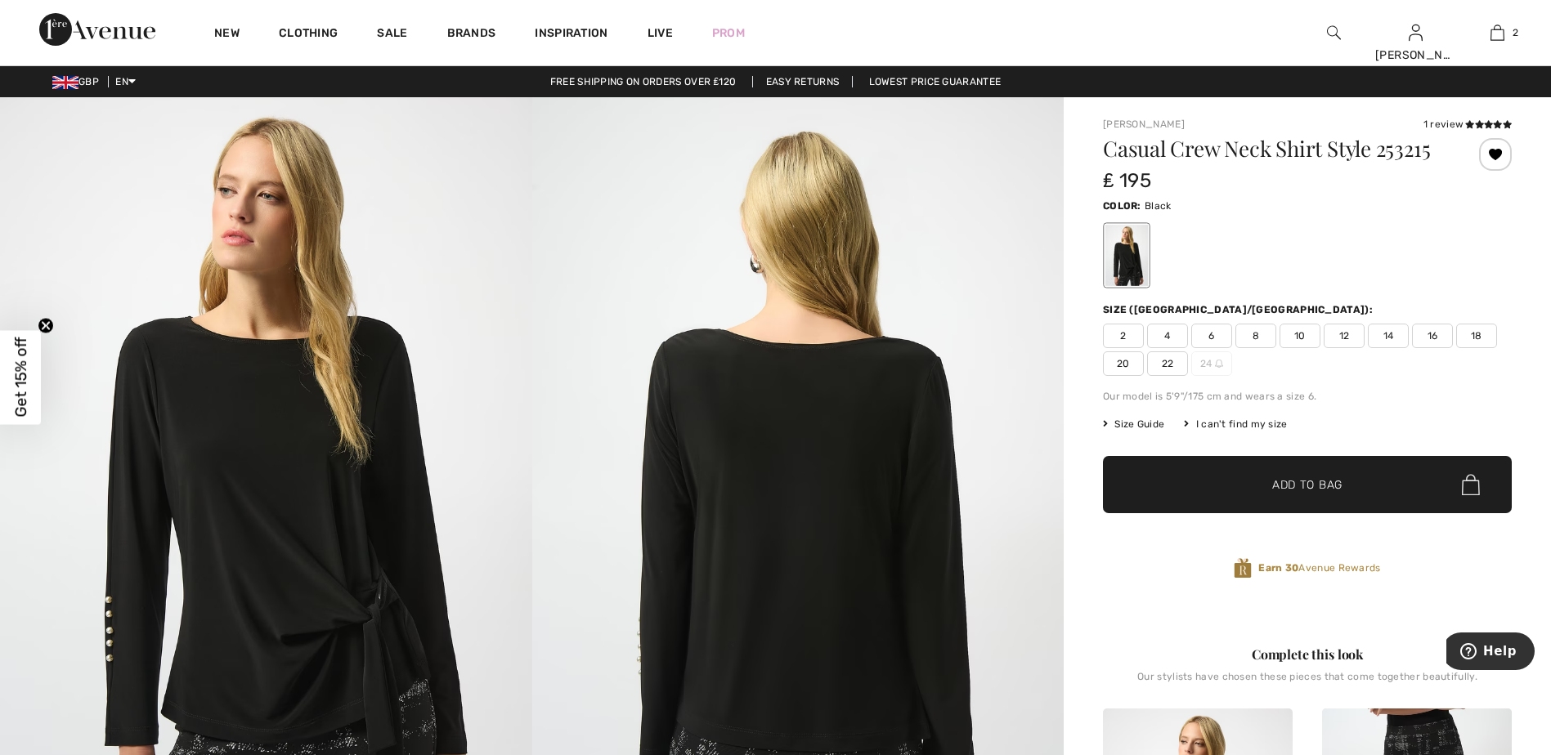
click at [1353, 335] on span "12" at bounding box center [1344, 336] width 41 height 25
click at [1314, 481] on span "Add to Bag" at bounding box center [1307, 485] width 70 height 17
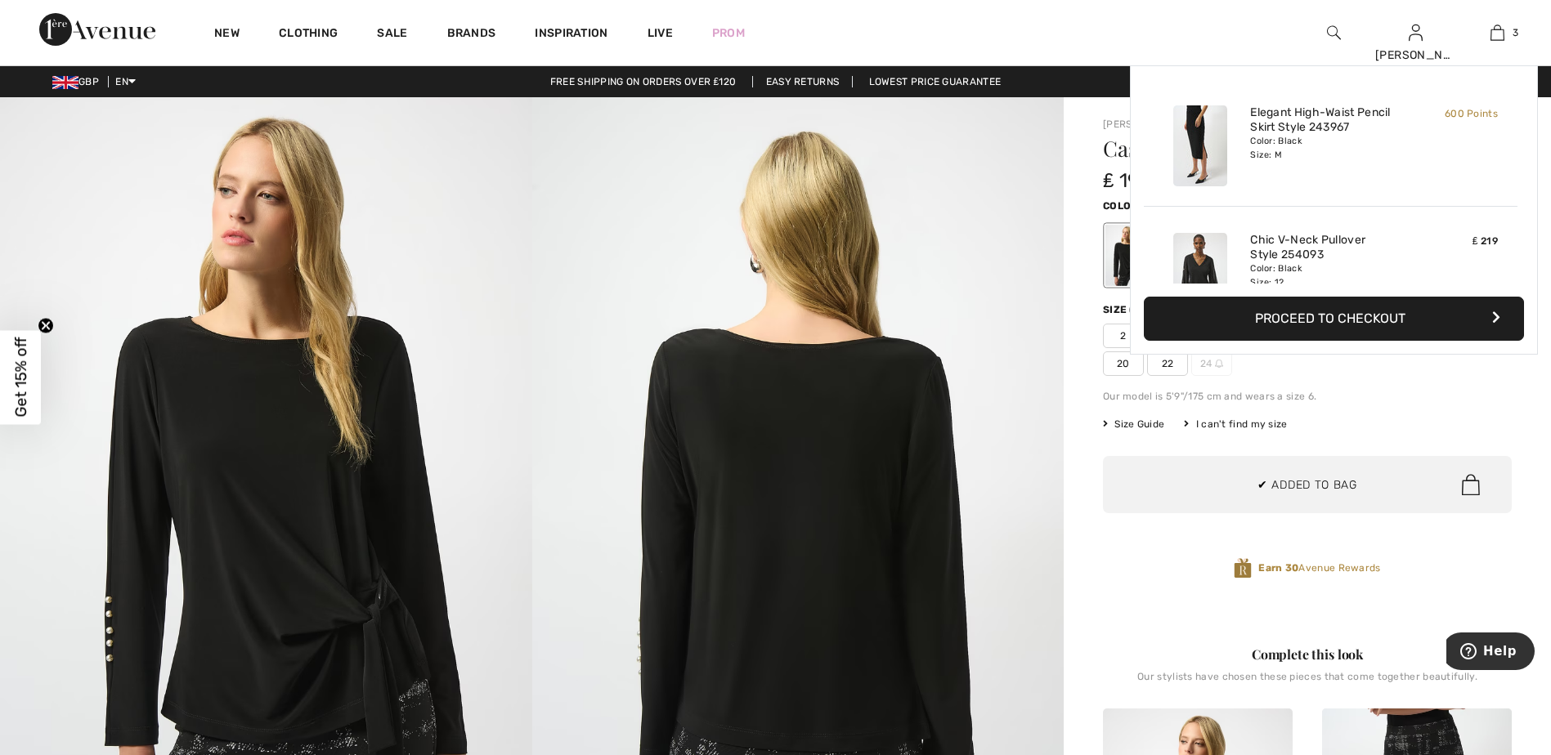
scroll to position [178, 0]
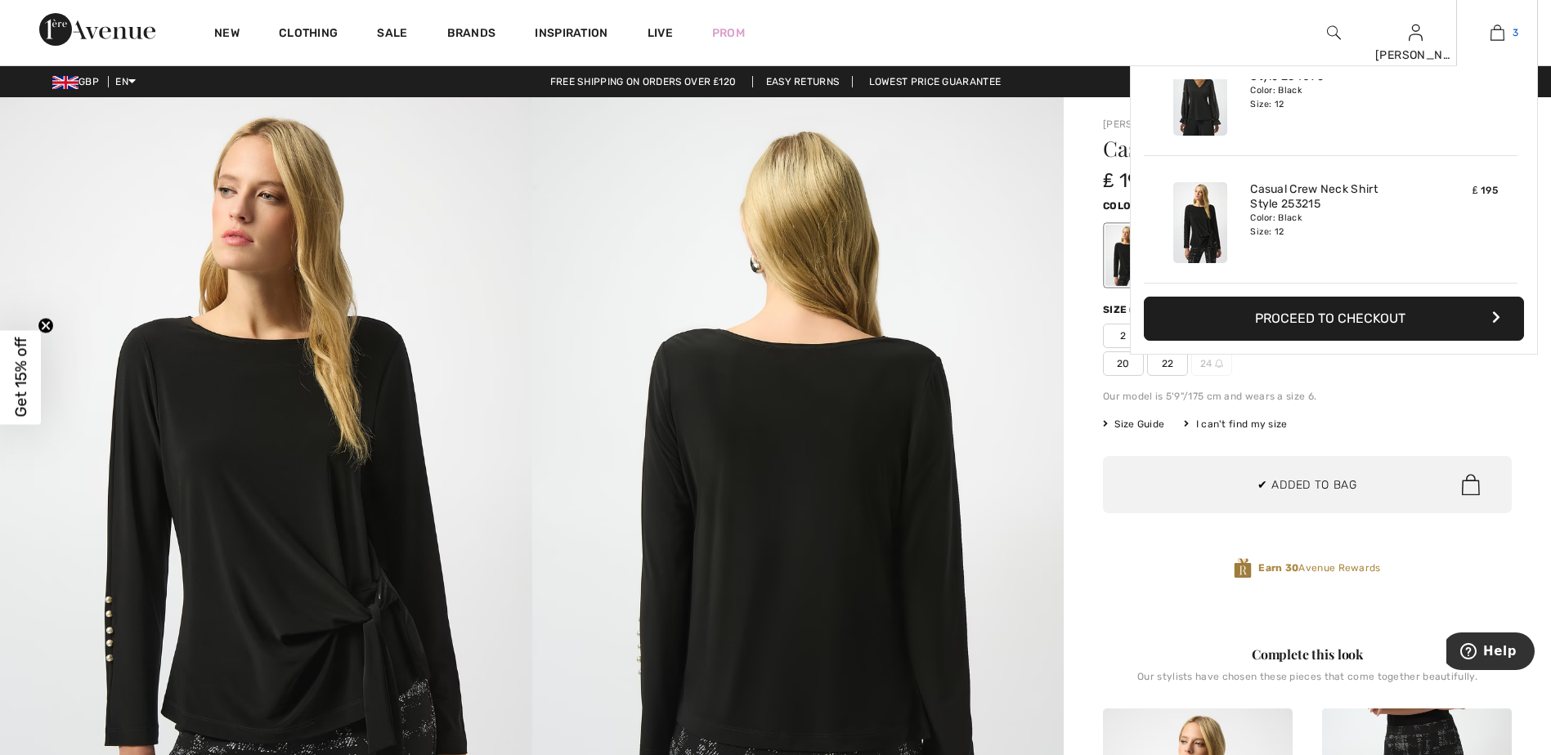
click at [1495, 37] on img at bounding box center [1498, 33] width 14 height 20
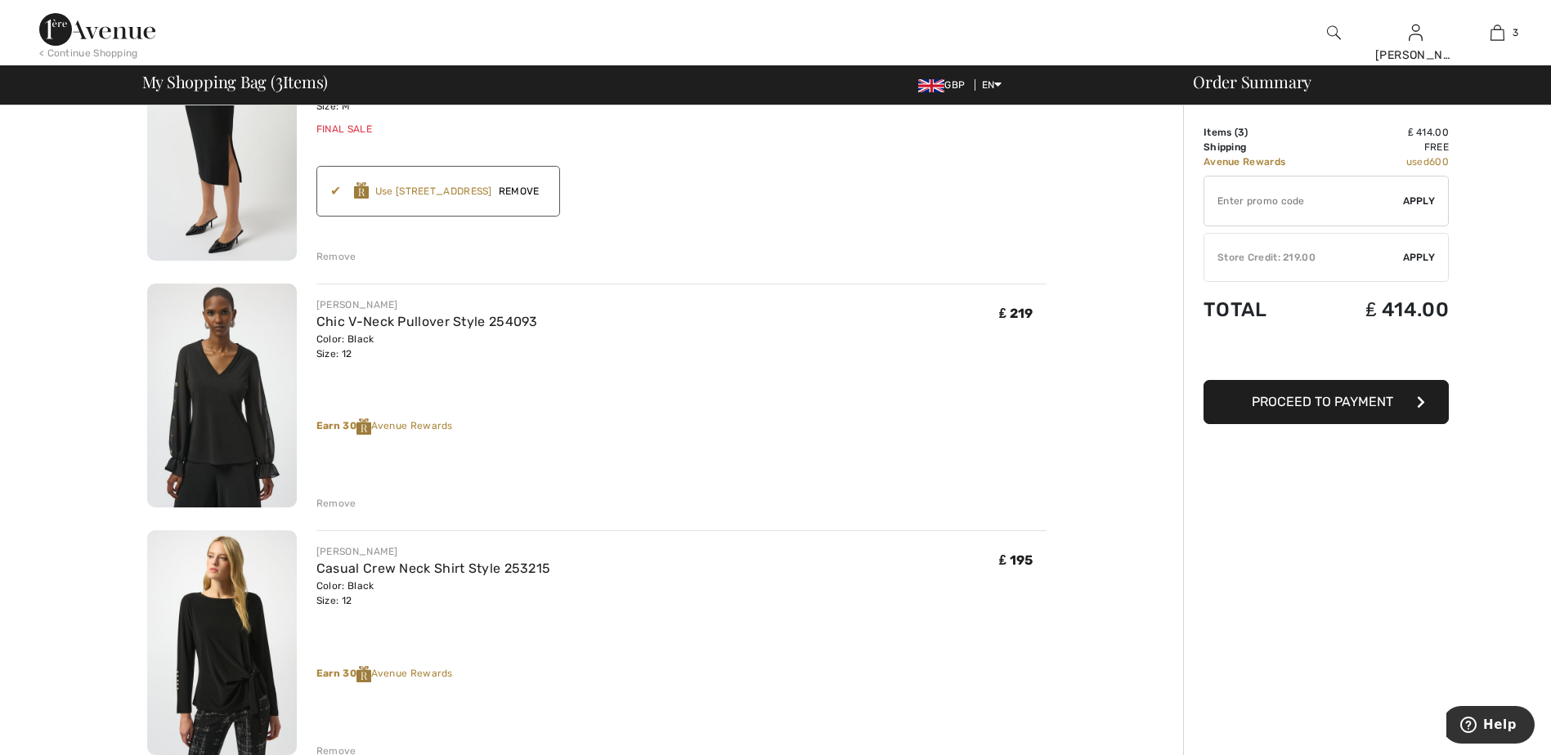
scroll to position [245, 0]
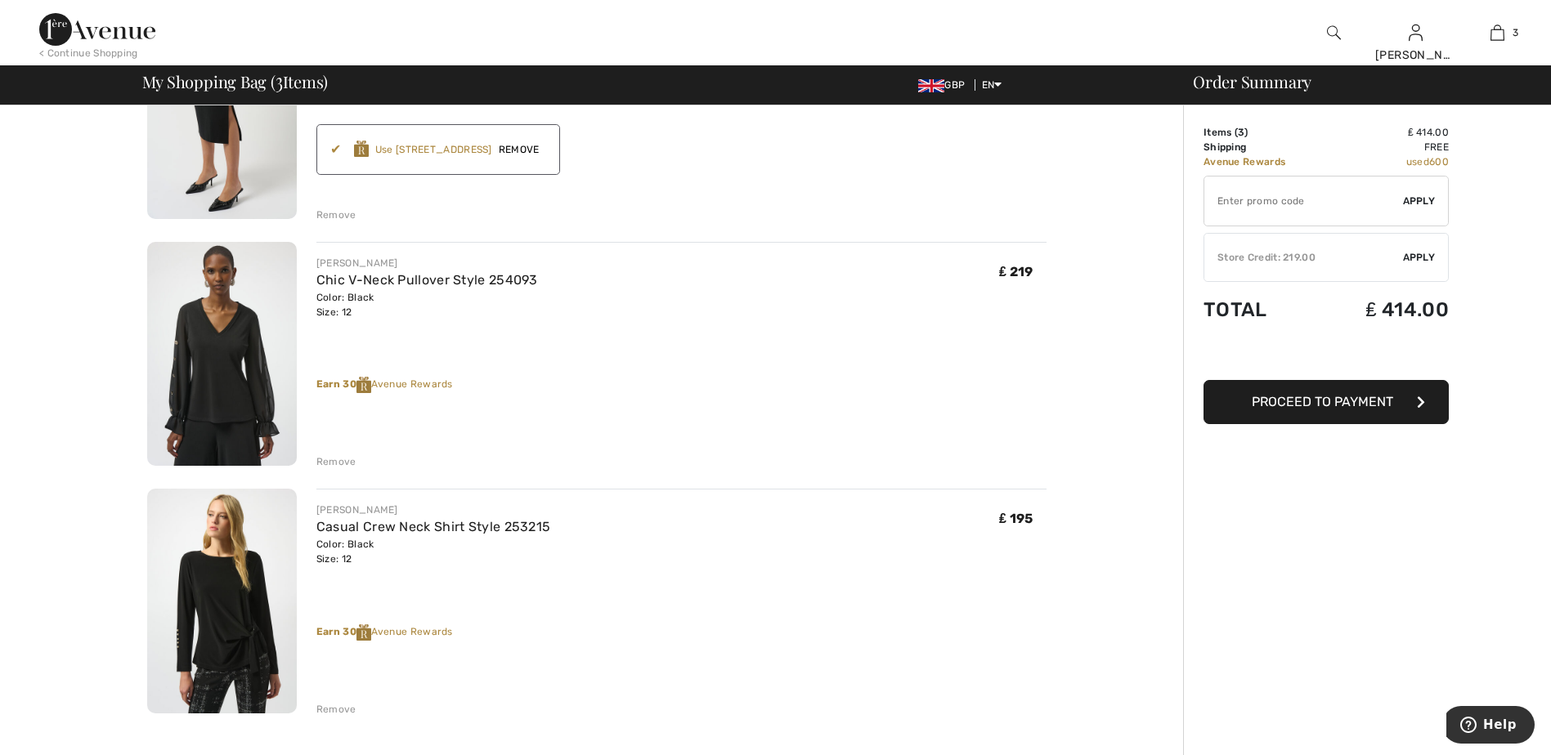
click at [1419, 254] on span "Apply" at bounding box center [1419, 257] width 33 height 15
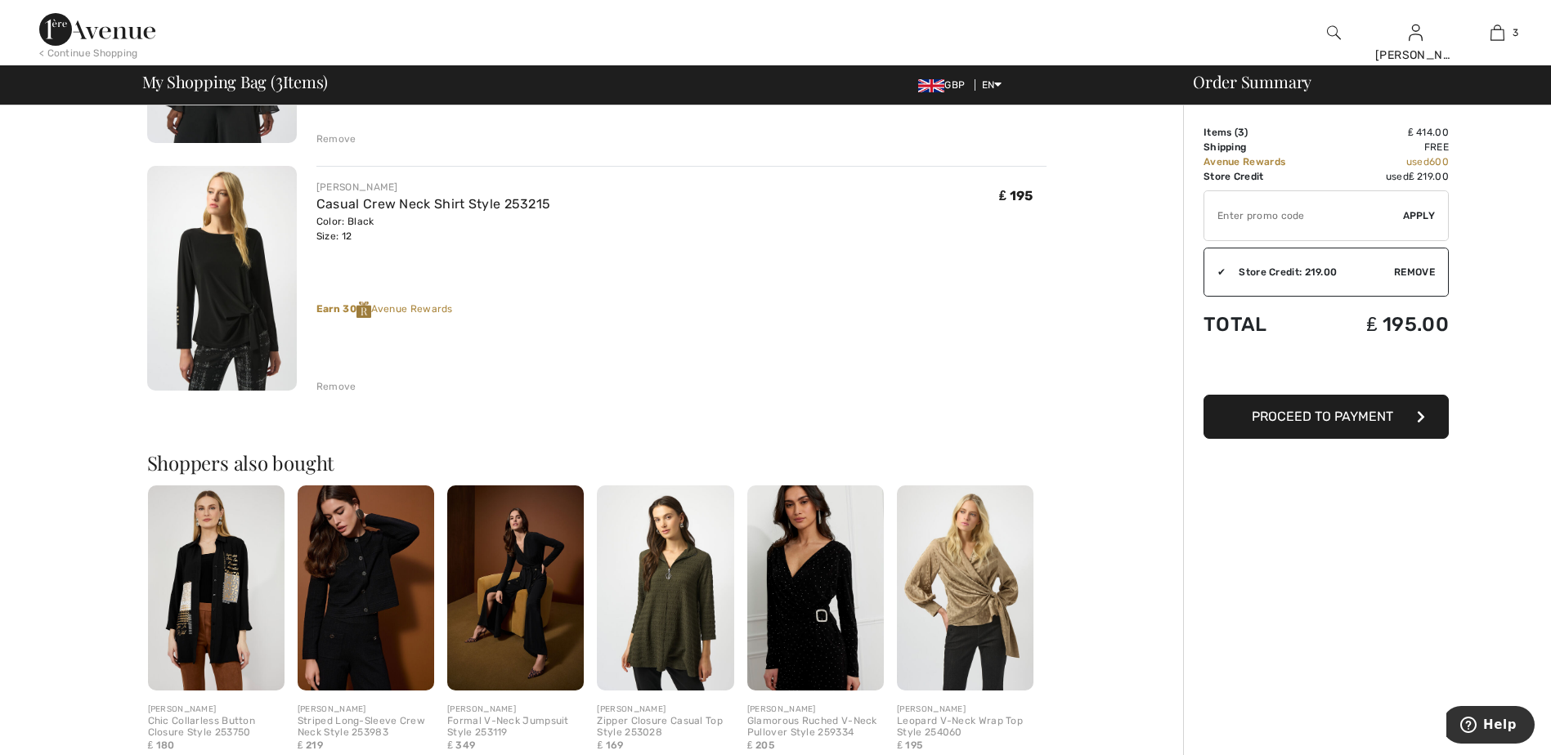
scroll to position [572, 0]
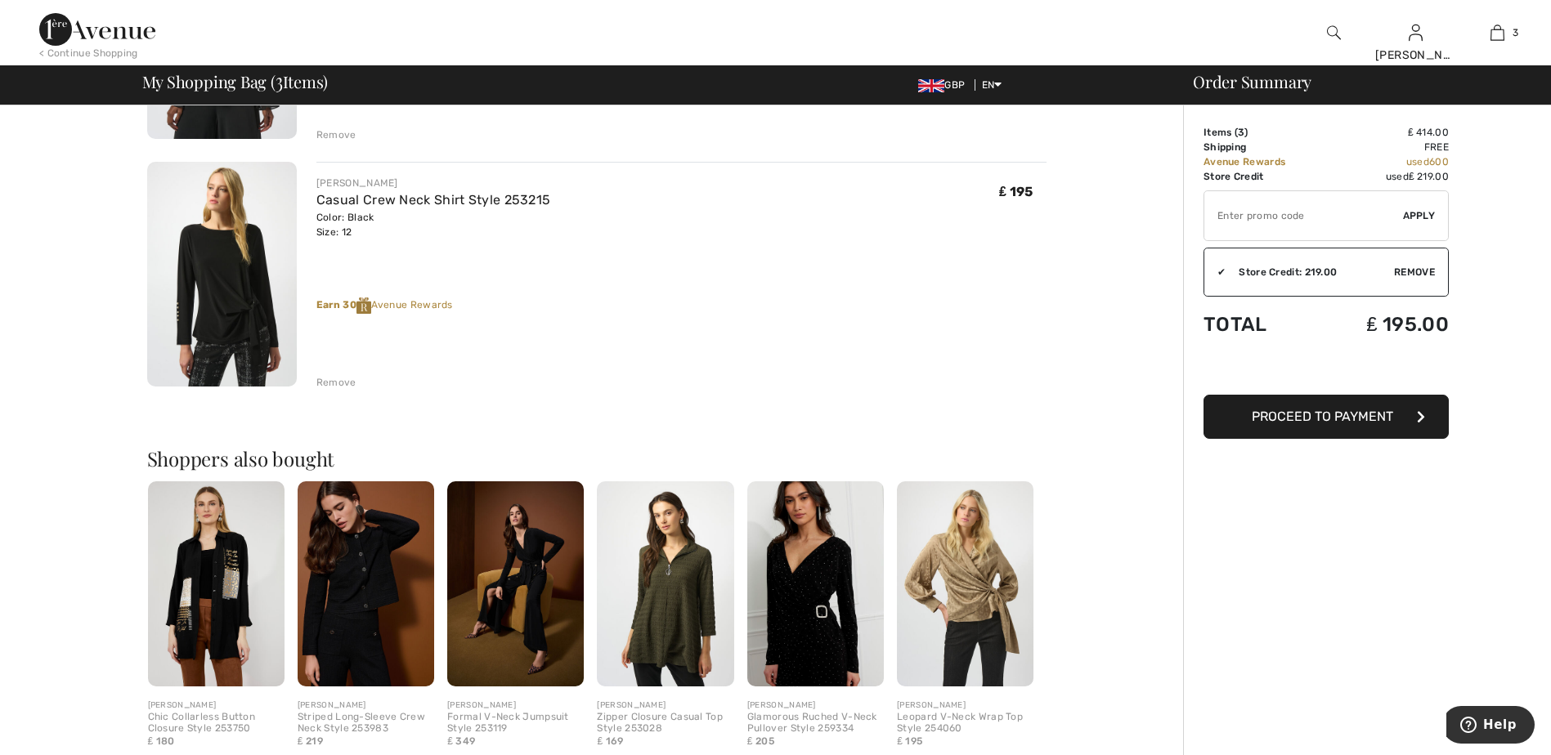
click at [974, 590] on img at bounding box center [965, 584] width 137 height 205
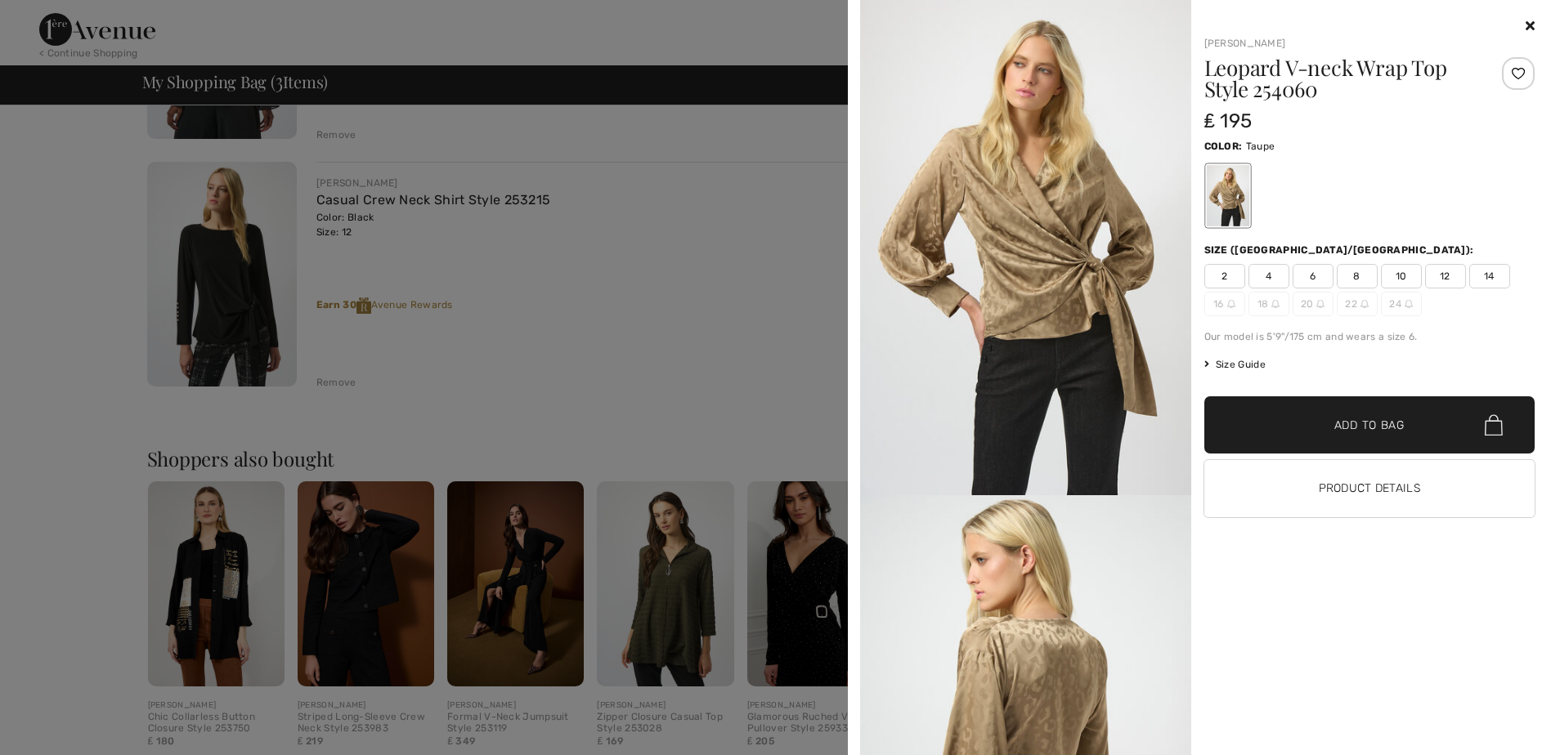
click at [1535, 23] on div "[PERSON_NAME] Leopard V-neck Wrap Top Style 254060 ₤ 195 Color: Taupe Size (CA/…" at bounding box center [1199, 377] width 690 height 755
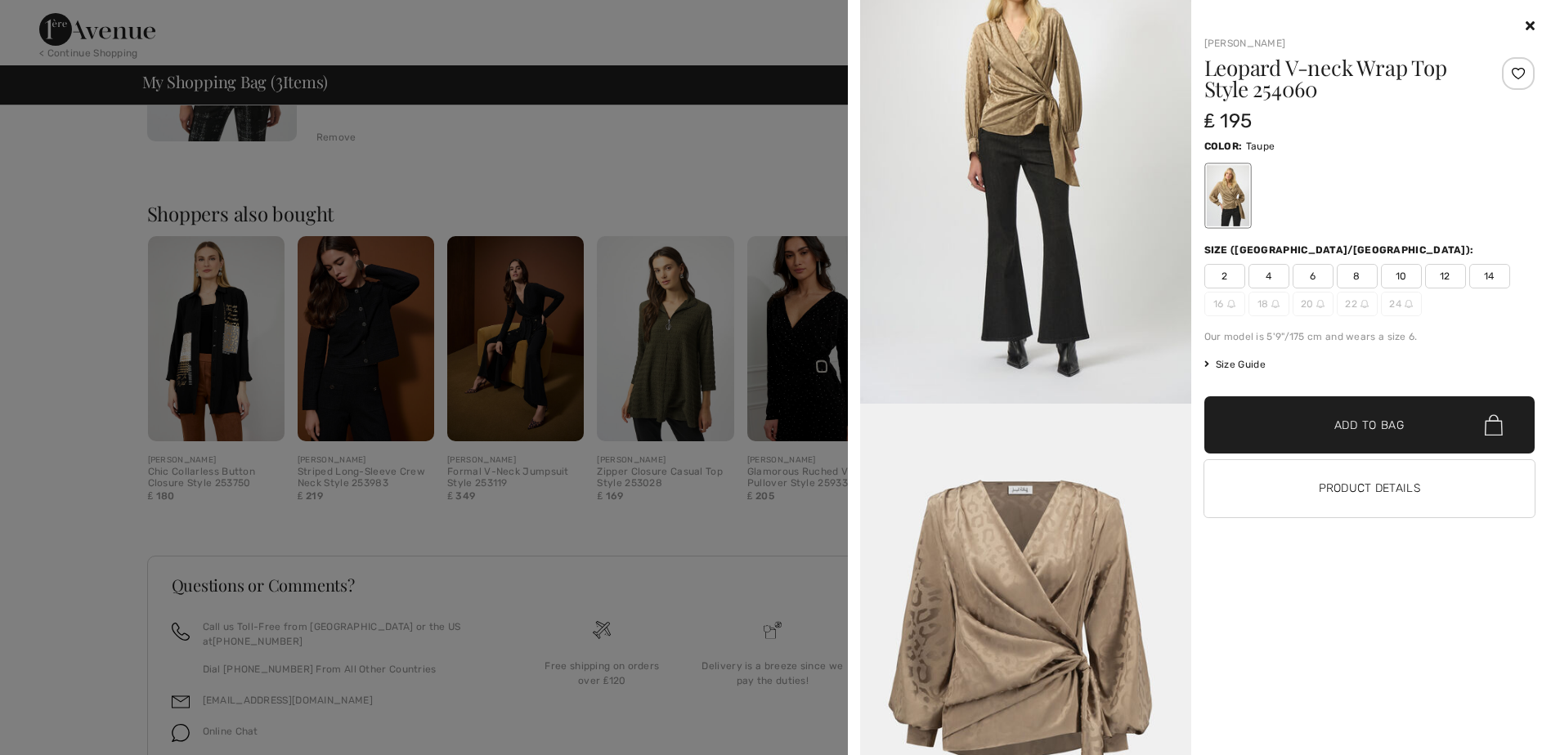
scroll to position [1202, 0]
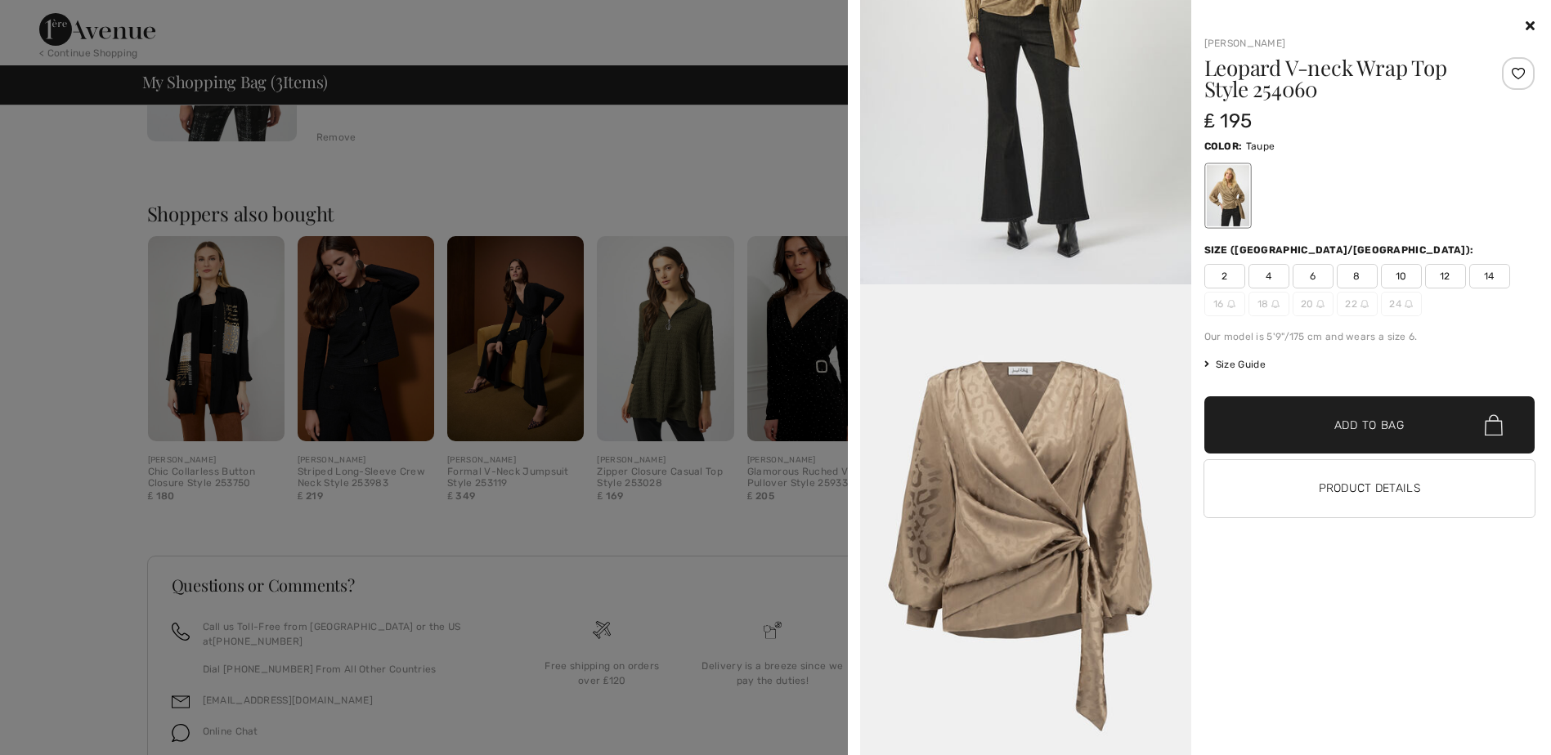
click at [1531, 24] on icon at bounding box center [1530, 25] width 9 height 13
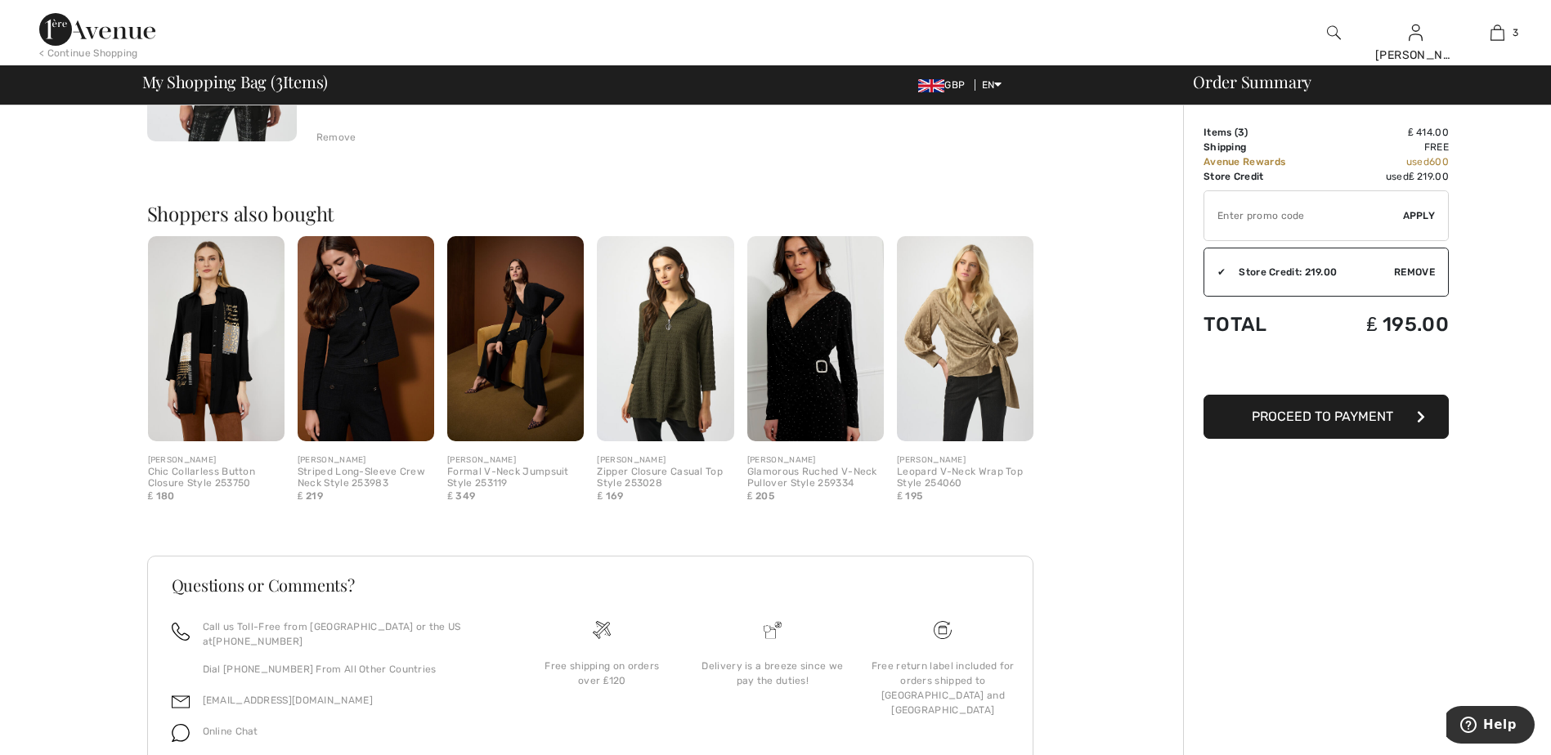
click at [809, 344] on img at bounding box center [815, 338] width 137 height 205
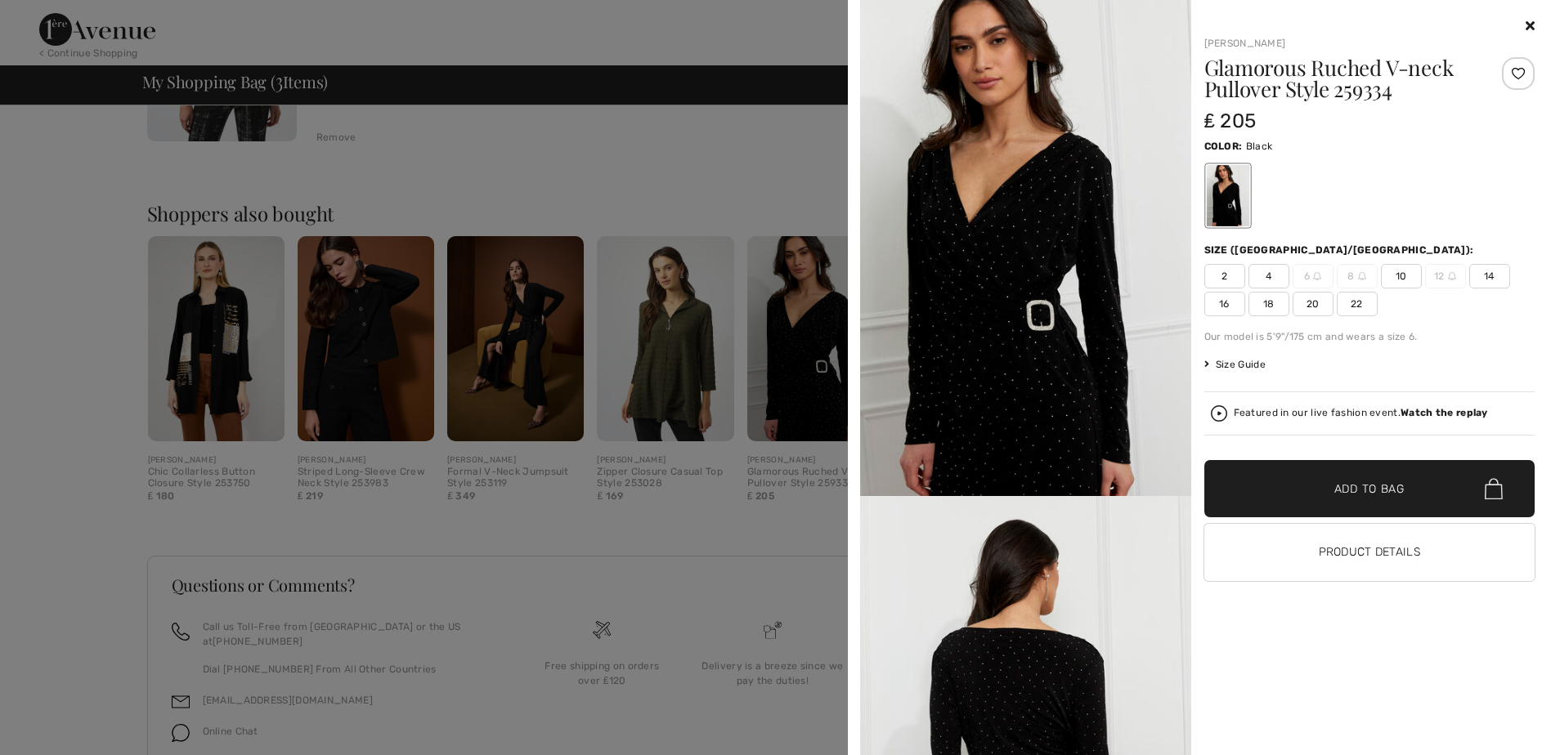
click at [1534, 26] on icon at bounding box center [1530, 25] width 9 height 13
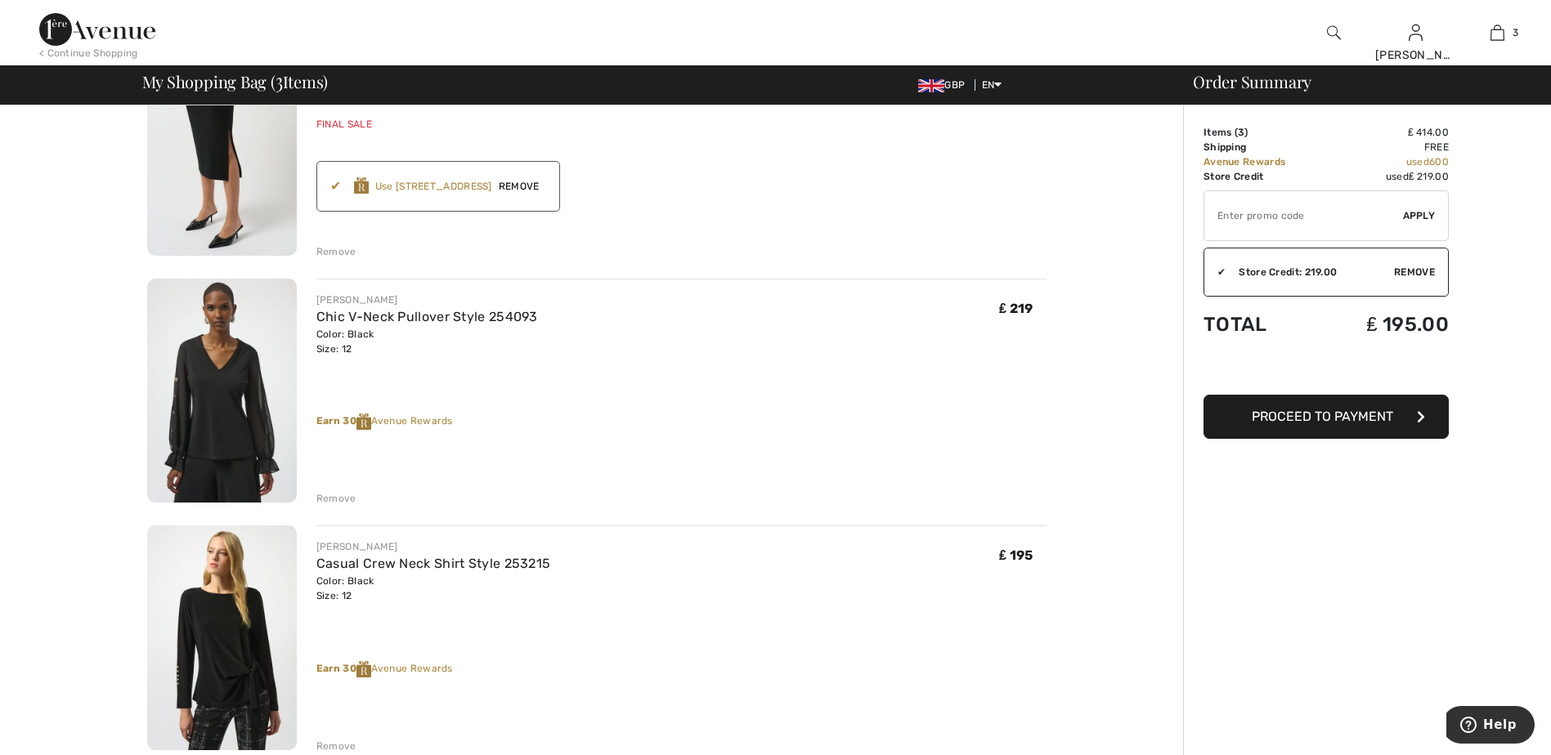
scroll to position [0, 0]
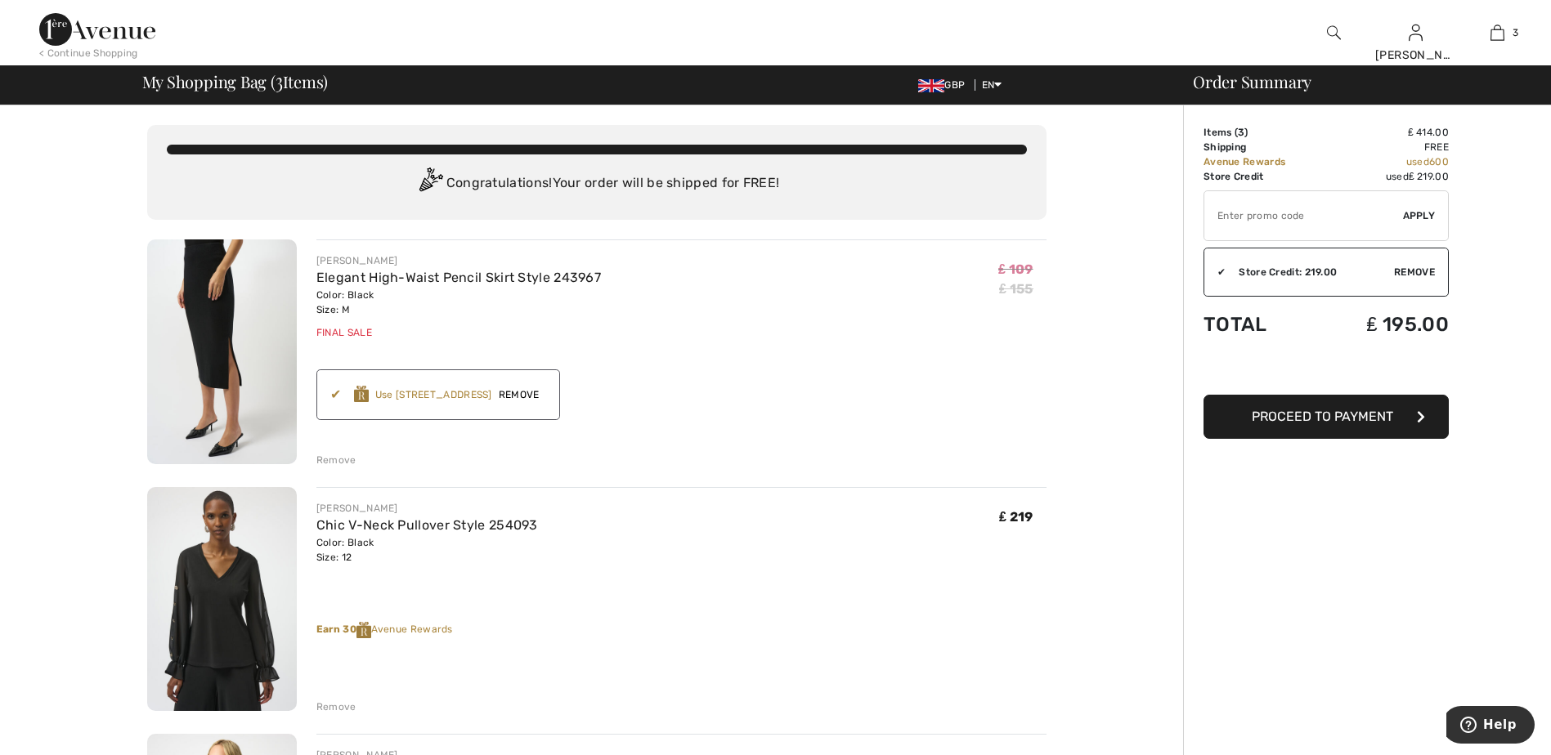
click at [1350, 413] on span "Proceed to Payment" at bounding box center [1322, 417] width 141 height 16
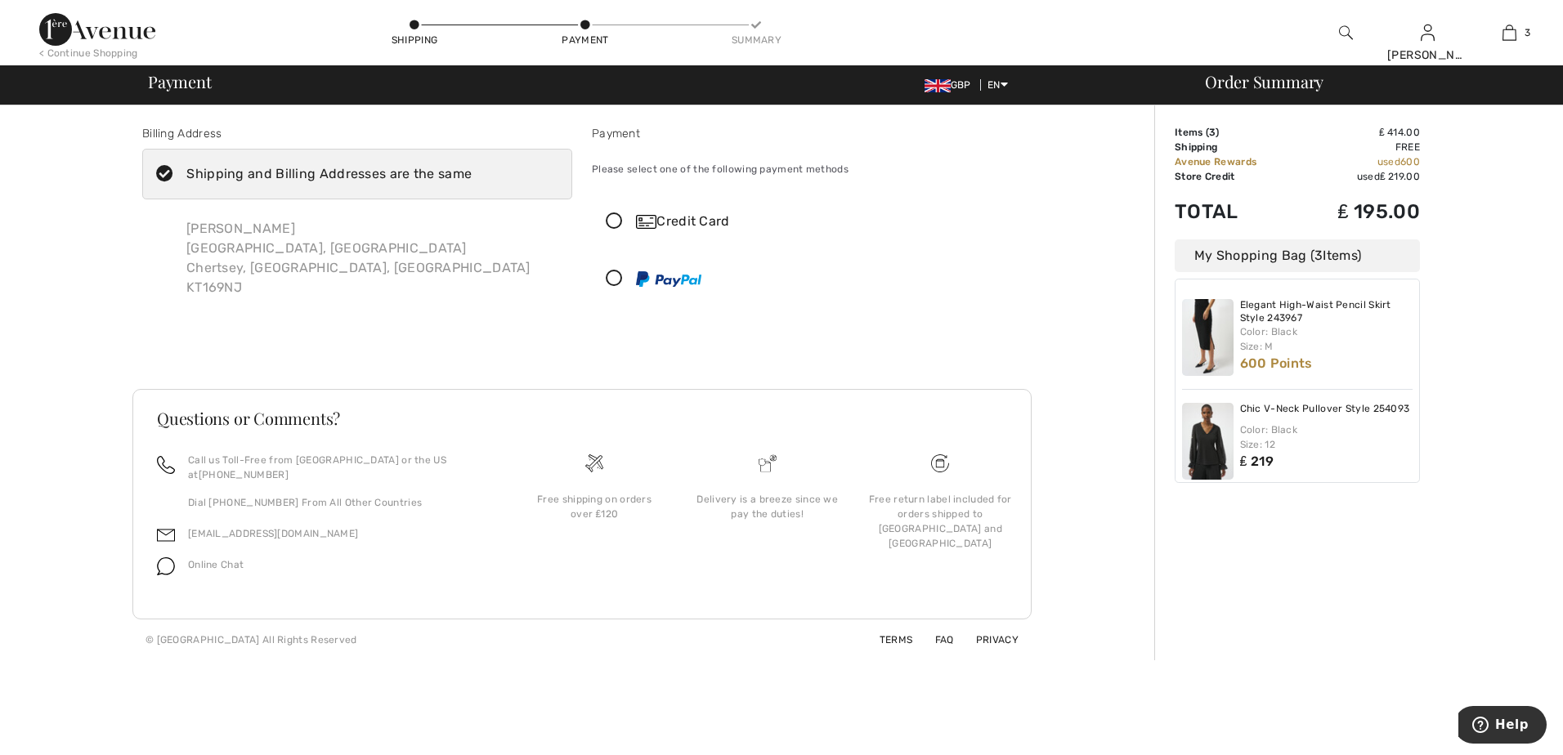
click at [612, 217] on icon at bounding box center [614, 221] width 43 height 17
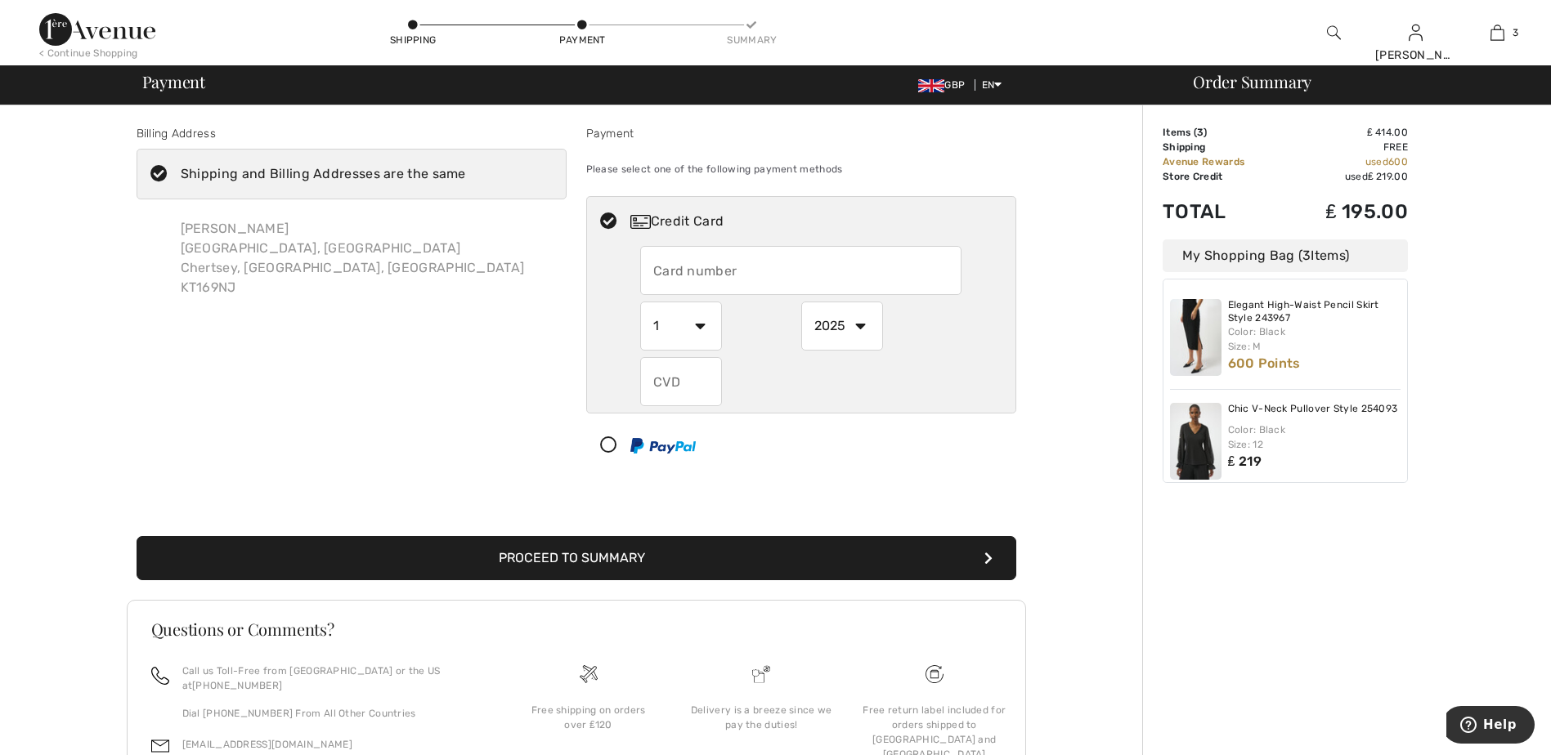
click at [663, 265] on input "text" at bounding box center [800, 270] width 321 height 49
type input "[CREDIT_CARD_NUMBER]"
click at [701, 321] on select "1 2 3 4 5 6 7 8 9 10 11 12" at bounding box center [681, 326] width 82 height 49
select select "10"
click at [640, 302] on select "1 2 3 4 5 6 7 8 9 10 11 12" at bounding box center [681, 326] width 82 height 49
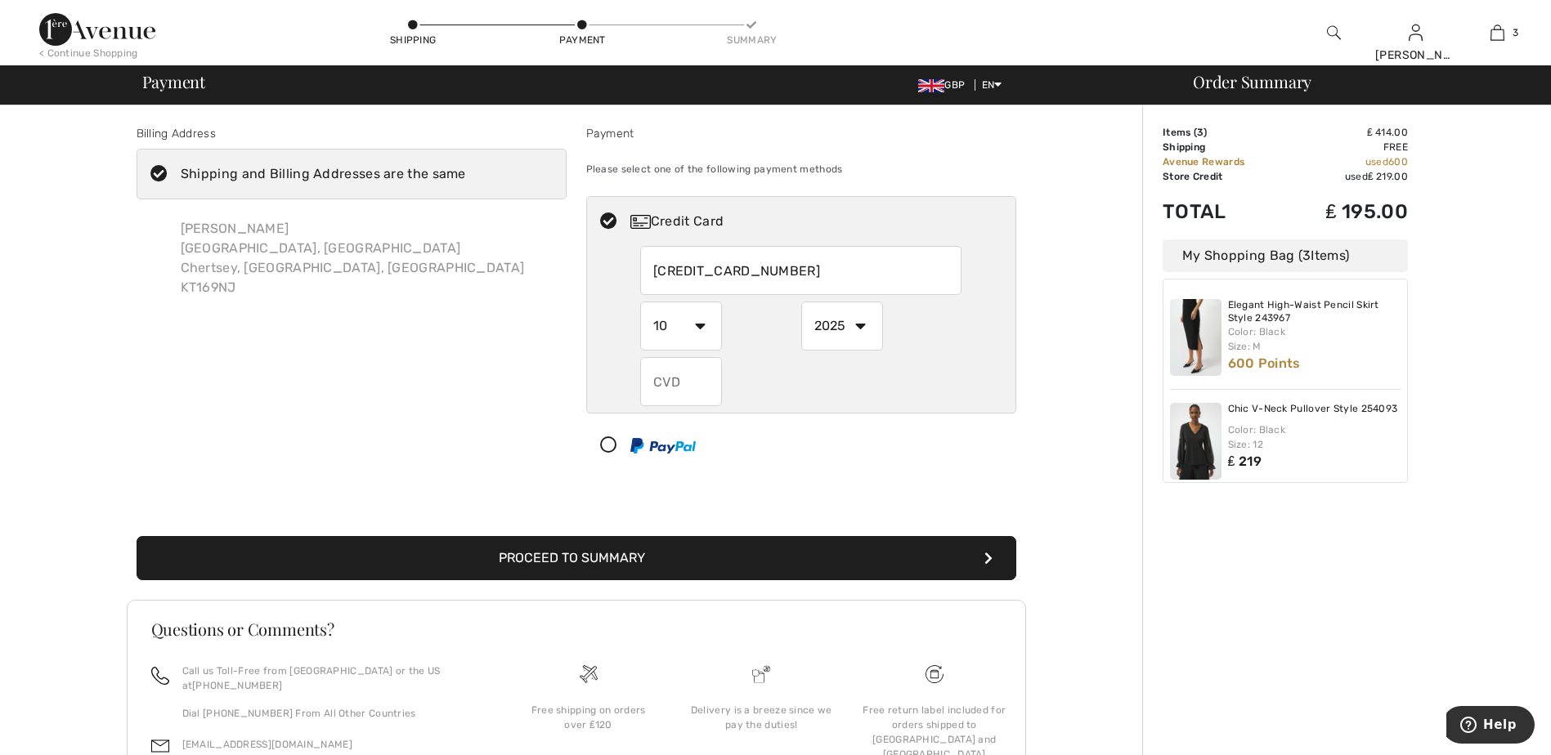
click at [856, 325] on select "2025 2026 2027 2028 2029 2030 2031 2032 2033 2034 2035" at bounding box center [842, 326] width 82 height 49
select select "2029"
click at [801, 302] on select "2025 2026 2027 2028 2029 2030 2031 2032 2033 2034 2035" at bounding box center [842, 326] width 82 height 49
click at [669, 382] on input "text" at bounding box center [681, 381] width 82 height 49
type input "812"
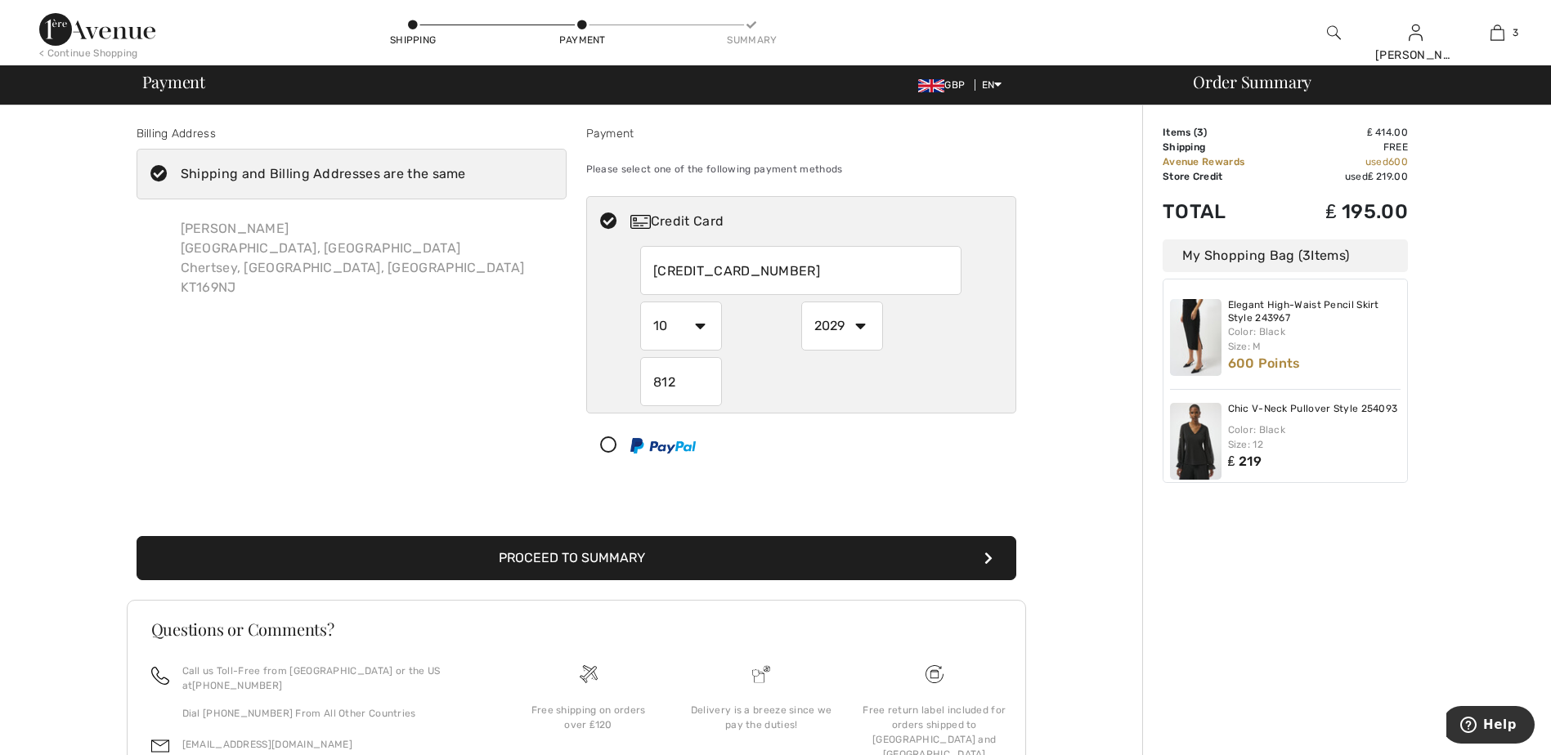
click at [1047, 352] on div "Billing Address Shipping and Billing Addresses are the same [PERSON_NAME][STREE…" at bounding box center [576, 488] width 1132 height 766
click at [581, 556] on button "Proceed to Summary" at bounding box center [577, 558] width 880 height 44
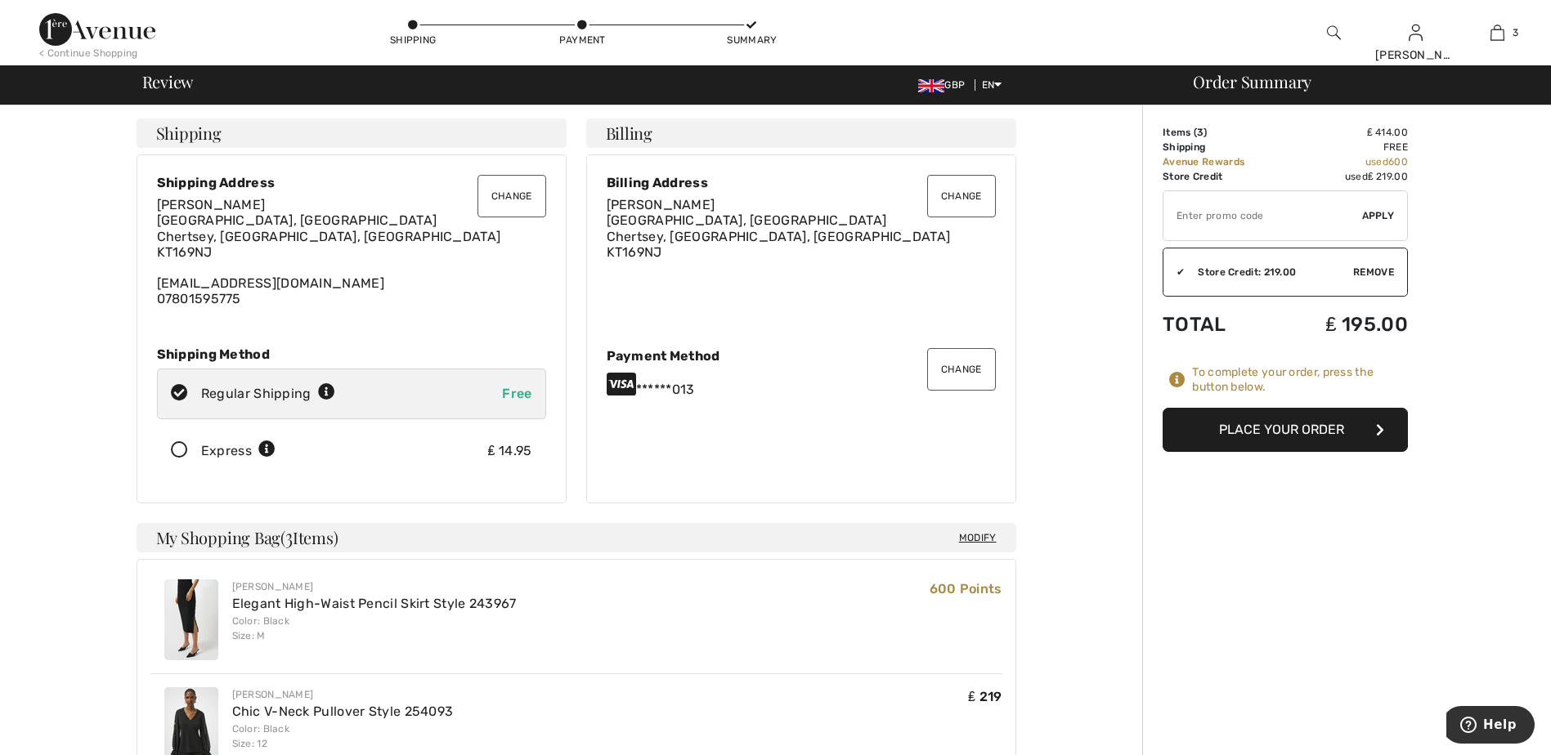
drag, startPoint x: 178, startPoint y: 450, endPoint x: 236, endPoint y: 453, distance: 58.1
click at [178, 450] on icon at bounding box center [179, 450] width 43 height 17
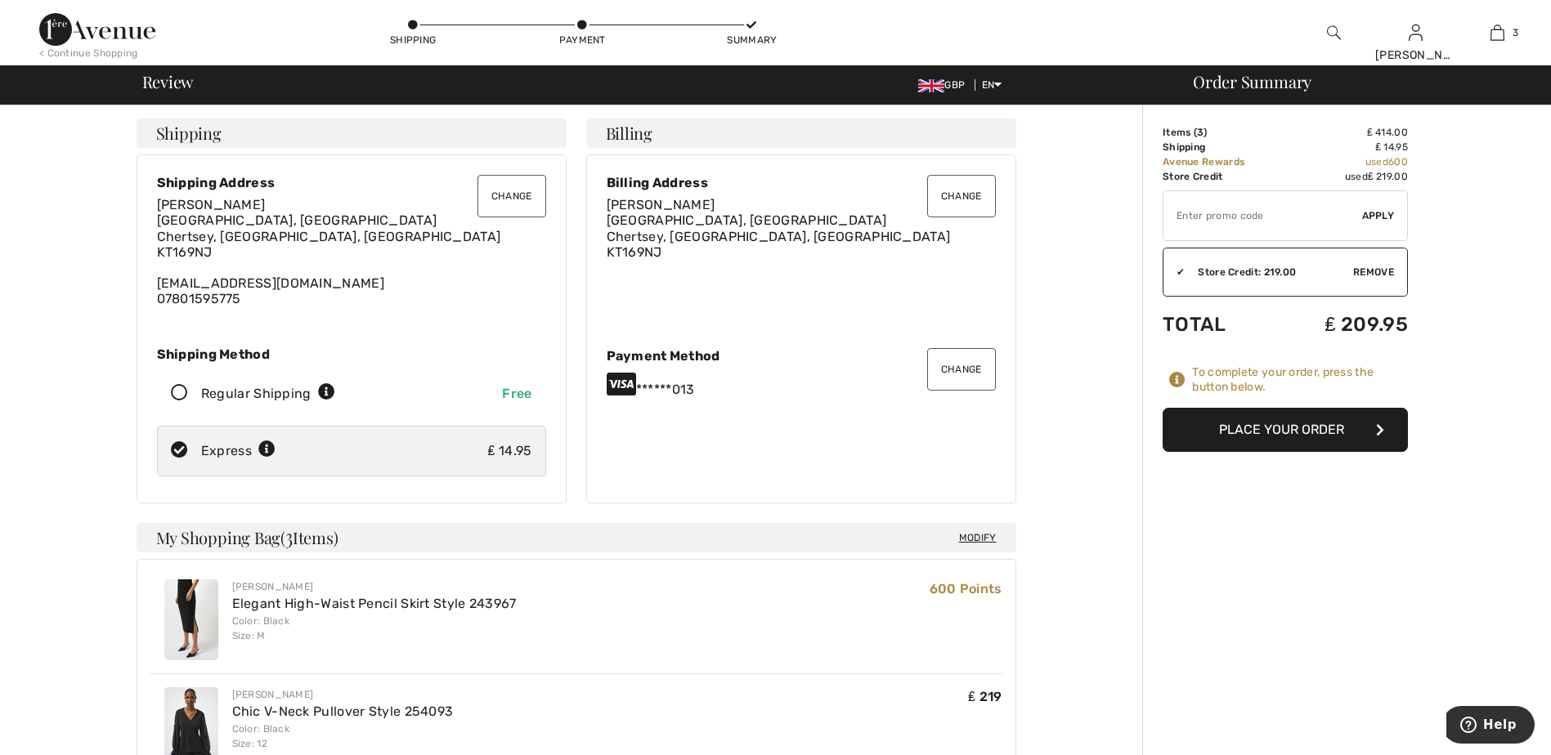
click at [1304, 426] on button "Place Your Order" at bounding box center [1285, 430] width 245 height 44
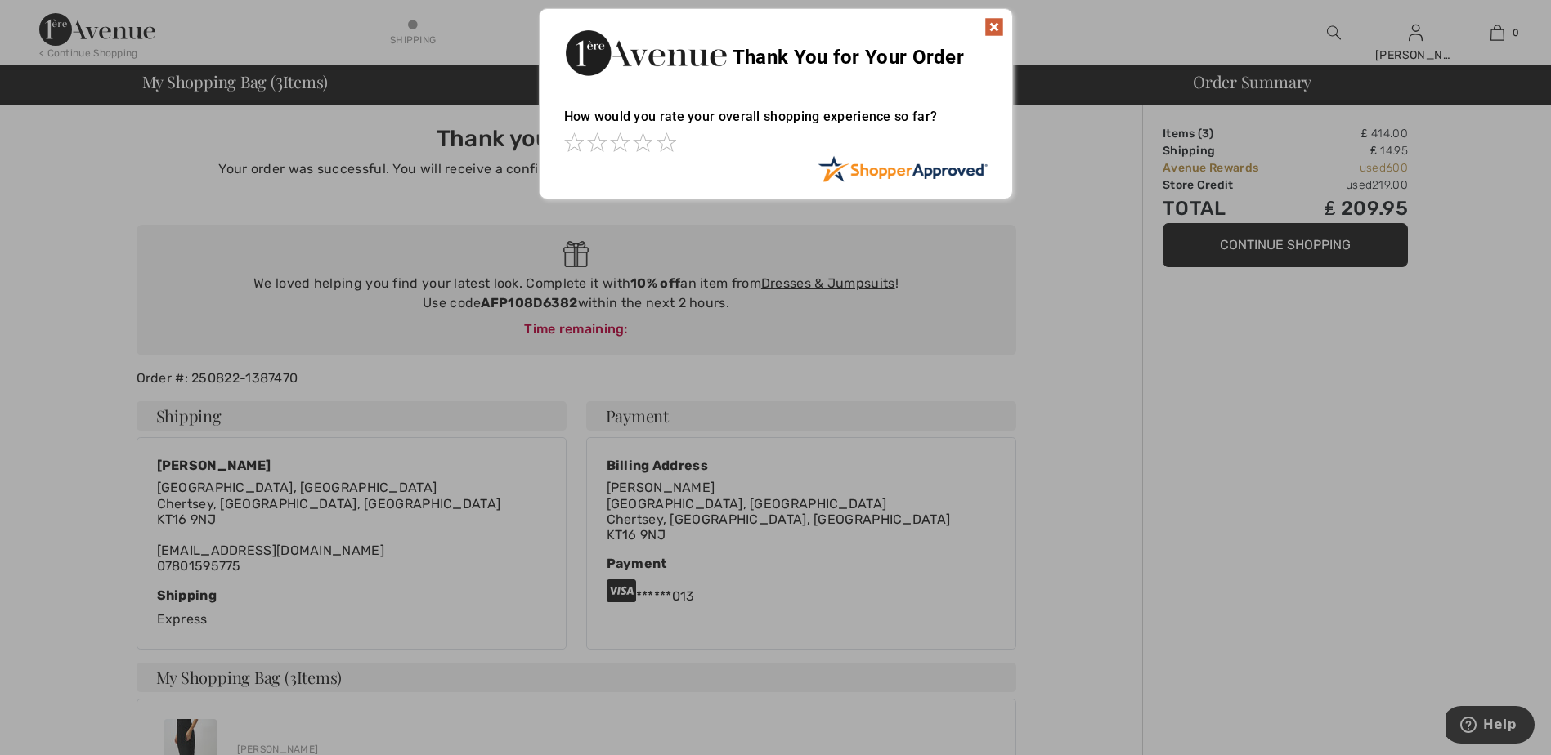
click at [998, 22] on img at bounding box center [994, 27] width 20 height 20
